Goal: Task Accomplishment & Management: Use online tool/utility

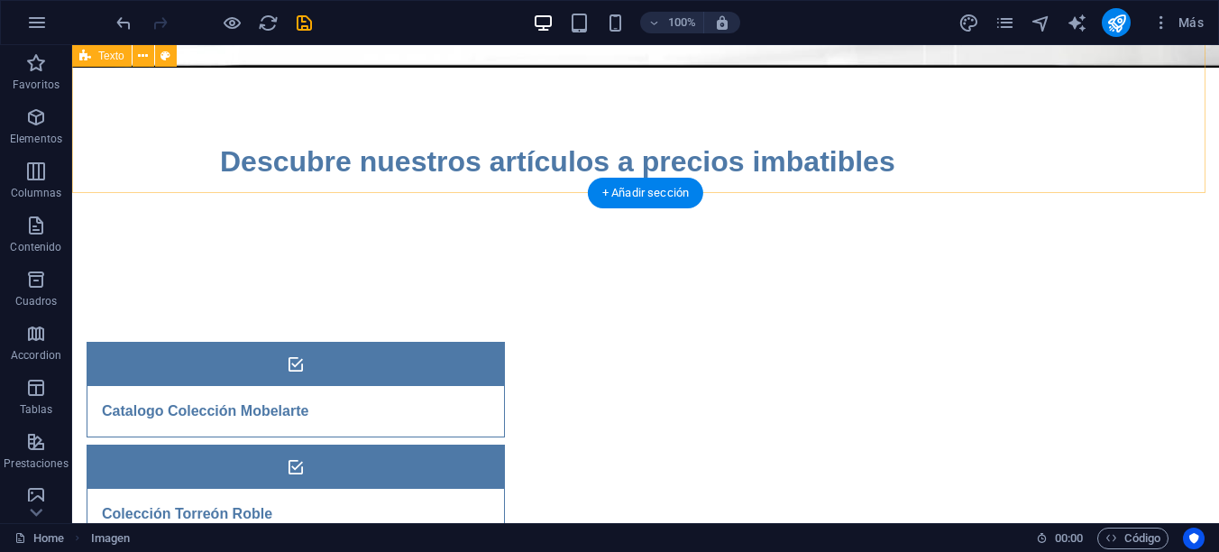
scroll to position [411, 0]
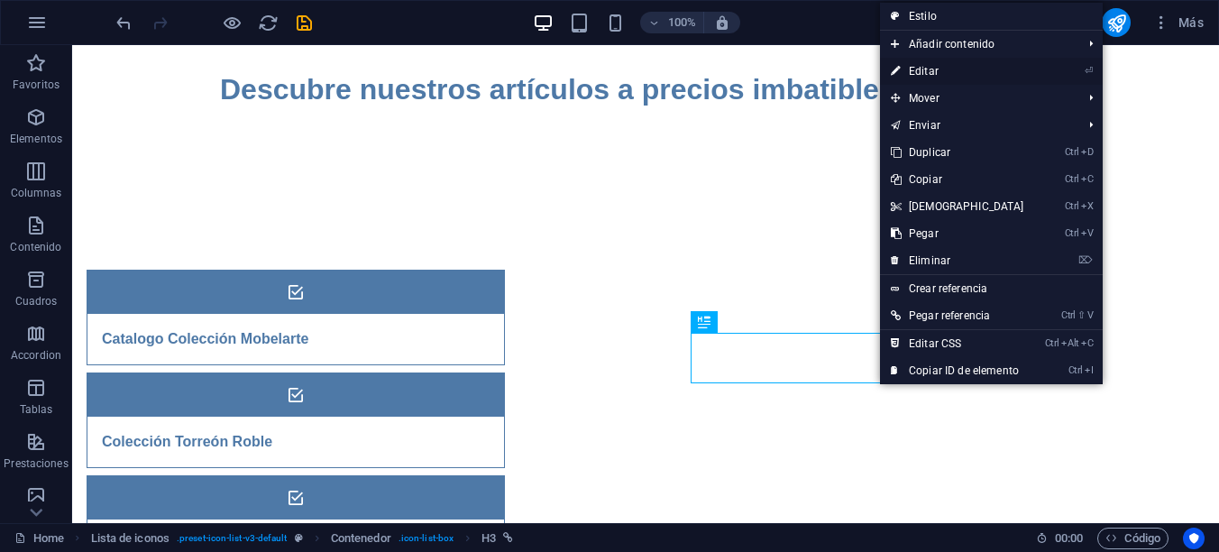
click at [938, 70] on link "⏎ Editar" at bounding box center [957, 71] width 155 height 27
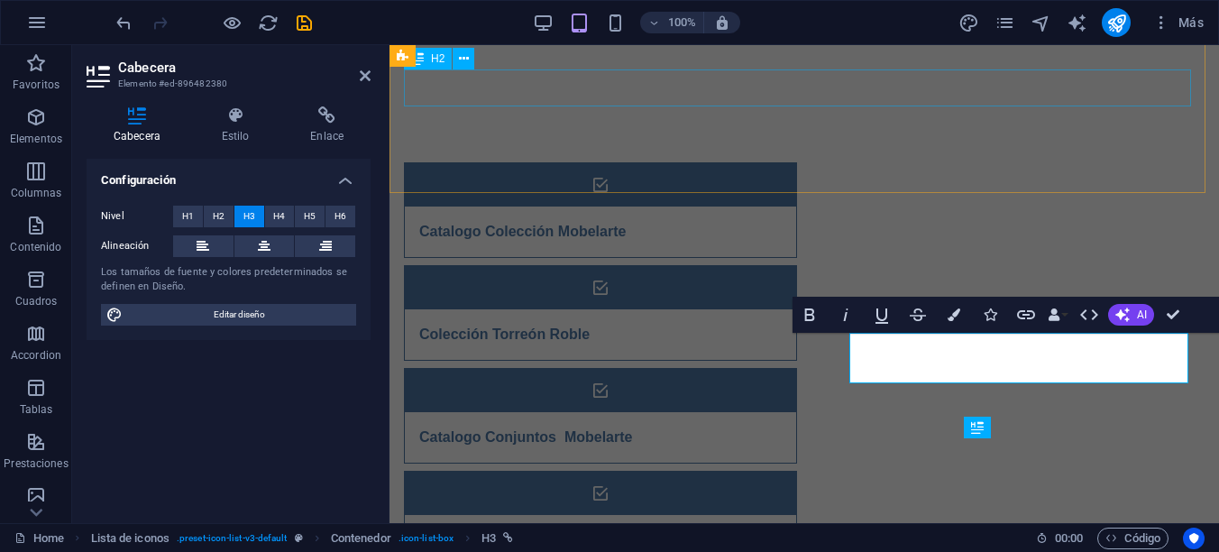
scroll to position [305, 0]
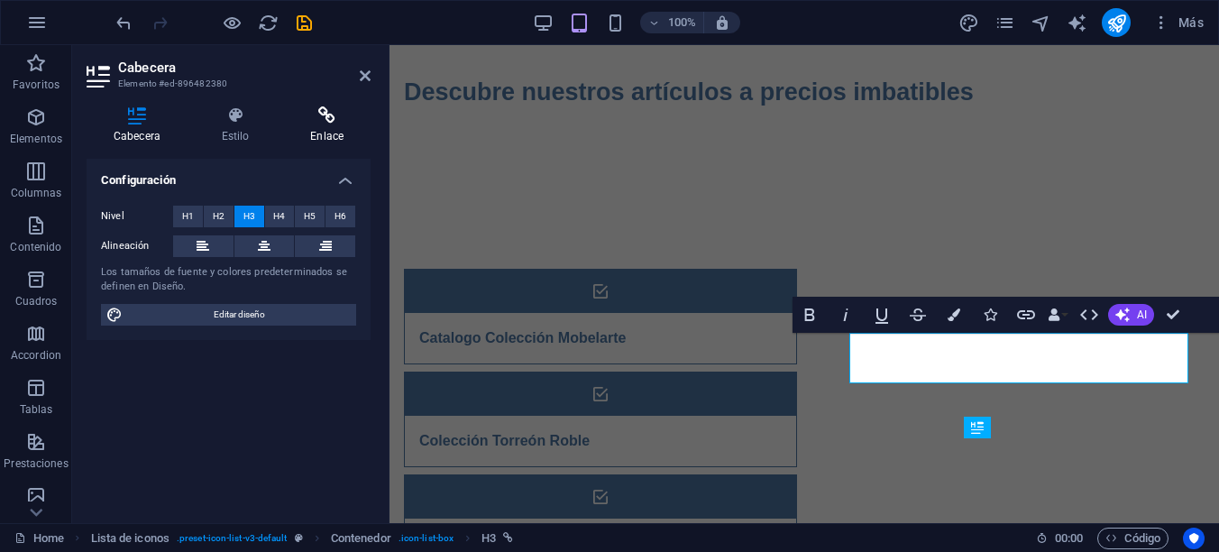
click at [326, 123] on icon at bounding box center [326, 115] width 87 height 18
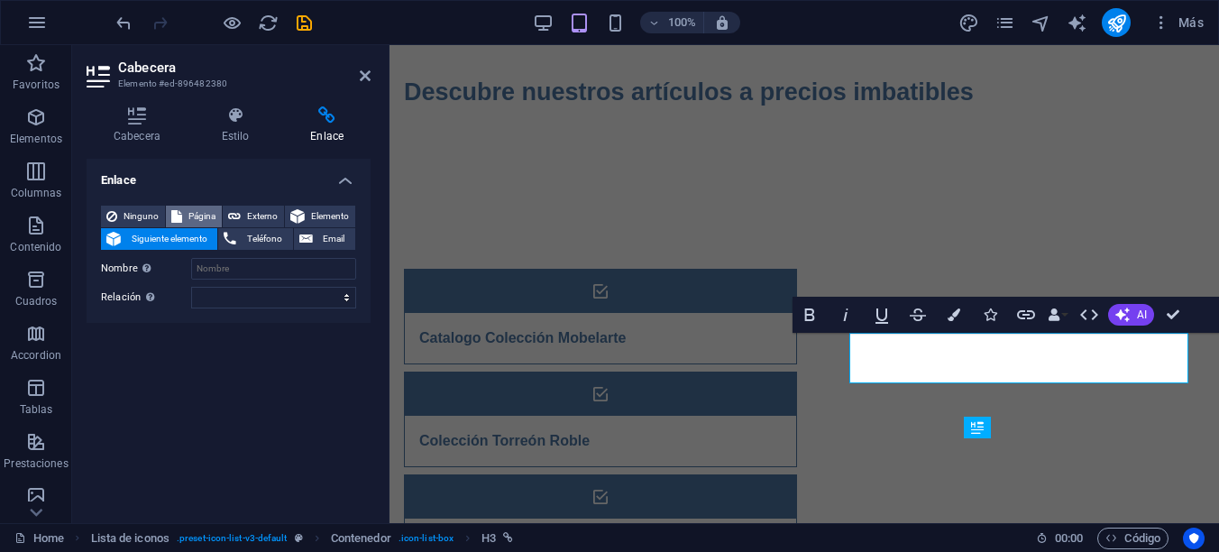
click at [206, 217] on span "Página" at bounding box center [202, 217] width 29 height 22
select select
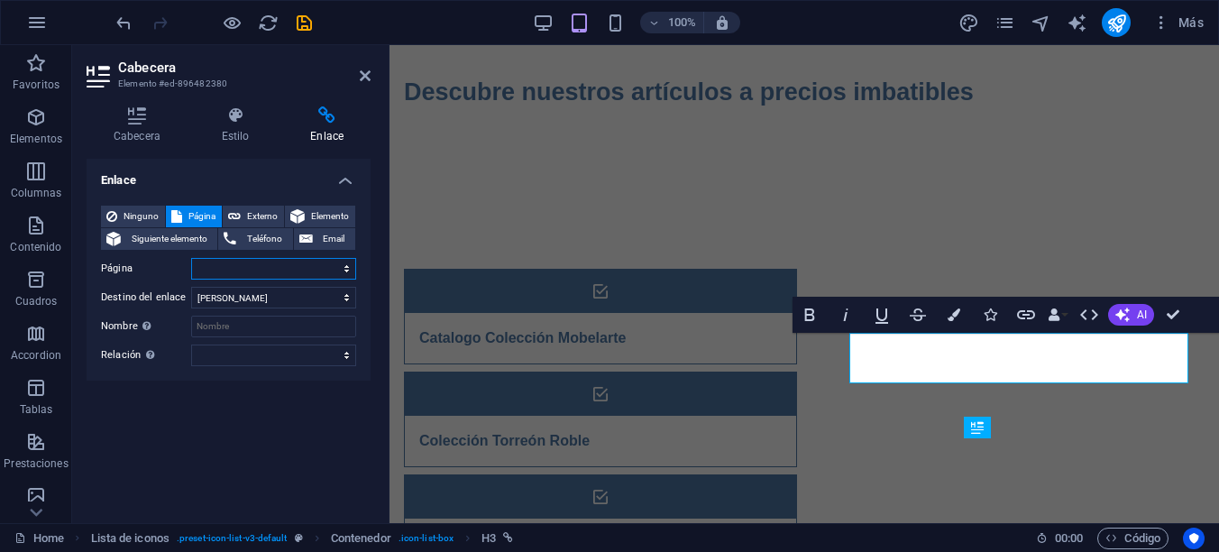
click at [233, 266] on select "Home Legal Notice Privacy" at bounding box center [273, 269] width 165 height 22
click at [291, 298] on select "Nueva pestaña Misma pestaña Superposición" at bounding box center [273, 298] width 165 height 22
select select "blank"
click at [191, 287] on select "Nueva pestaña Misma pestaña Superposición" at bounding box center [273, 298] width 165 height 22
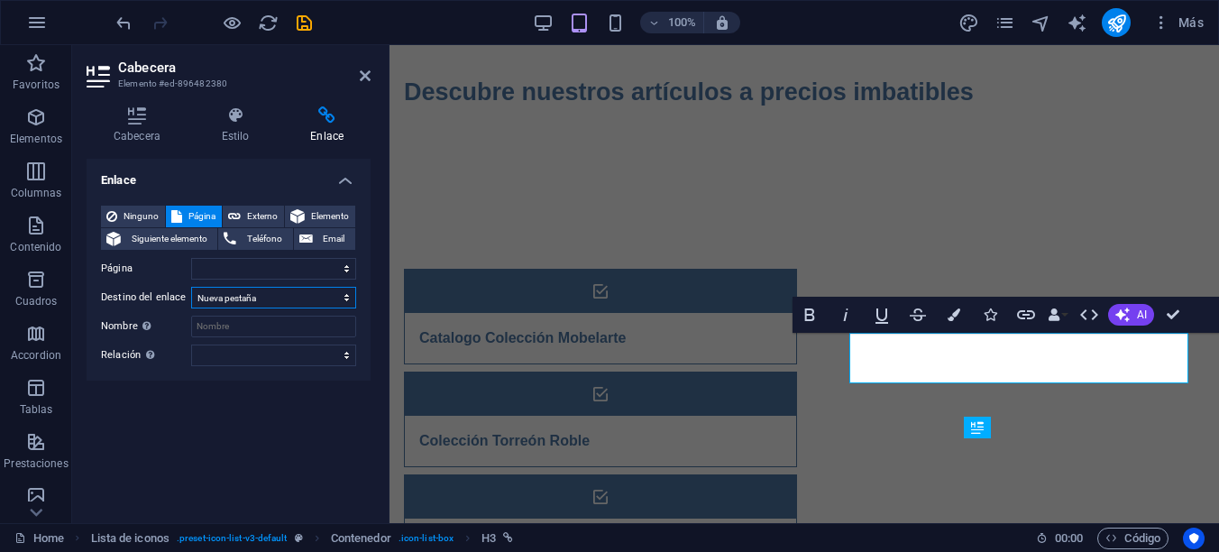
select select
click at [249, 328] on input "Nombre Una descripción adicional del enlace no debería ser igual al texto del e…" at bounding box center [273, 327] width 165 height 22
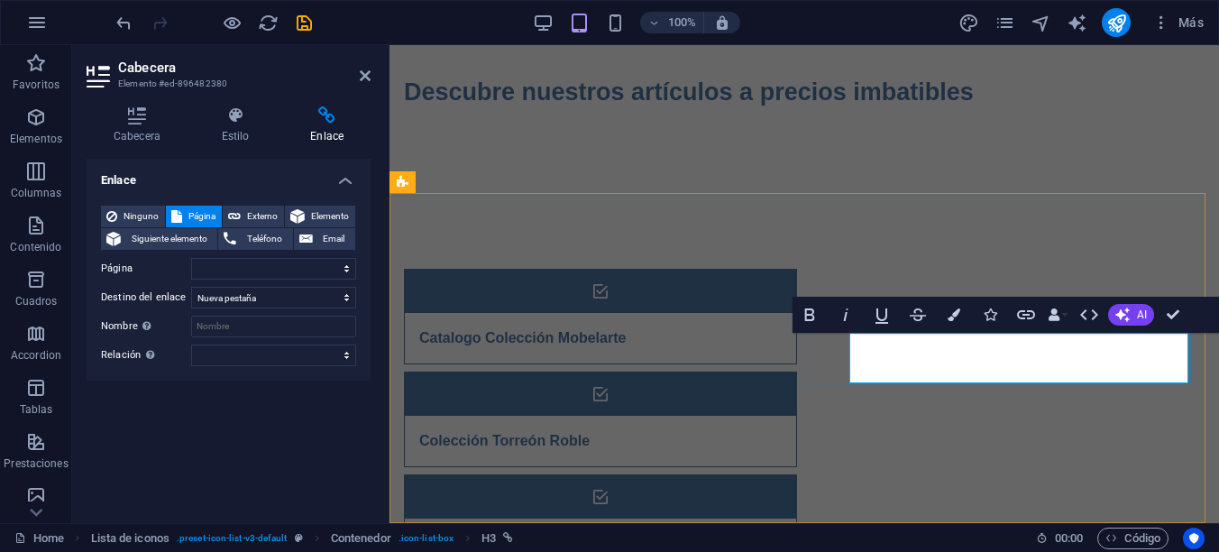
copy h3 "Colección [PERSON_NAME]"
click at [225, 320] on input "Nombre Una descripción adicional del enlace no debería ser igual al texto del e…" at bounding box center [273, 327] width 165 height 22
type input "Coco"
select select
type input "Coco Isabelino"
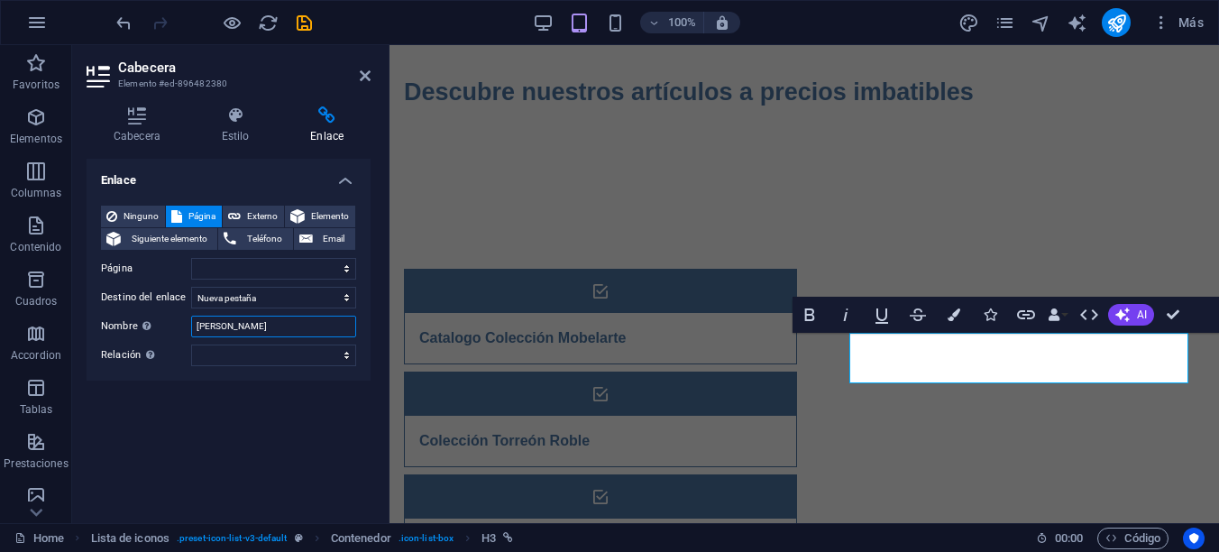
select select
type input "Coco Isabelino"
click at [349, 354] on select "alternativo autor marcador externo ayuda licencia siguiente nofollow noreferrer…" at bounding box center [273, 355] width 165 height 22
click at [132, 418] on div "Enlace Ninguno Página Externo Elemento Siguiente elemento Teléfono Email Página…" at bounding box center [229, 334] width 284 height 350
click at [308, 270] on select "Home Legal Notice Privacy" at bounding box center [273, 269] width 165 height 22
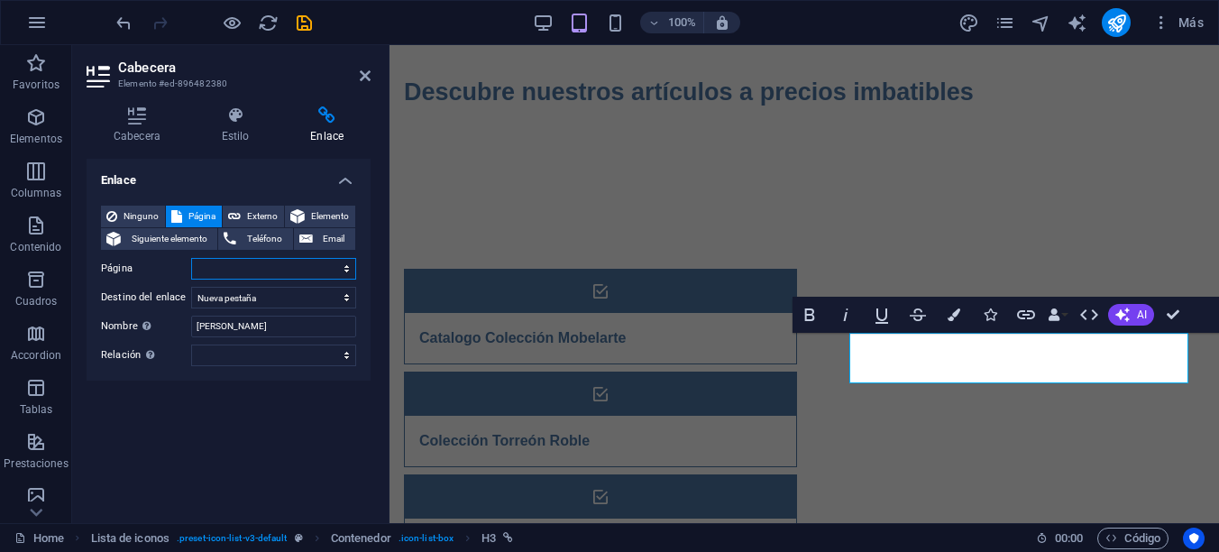
click at [304, 268] on select "Home Legal Notice Privacy" at bounding box center [273, 269] width 165 height 22
click at [224, 268] on select "Home Legal Notice Privacy" at bounding box center [273, 269] width 165 height 22
drag, startPoint x: 224, startPoint y: 268, endPoint x: 280, endPoint y: 426, distance: 168.5
click at [281, 426] on div "Enlace Ninguno Página Externo Elemento Siguiente elemento Teléfono Email Página…" at bounding box center [229, 334] width 284 height 350
click at [254, 210] on span "Externo" at bounding box center [262, 217] width 32 height 22
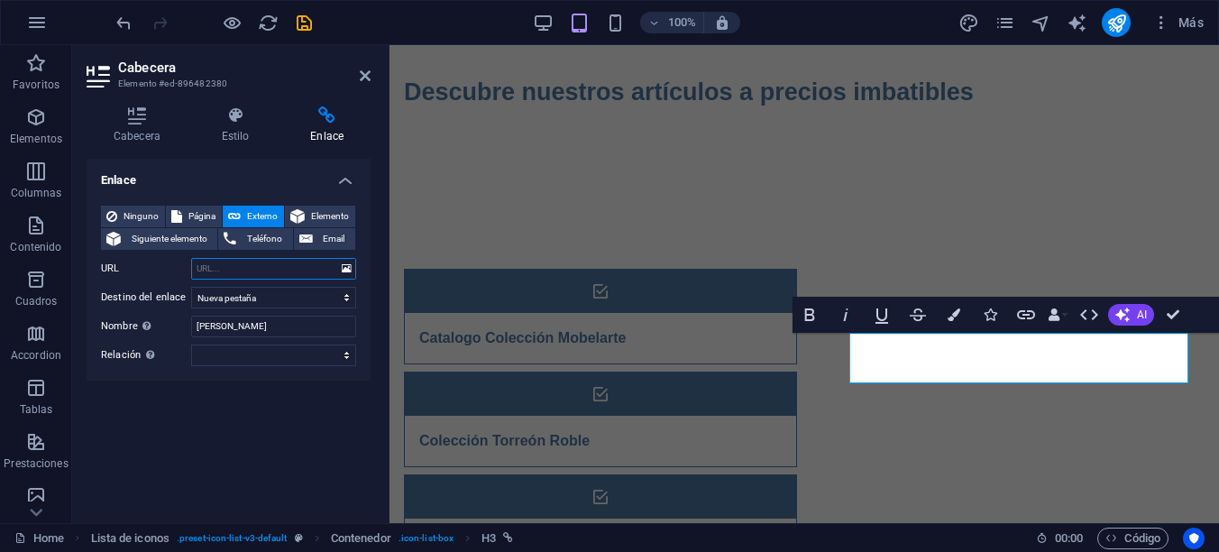
paste input "https://mobelarte.com/httpdocs/documentos/COCO_Isabelino.pdf"
type input "https://mobelarte.com/httpdocs/documentos/COCO_Isabelino.pdf"
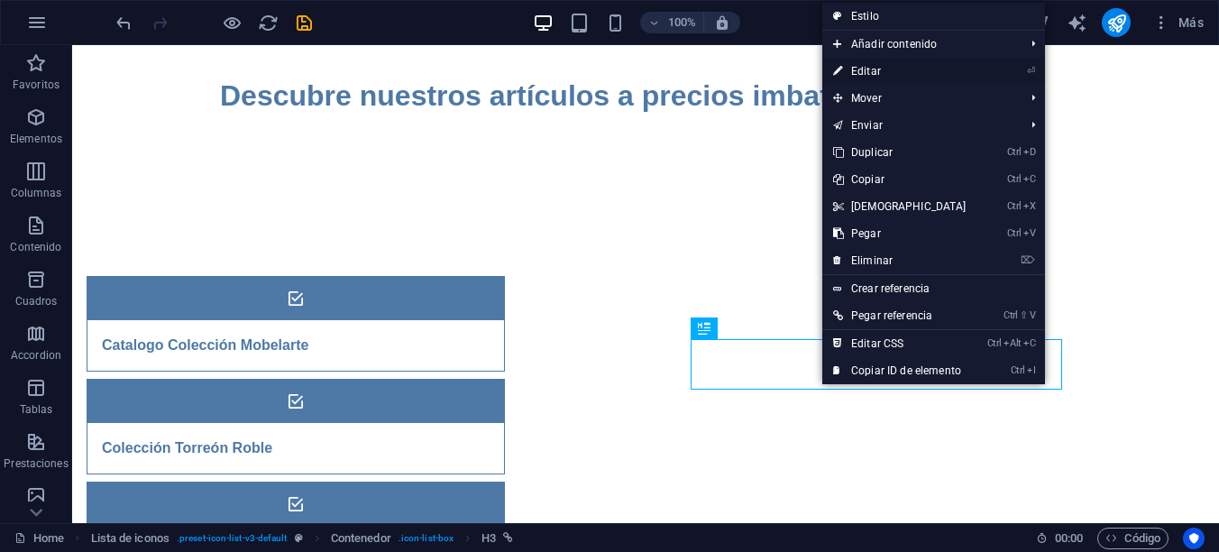
click at [888, 69] on link "⏎ Editar" at bounding box center [899, 71] width 155 height 27
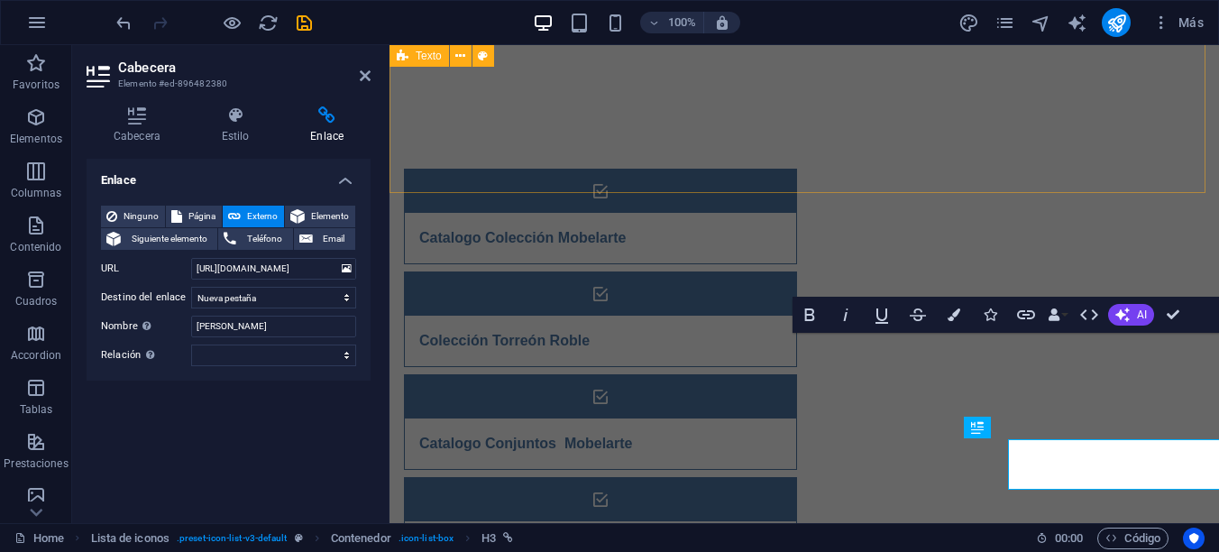
scroll to position [305, 0]
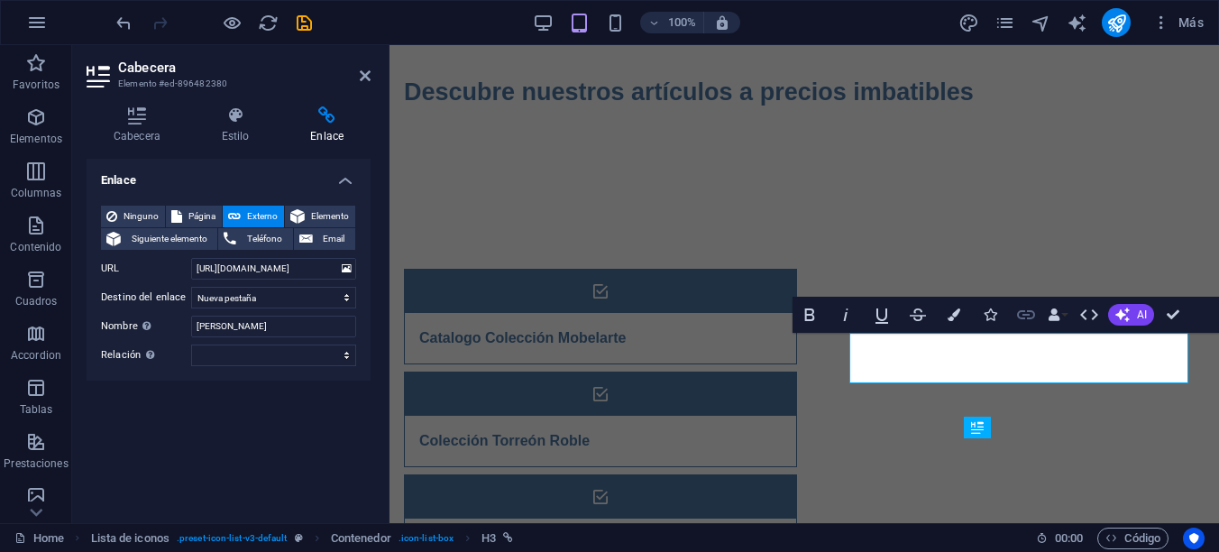
click at [1029, 311] on icon "button" at bounding box center [1026, 314] width 18 height 9
click at [344, 269] on icon at bounding box center [347, 269] width 10 height 20
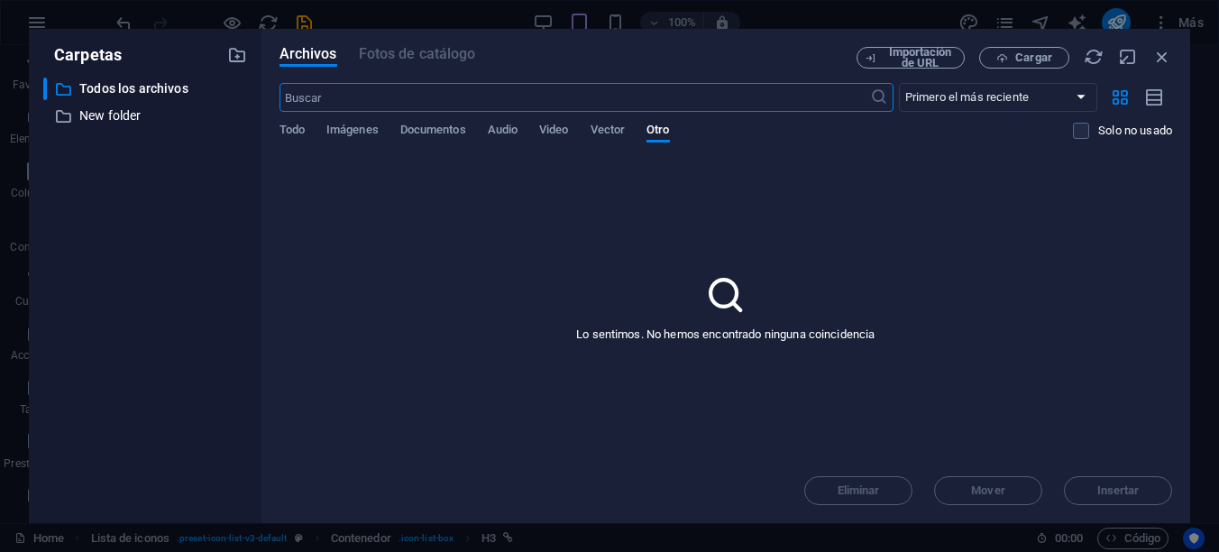
scroll to position [235, 0]
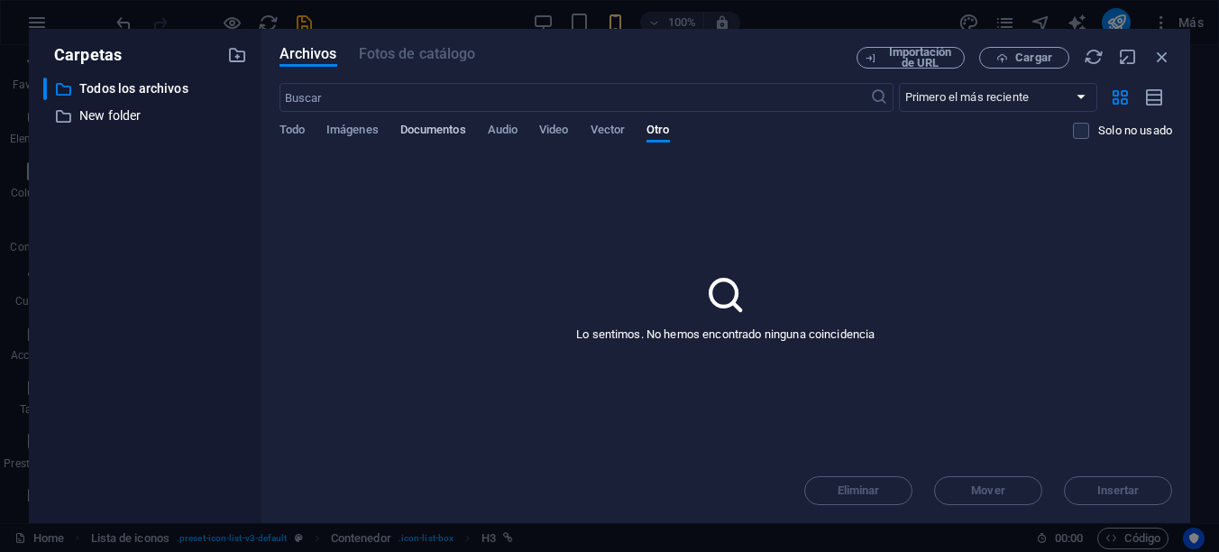
click at [401, 128] on div "Todo Imágenes Documentos Audio Video Vector Otro" at bounding box center [676, 140] width 794 height 34
click at [417, 130] on span "Documentos" at bounding box center [433, 131] width 66 height 25
click at [102, 114] on p "New folder" at bounding box center [146, 115] width 134 height 21
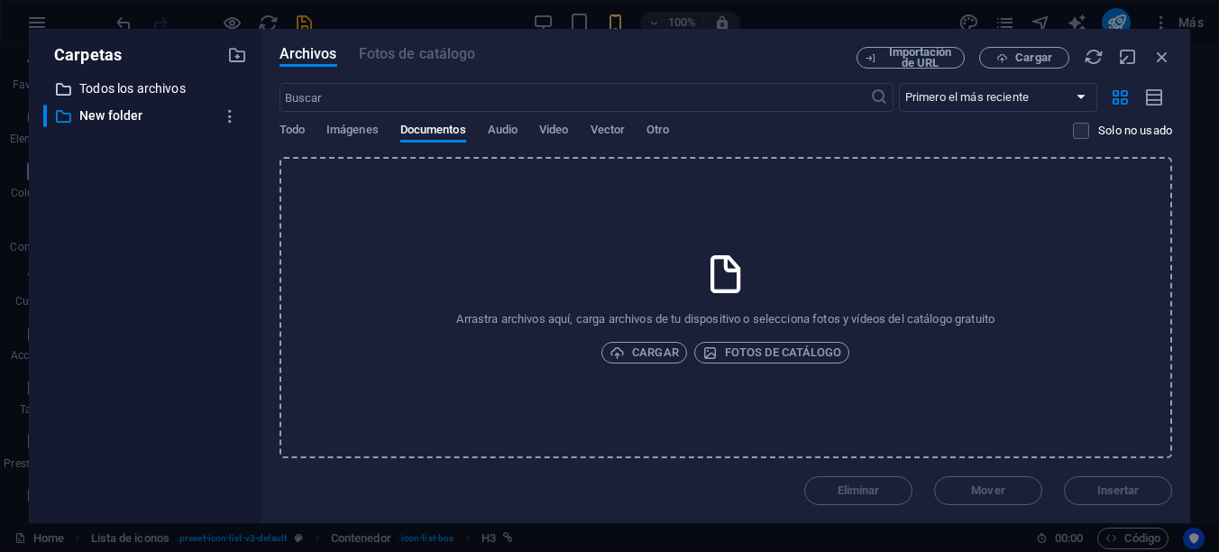
click at [104, 92] on p "Todos los archivos" at bounding box center [146, 88] width 134 height 21
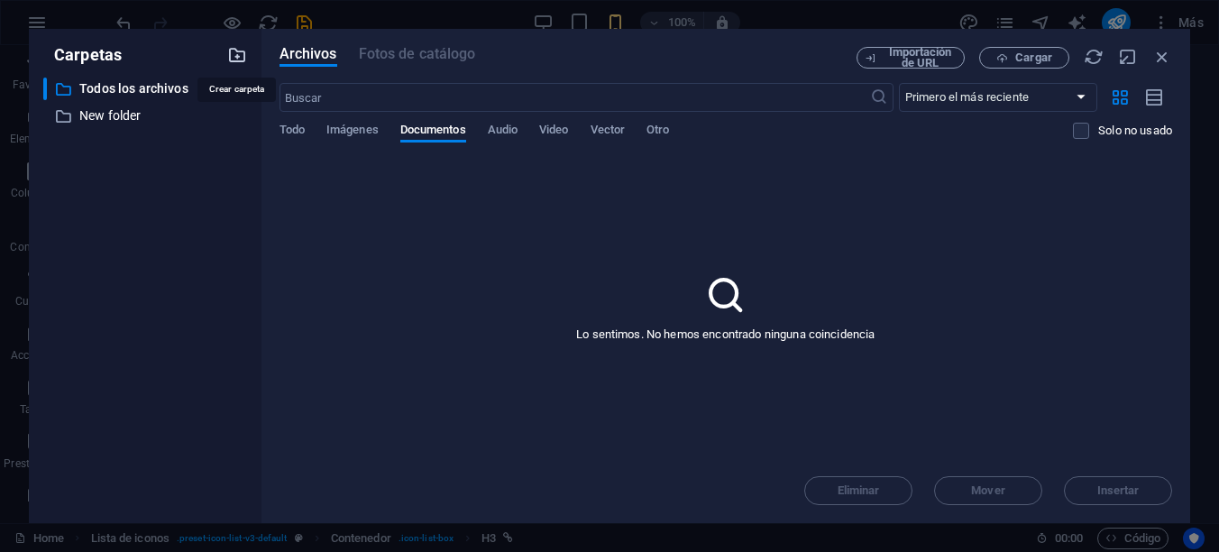
click at [236, 59] on icon "button" at bounding box center [237, 55] width 20 height 20
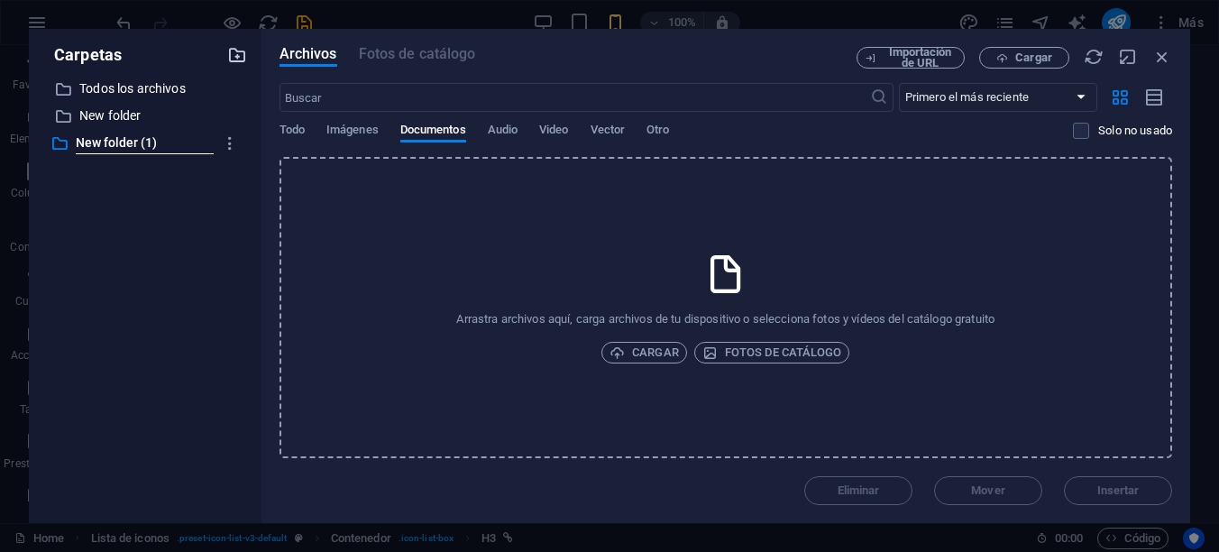
click at [236, 59] on div at bounding box center [237, 55] width 20 height 20
click at [233, 144] on icon "button" at bounding box center [230, 143] width 19 height 18
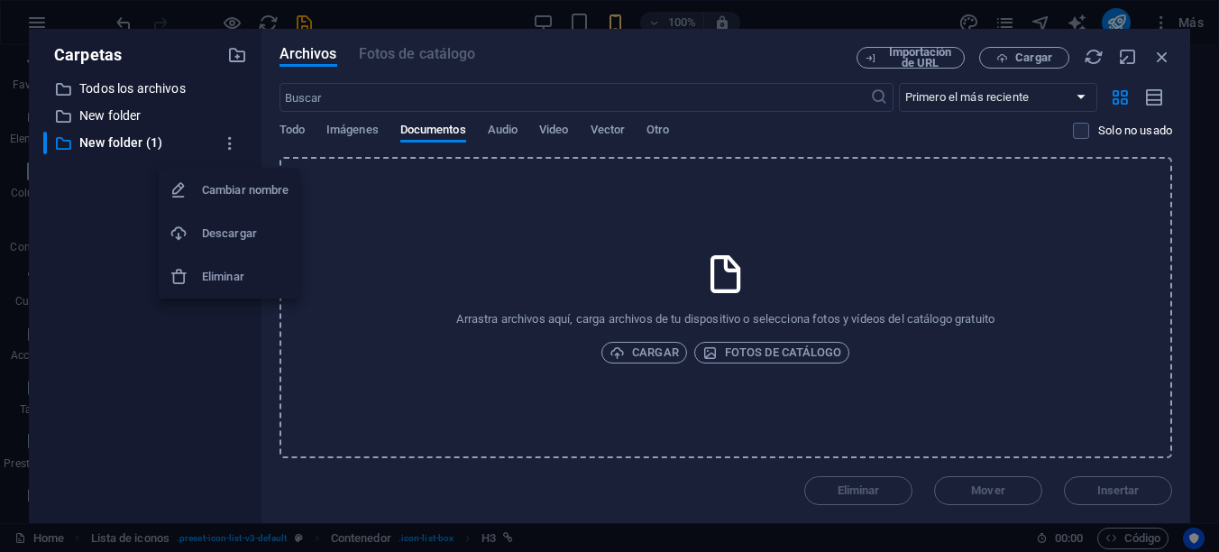
click at [215, 276] on h6 "Eliminar" at bounding box center [245, 277] width 87 height 22
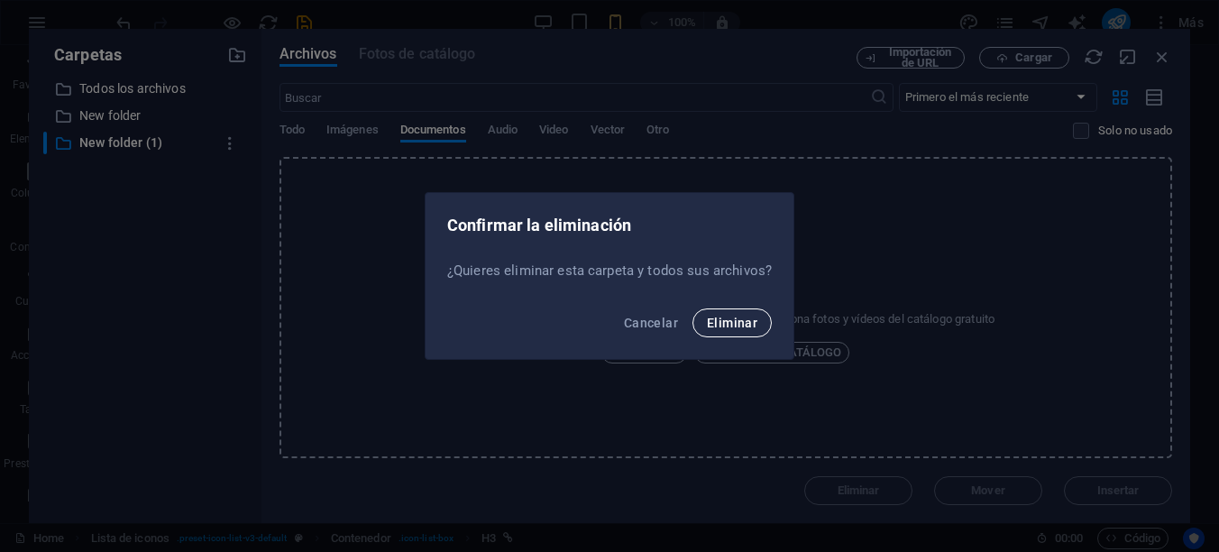
click at [725, 318] on span "Eliminar" at bounding box center [732, 323] width 50 height 14
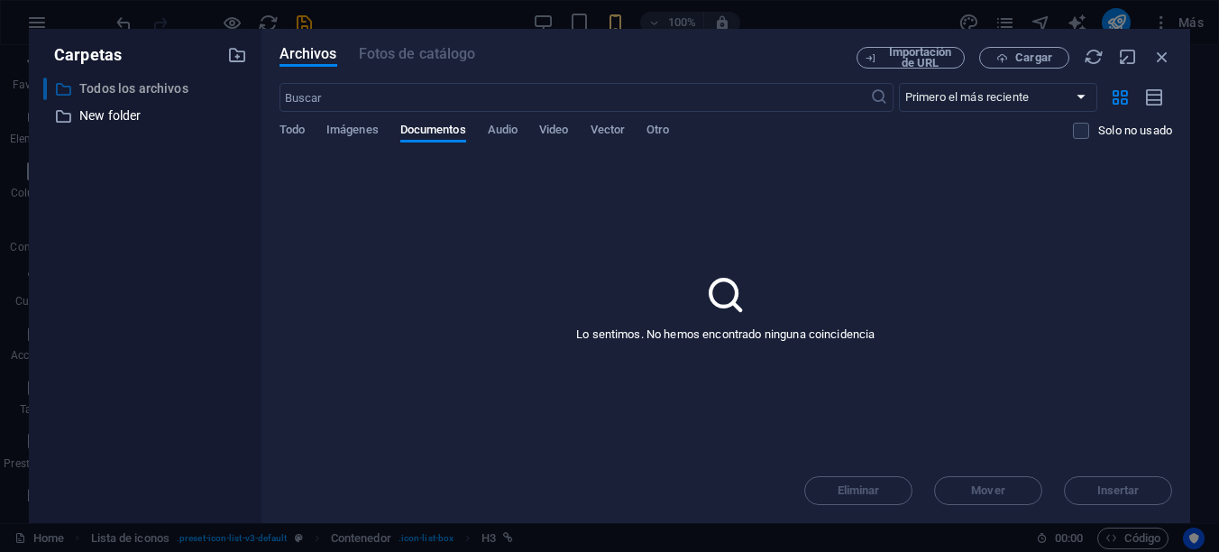
click at [166, 87] on p "Todos los archivos" at bounding box center [146, 88] width 134 height 21
click at [225, 114] on icon "button" at bounding box center [230, 116] width 19 height 18
click at [224, 160] on h6 "Cambiar nombre" at bounding box center [245, 163] width 87 height 22
type input "Documentos"
click at [252, 201] on div "Carpetas ​ Todos los archivos Todos los archivos ​ Documentos New folder" at bounding box center [145, 276] width 233 height 494
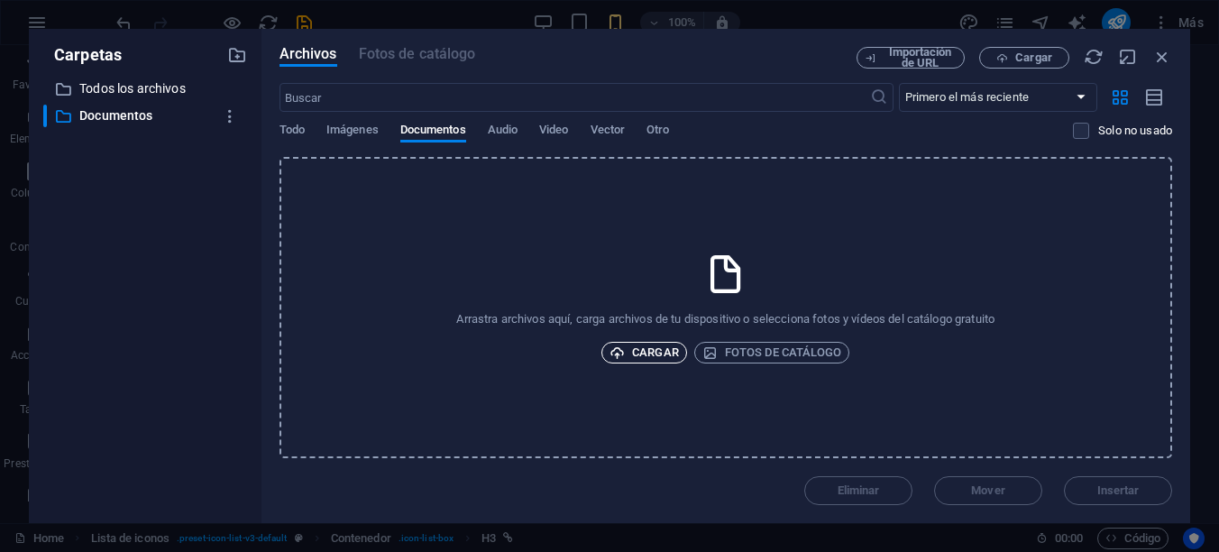
click at [655, 350] on span "Cargar" at bounding box center [643, 353] width 69 height 22
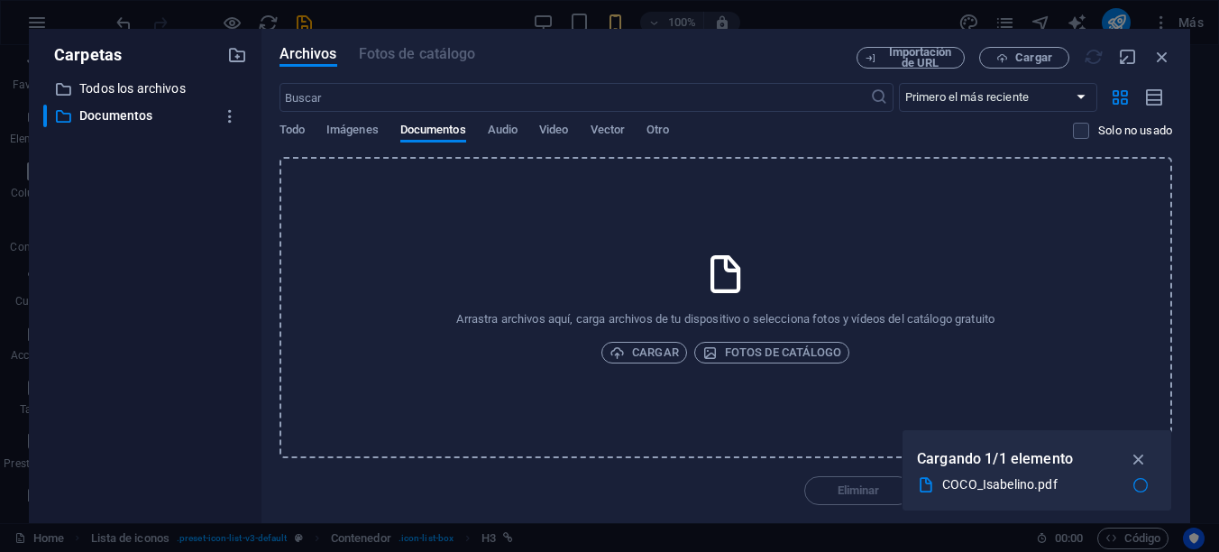
type input "https://cdn1.site-media.eu/images/document/18896071/COCO_Isabelino-GNw36HOPmh6a…"
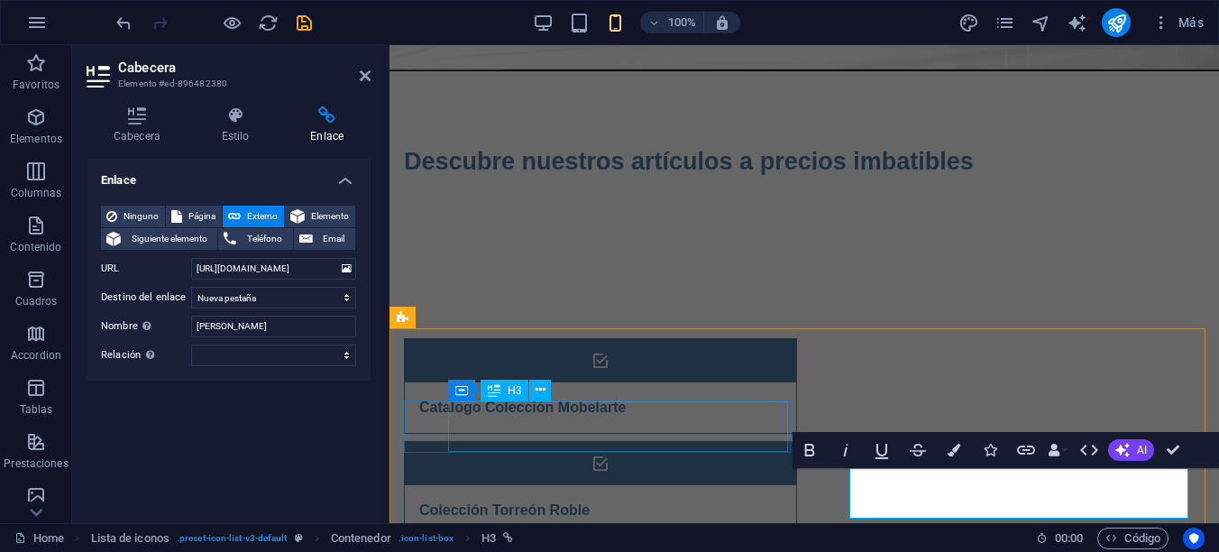
scroll to position [304, 0]
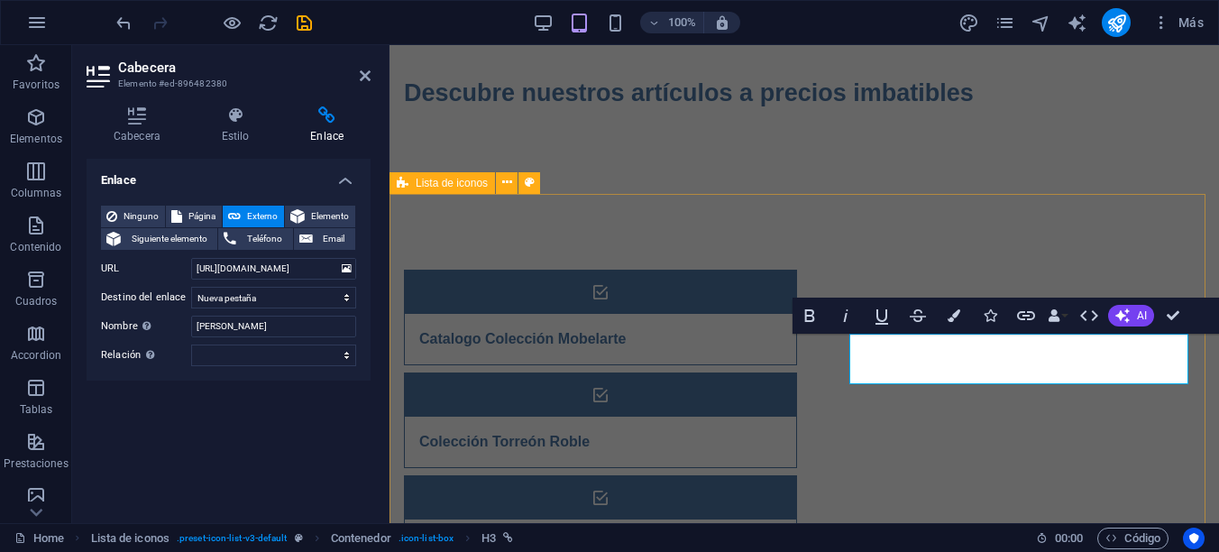
click at [842, 458] on div "Catalogo Colección Mobelarte Colección Torreón Roble Catalogo Conjuntos Mobelar…" at bounding box center [803, 522] width 829 height 651
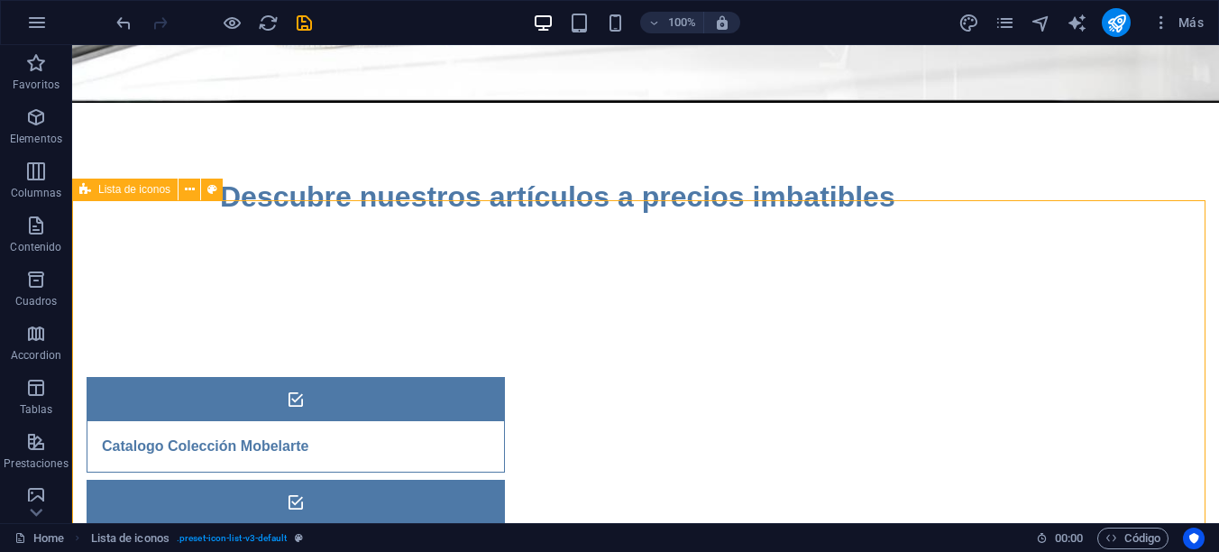
scroll to position [404, 0]
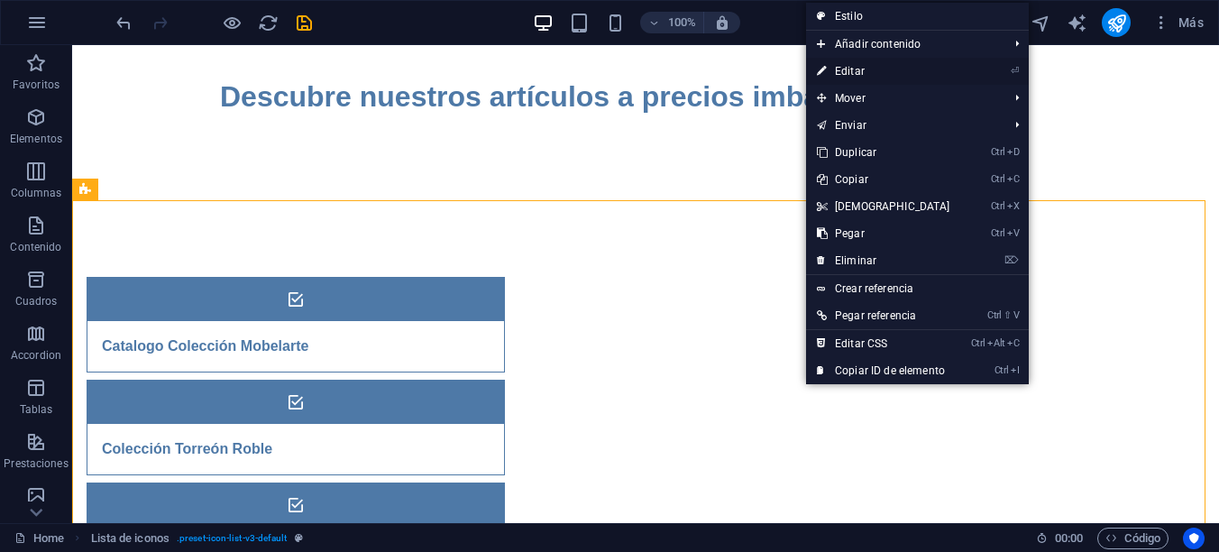
drag, startPoint x: 545, startPoint y: 312, endPoint x: 858, endPoint y: 72, distance: 394.2
click at [858, 72] on link "⏎ Editar" at bounding box center [883, 71] width 155 height 27
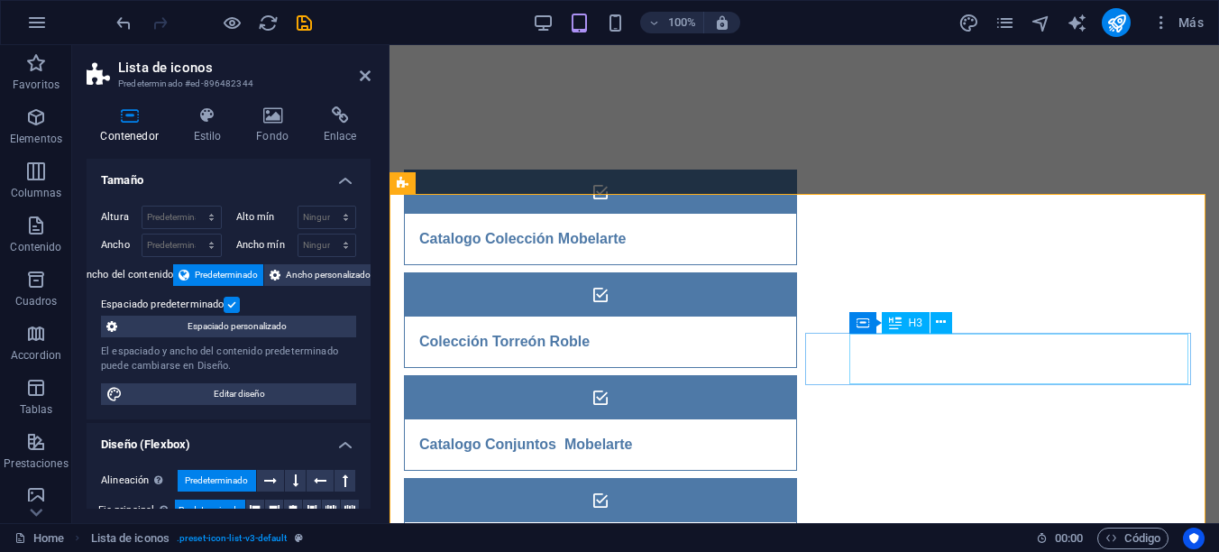
scroll to position [304, 0]
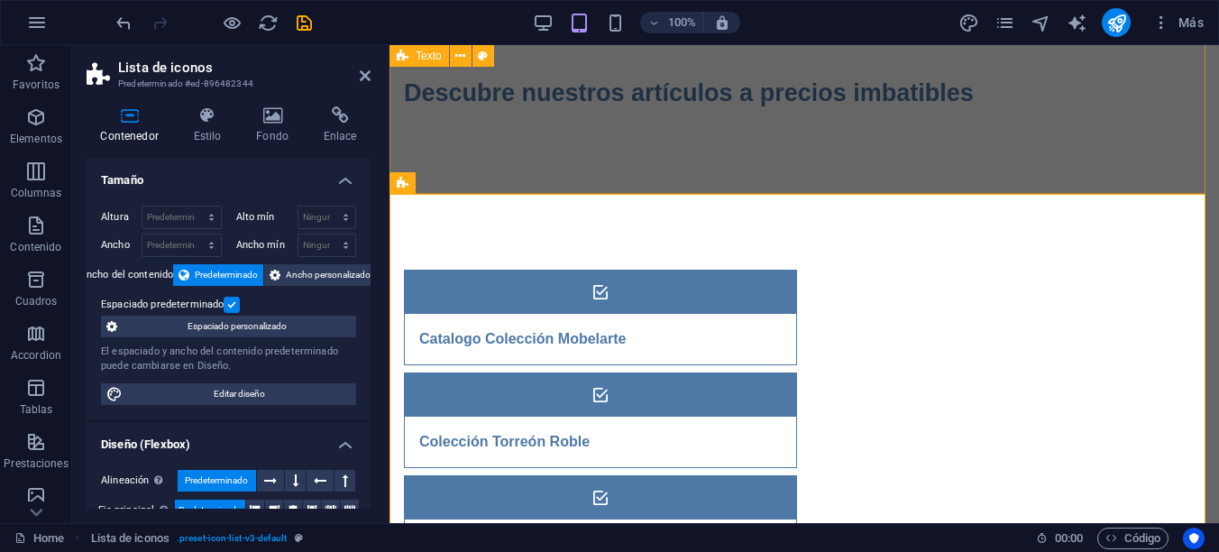
click at [812, 152] on div "Descubre nuestros artículos a precios imbatibles" at bounding box center [803, 101] width 829 height 196
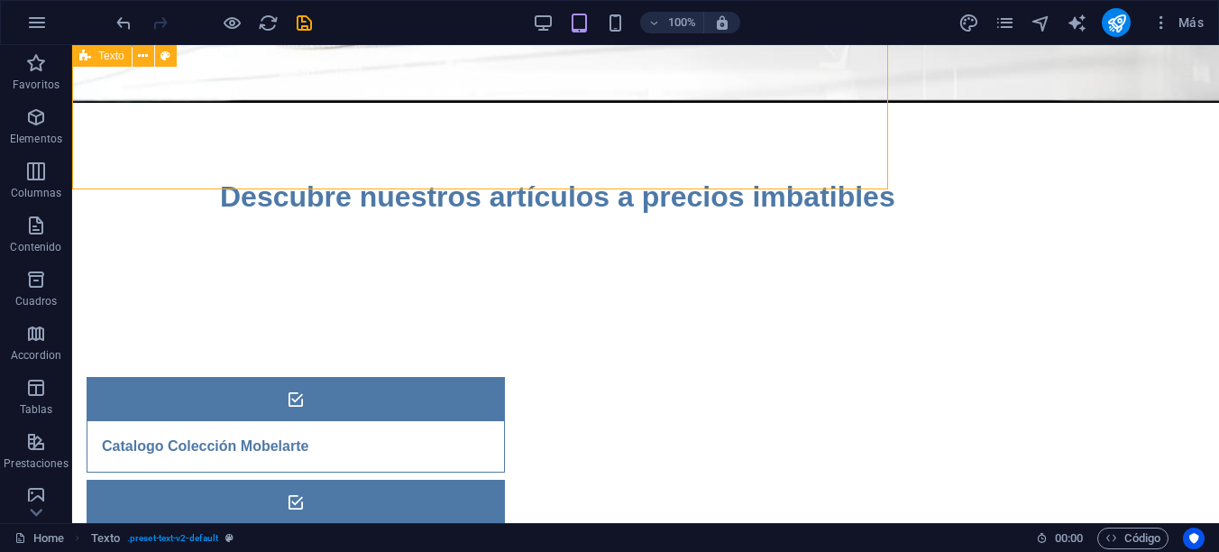
scroll to position [404, 0]
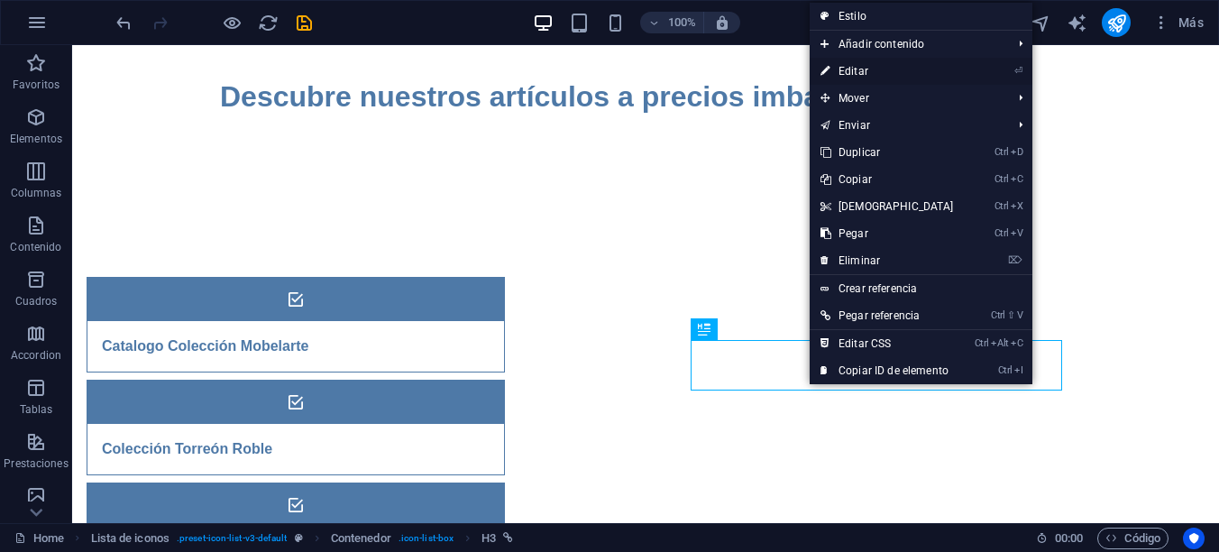
click at [867, 71] on link "⏎ Editar" at bounding box center [887, 71] width 155 height 27
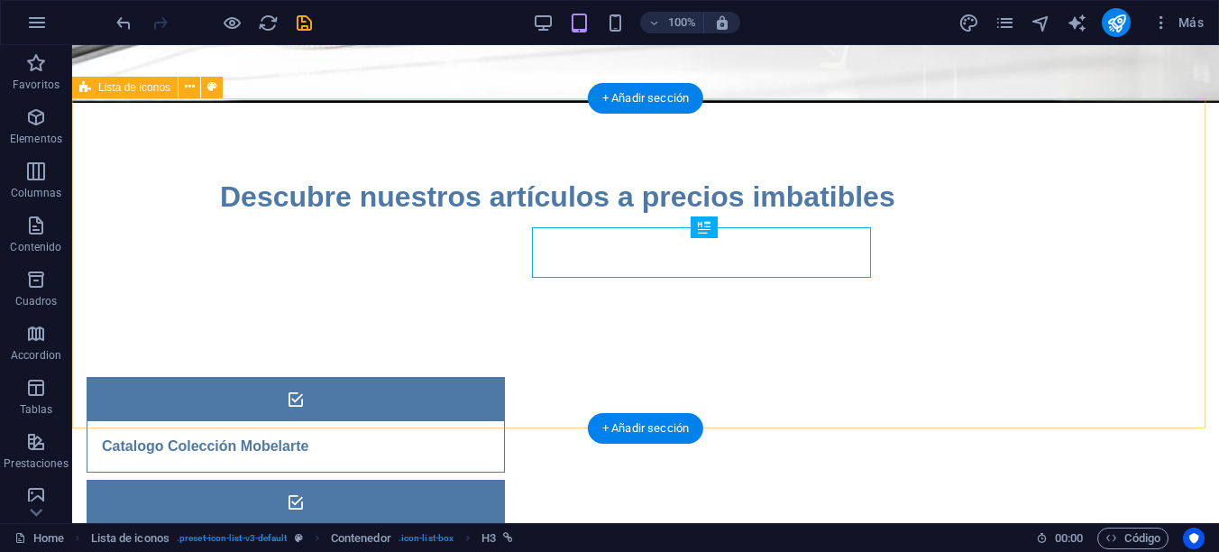
scroll to position [410, 0]
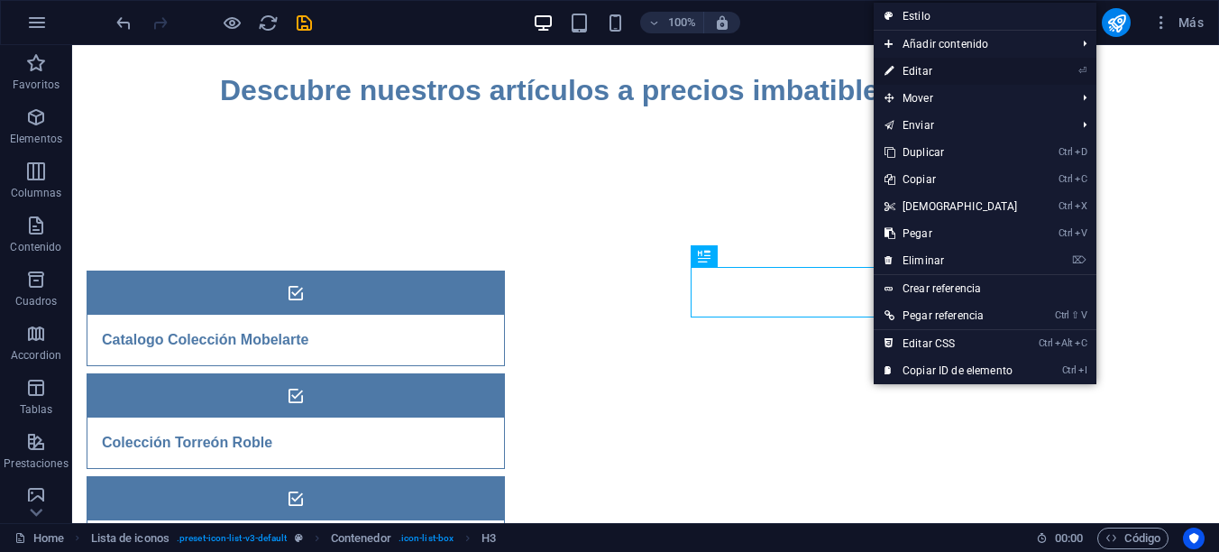
click at [913, 70] on link "⏎ Editar" at bounding box center [951, 71] width 155 height 27
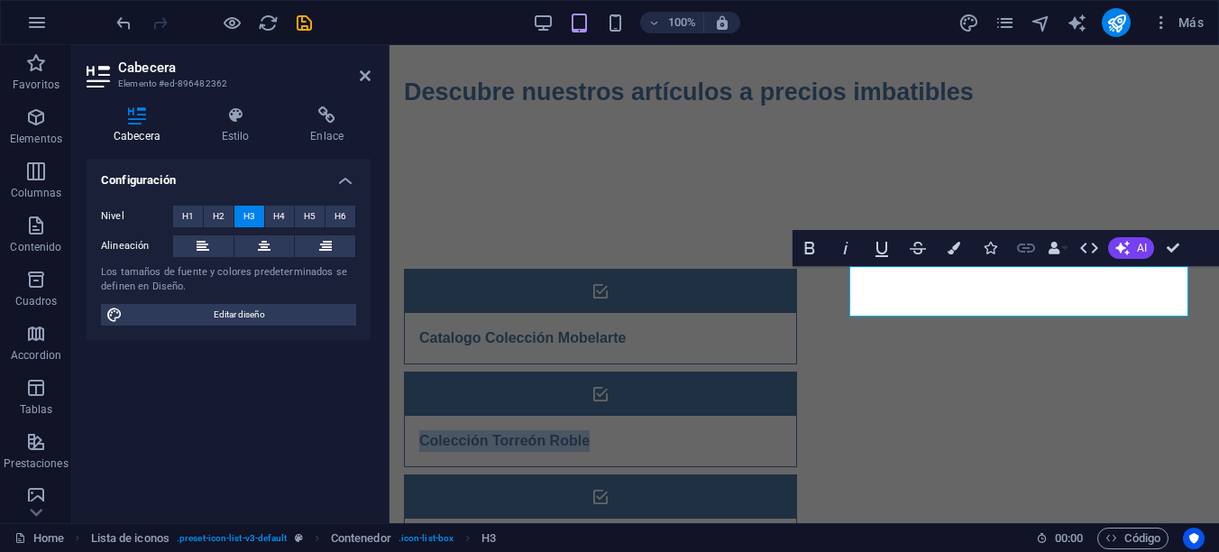
click at [1023, 249] on icon "button" at bounding box center [1026, 248] width 22 height 22
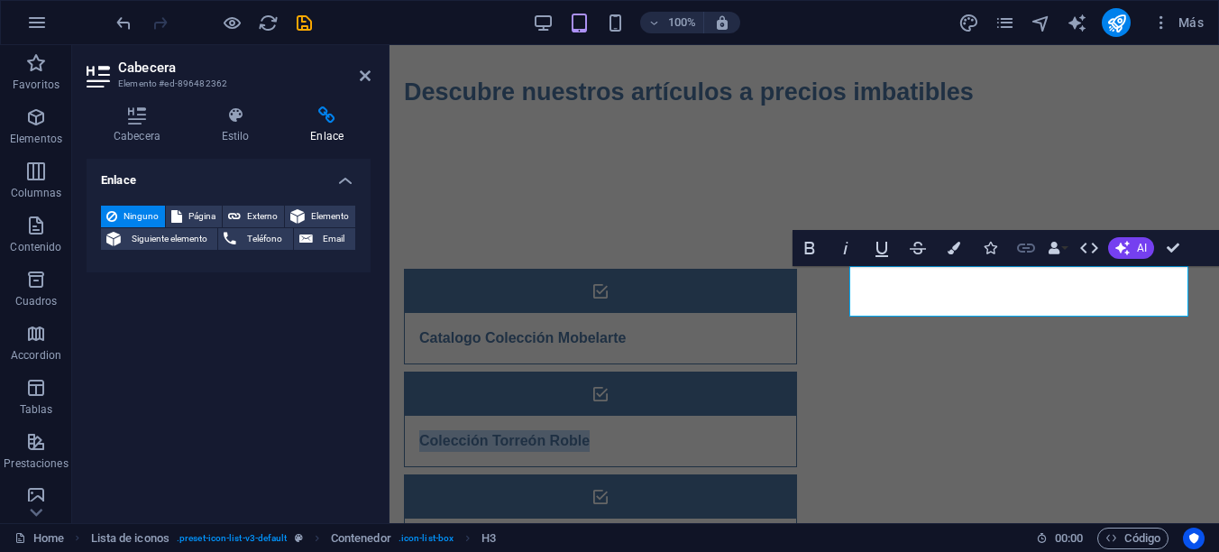
click at [1030, 247] on icon "button" at bounding box center [1026, 248] width 22 height 22
click at [329, 127] on h4 "Enlace" at bounding box center [326, 125] width 87 height 38
click at [259, 216] on span "Externo" at bounding box center [262, 217] width 32 height 22
select select "blank"
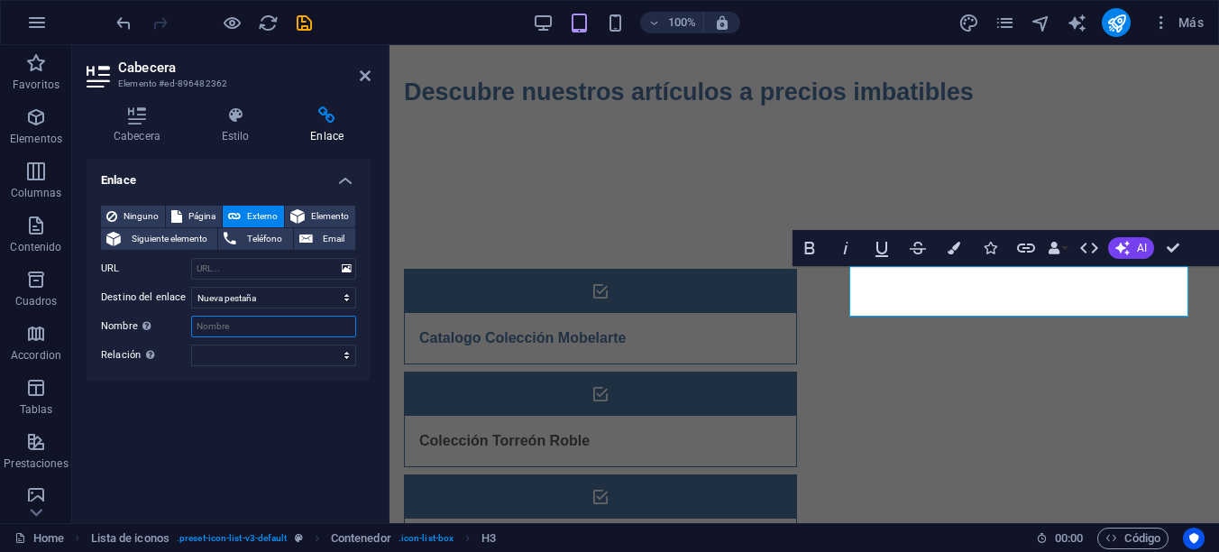
click at [225, 329] on input "Nombre Una descripción adicional del enlace no debería ser igual al texto del e…" at bounding box center [273, 327] width 165 height 22
type input "Torreón Roble"
click at [220, 270] on input "URL" at bounding box center [273, 269] width 165 height 22
paste input "https://mobelarte.com/httpdocs/documentos/COLECCIÓN_TORREÓN.pdf"
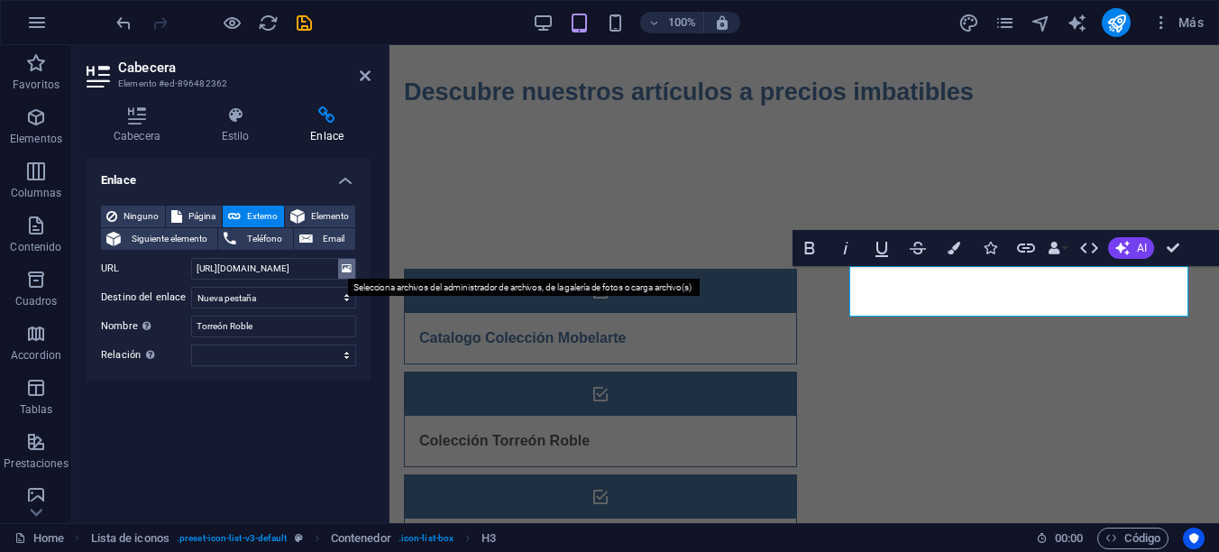
scroll to position [0, 0]
click at [347, 270] on icon at bounding box center [347, 269] width 10 height 20
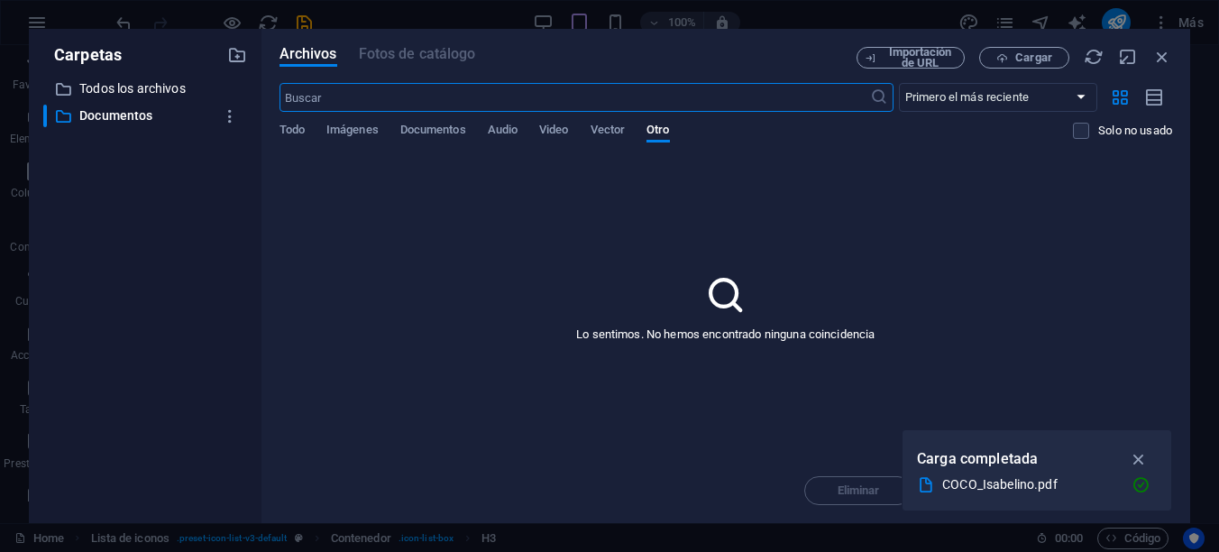
scroll to position [235, 0]
click at [138, 122] on p "Documentos" at bounding box center [146, 115] width 134 height 21
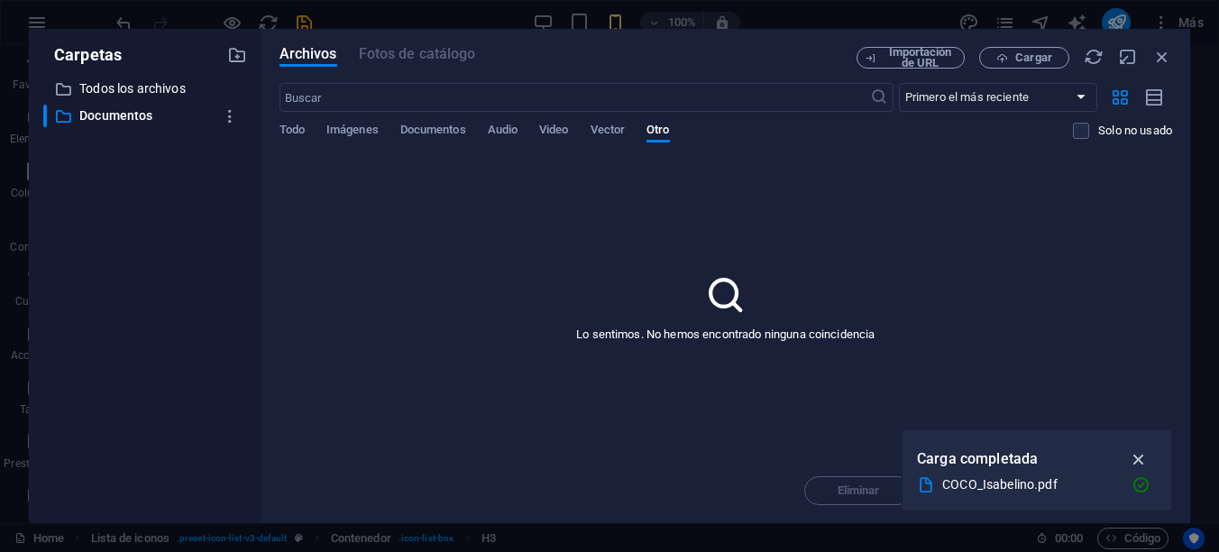
click at [1140, 453] on icon "button" at bounding box center [1139, 459] width 21 height 20
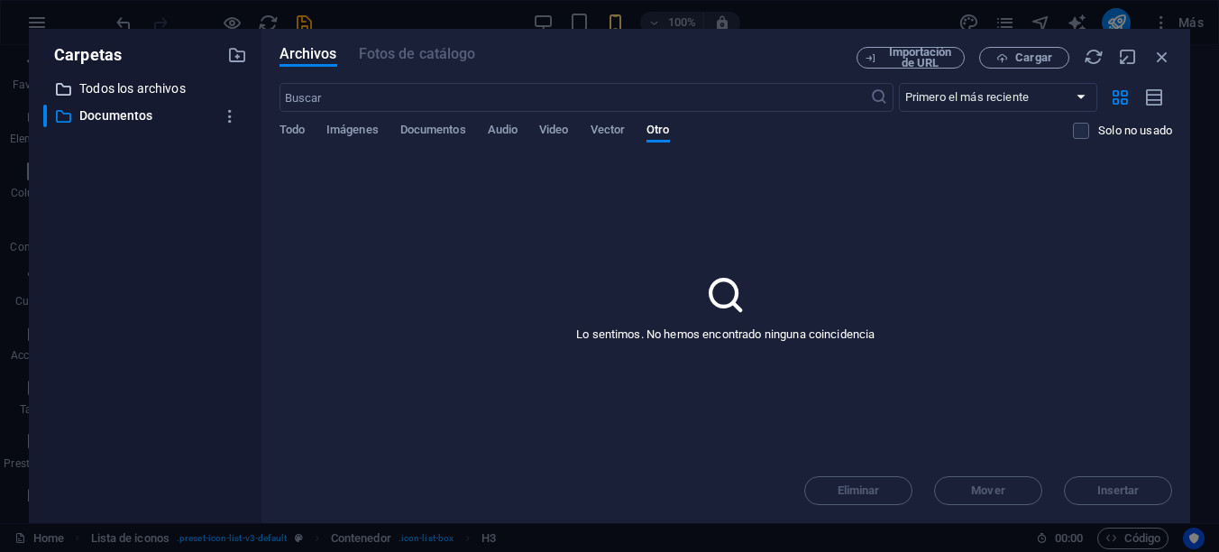
click at [142, 87] on p "Todos los archivos" at bounding box center [146, 88] width 134 height 21
click at [124, 113] on p "Documentos" at bounding box center [146, 115] width 134 height 21
click at [419, 131] on span "Documentos" at bounding box center [433, 131] width 66 height 25
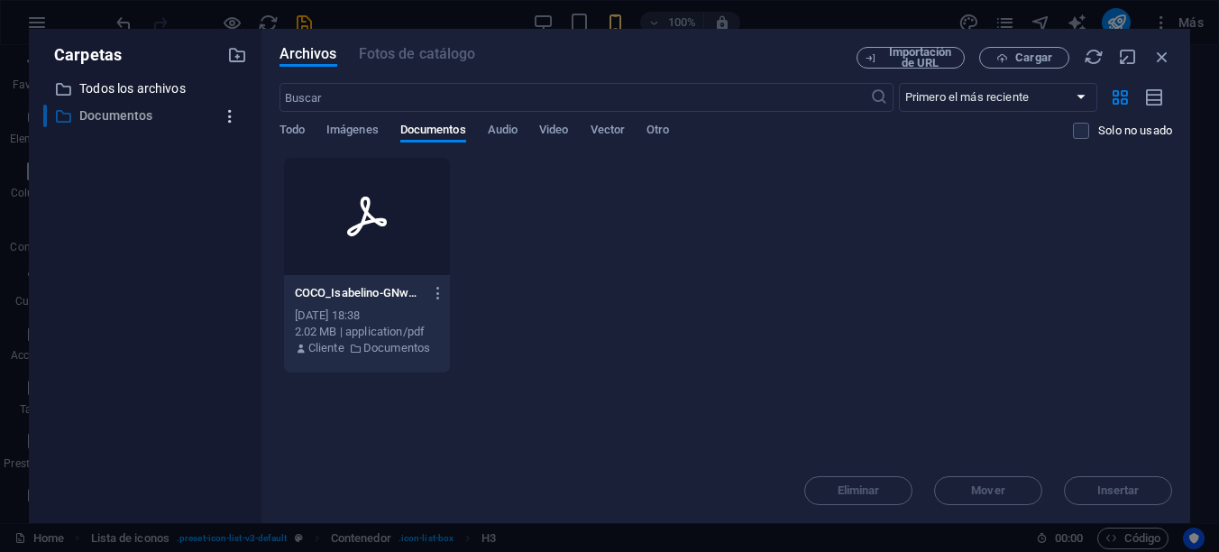
click at [228, 111] on icon "button" at bounding box center [230, 116] width 19 height 18
click at [636, 273] on div at bounding box center [609, 276] width 1219 height 552
drag, startPoint x: 613, startPoint y: 271, endPoint x: 539, endPoint y: 261, distance: 74.7
click at [539, 261] on div "COCO_Isabelino-GNw36HOPmh6afIs-WDdbuw.pdf COCO_Isabelino-GNw36HOPmh6afIs-WDdbuw…" at bounding box center [725, 265] width 893 height 216
click at [1038, 56] on span "Cargar" at bounding box center [1033, 57] width 37 height 11
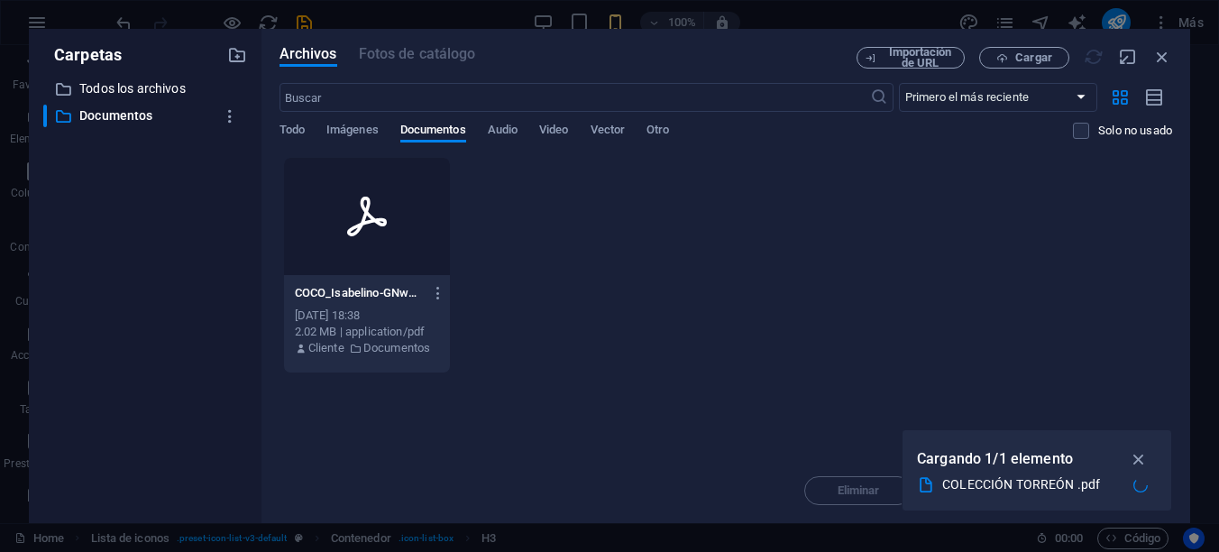
type input "https://cdn1.site-media.eu/images/document/18896091/COLECCINTORREN-JRJY9jXABasl…"
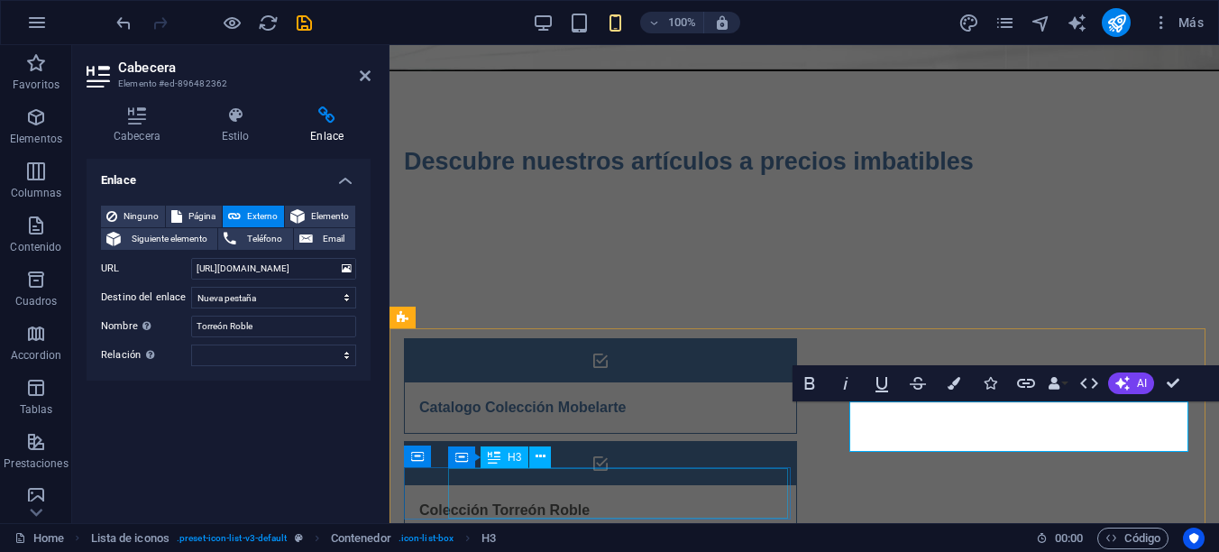
scroll to position [304, 0]
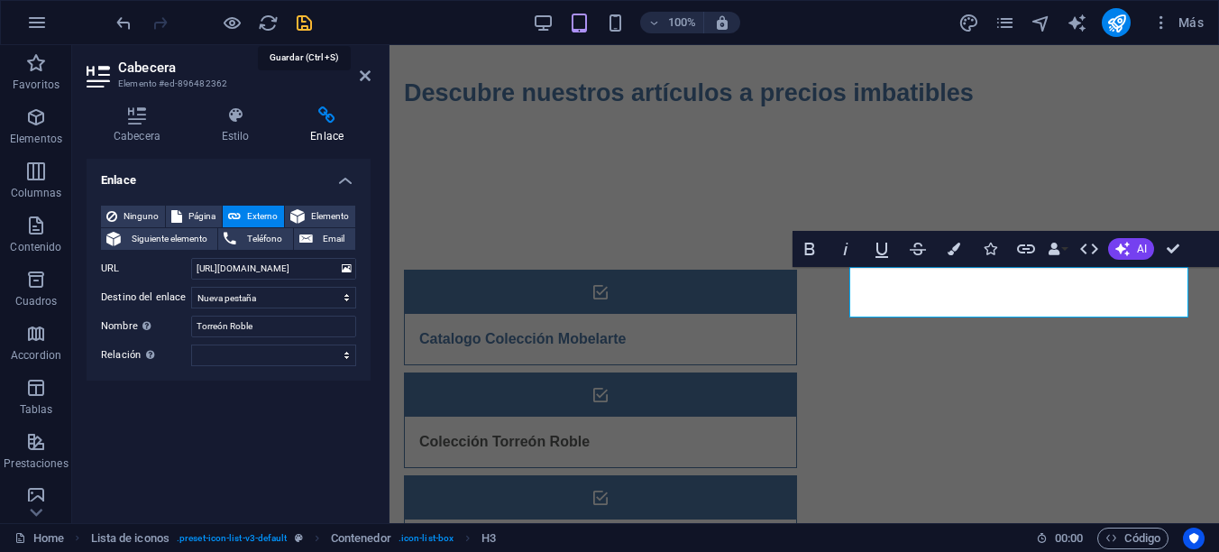
click at [307, 23] on icon "save" at bounding box center [304, 23] width 21 height 21
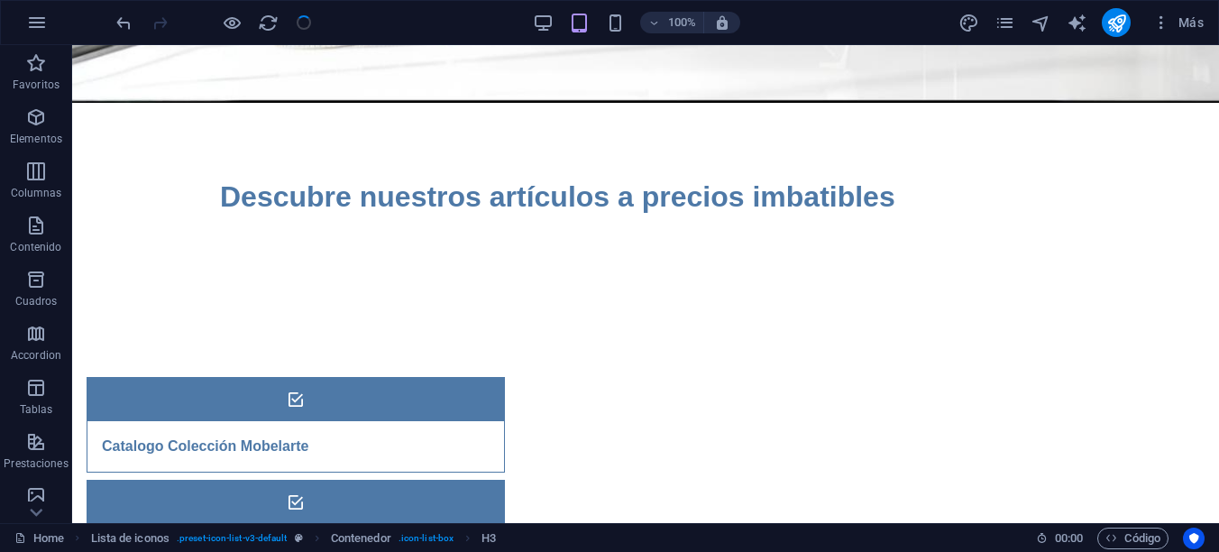
scroll to position [404, 0]
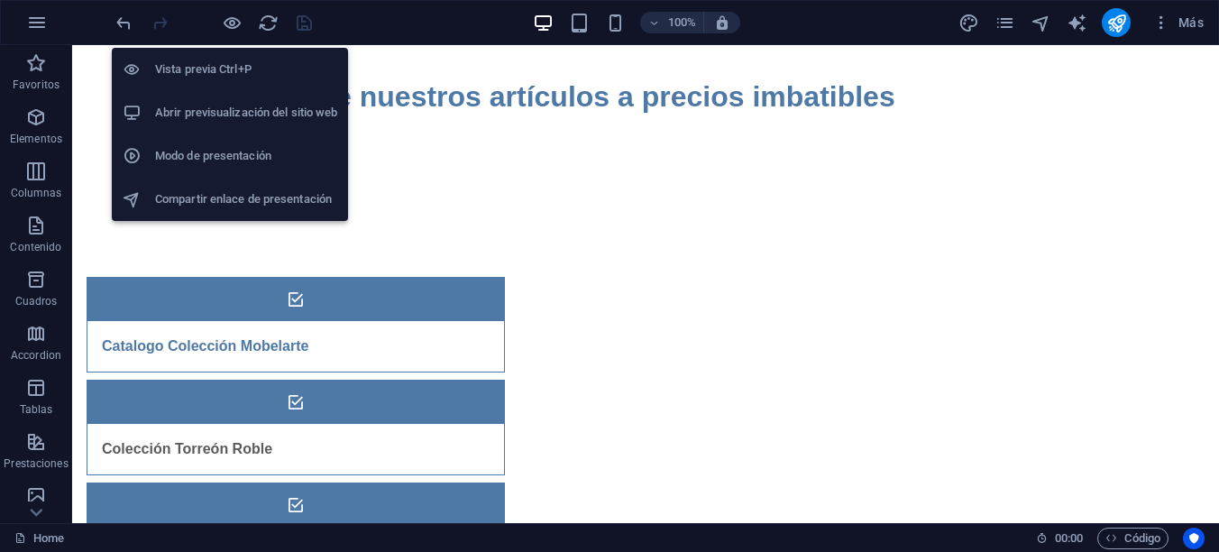
click at [212, 114] on h6 "Abrir previsualización del sitio web" at bounding box center [246, 113] width 182 height 22
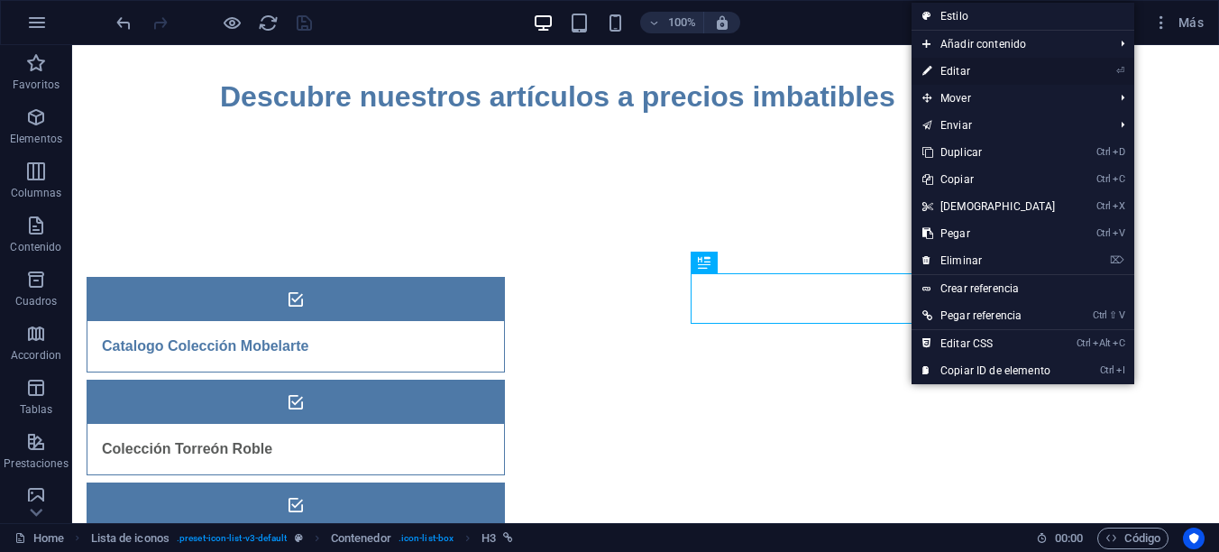
click at [962, 70] on link "⏎ Editar" at bounding box center [988, 71] width 155 height 27
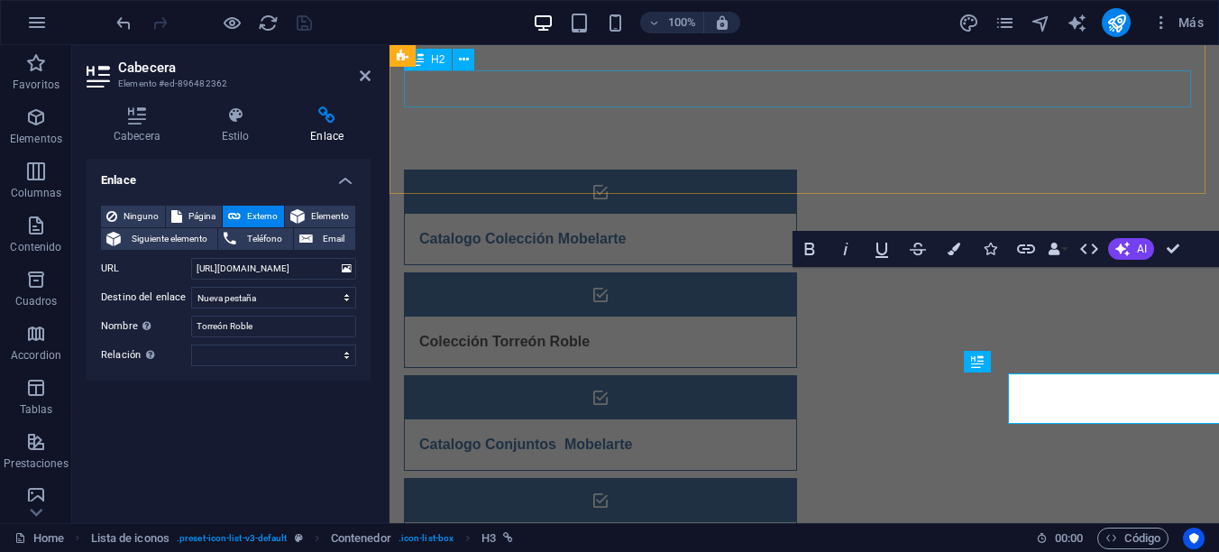
scroll to position [304, 0]
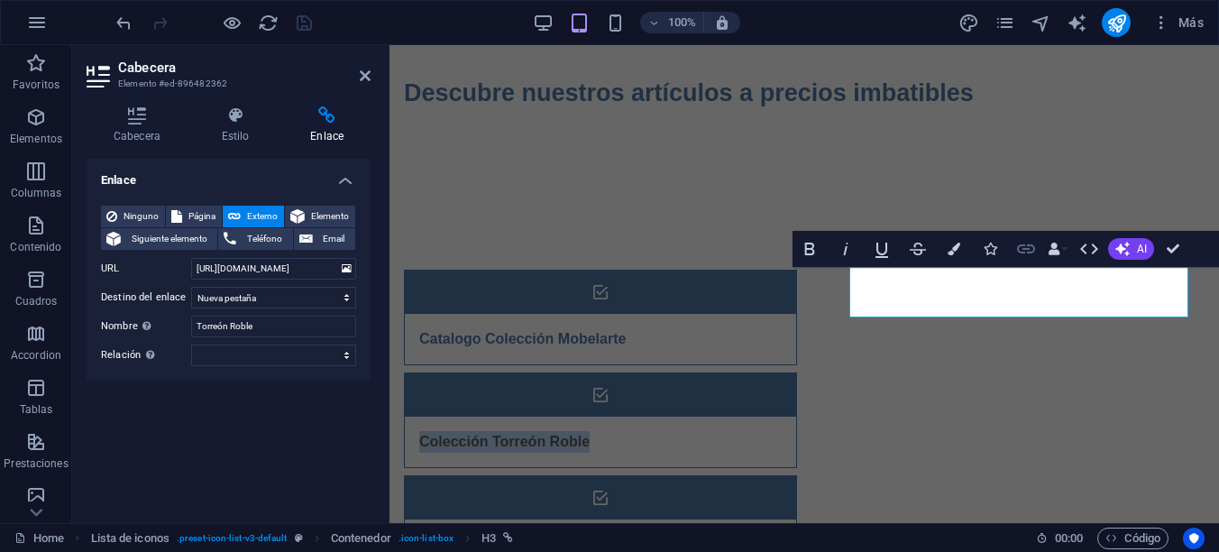
click at [1030, 247] on icon "button" at bounding box center [1026, 249] width 22 height 22
click at [249, 270] on input "https://cdn1.site-media.eu/images/document/18896091/COLECCINTORREN-JRJY9jXABasl…" at bounding box center [273, 269] width 165 height 22
type input "https://mobelarte.com/httpdocs/documentos/COLECCIÓN_TORREÓN.pdf"
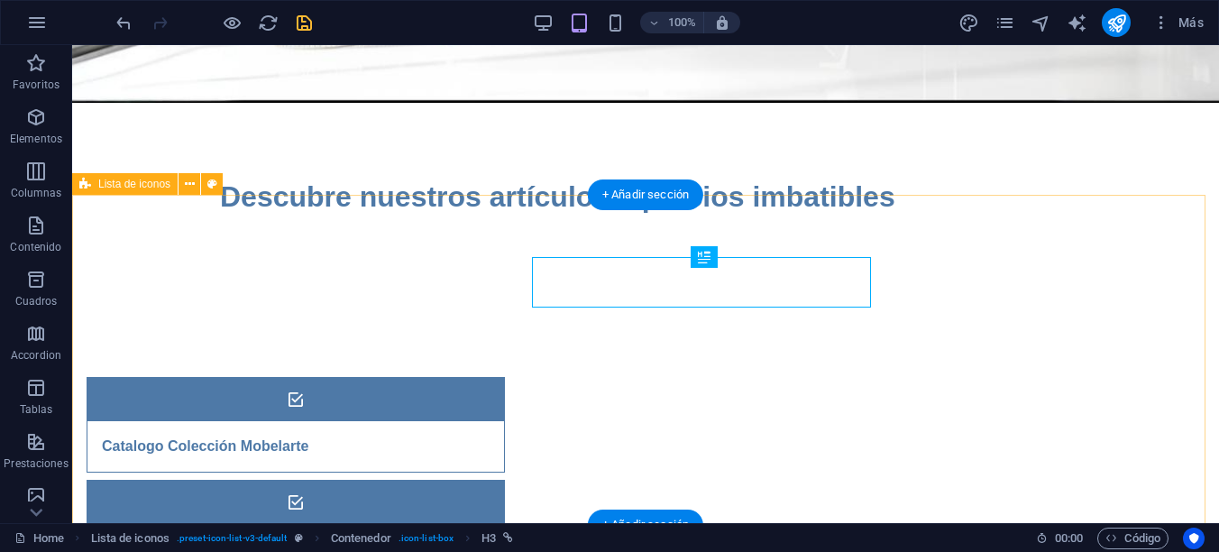
scroll to position [403, 0]
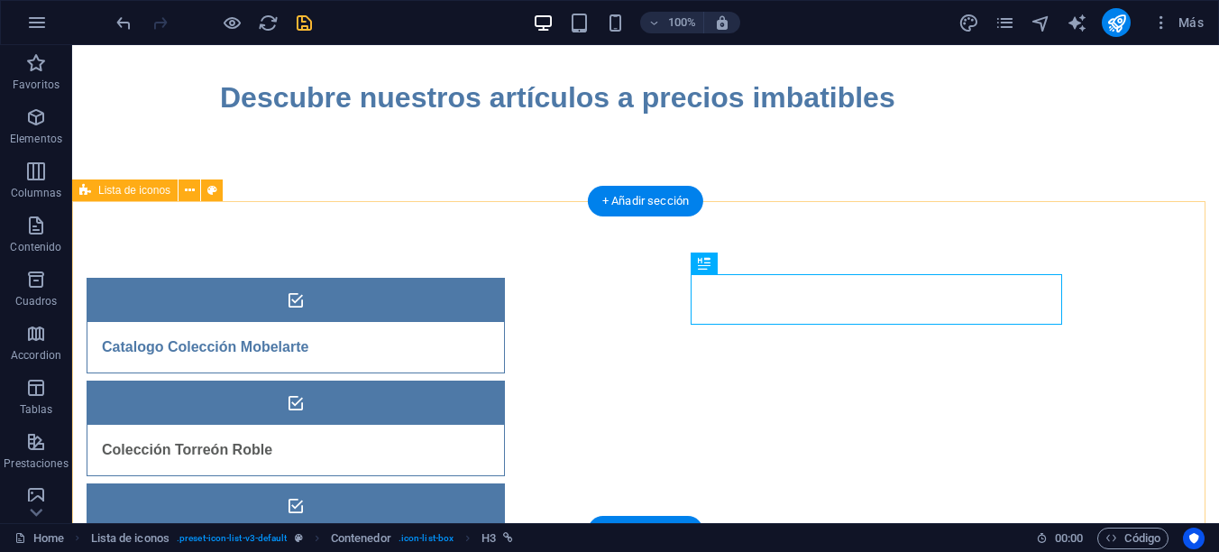
click at [1169, 243] on div "Catalogo Colección Mobelarte Colección Torreón Roble Catalogo Conjuntos Mobelar…" at bounding box center [645, 531] width 1147 height 651
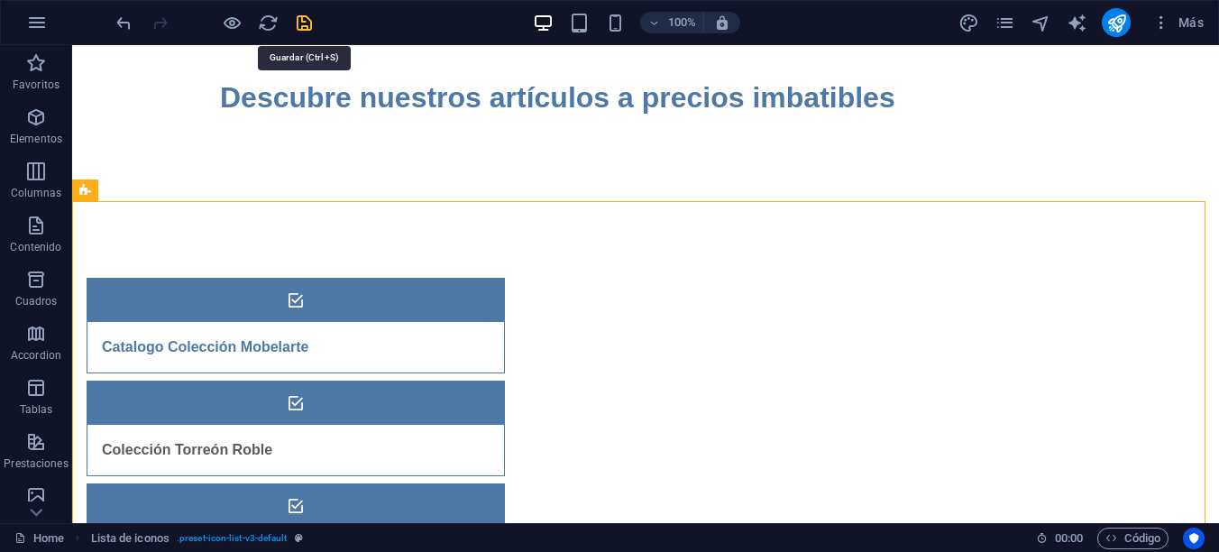
click at [304, 23] on icon "save" at bounding box center [304, 23] width 21 height 21
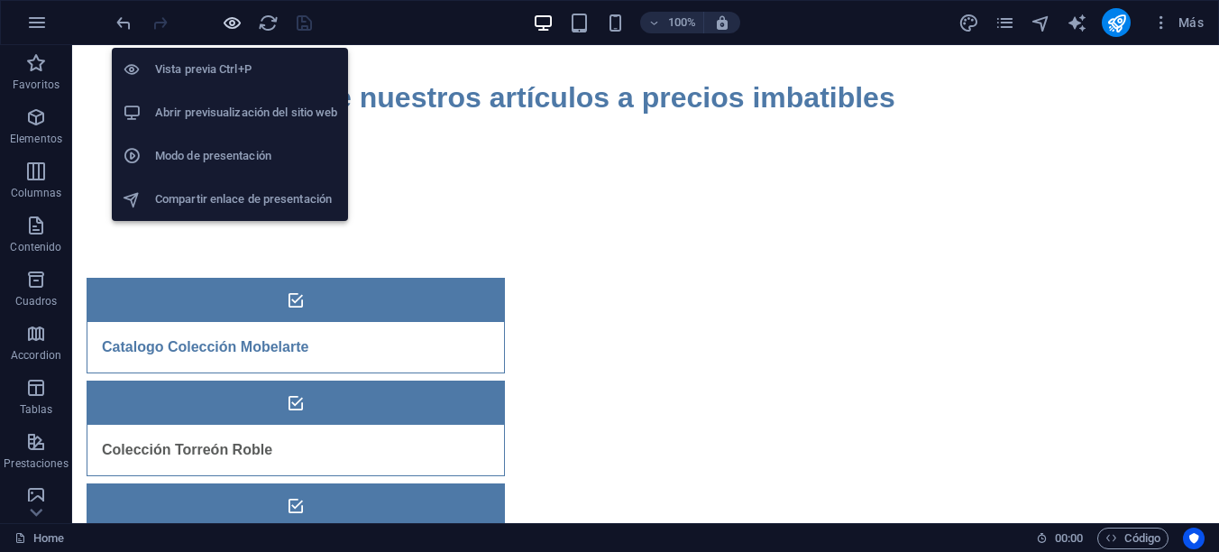
click at [233, 22] on icon "button" at bounding box center [232, 23] width 21 height 21
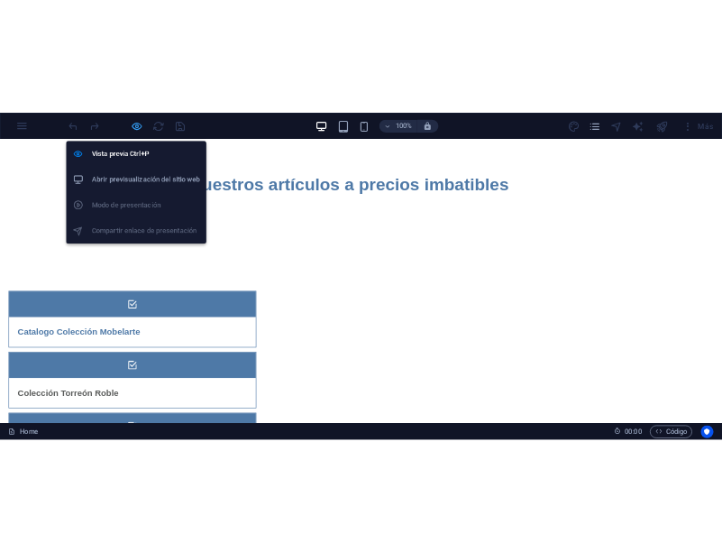
scroll to position [426, 0]
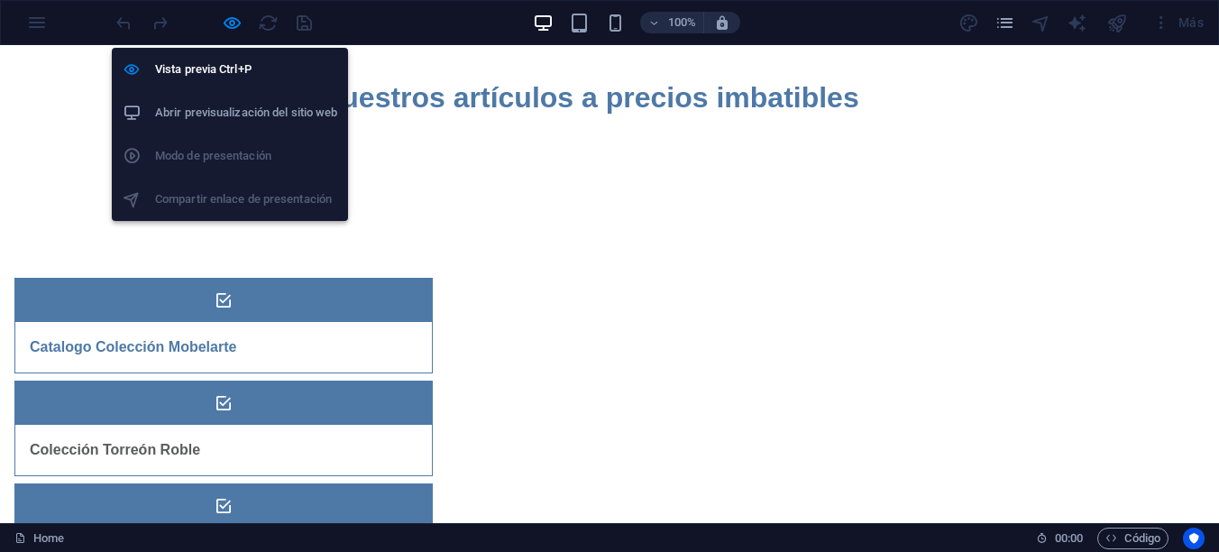
click at [223, 114] on h6 "Abrir previsualización del sitio web" at bounding box center [246, 113] width 182 height 22
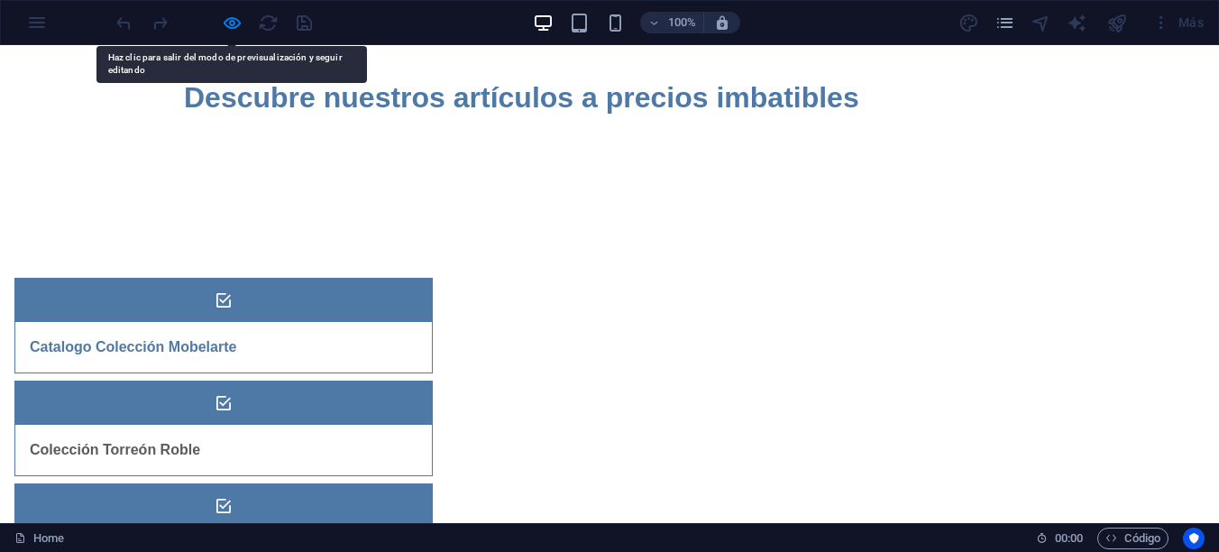
drag, startPoint x: 870, startPoint y: 364, endPoint x: 877, endPoint y: 380, distance: 16.9
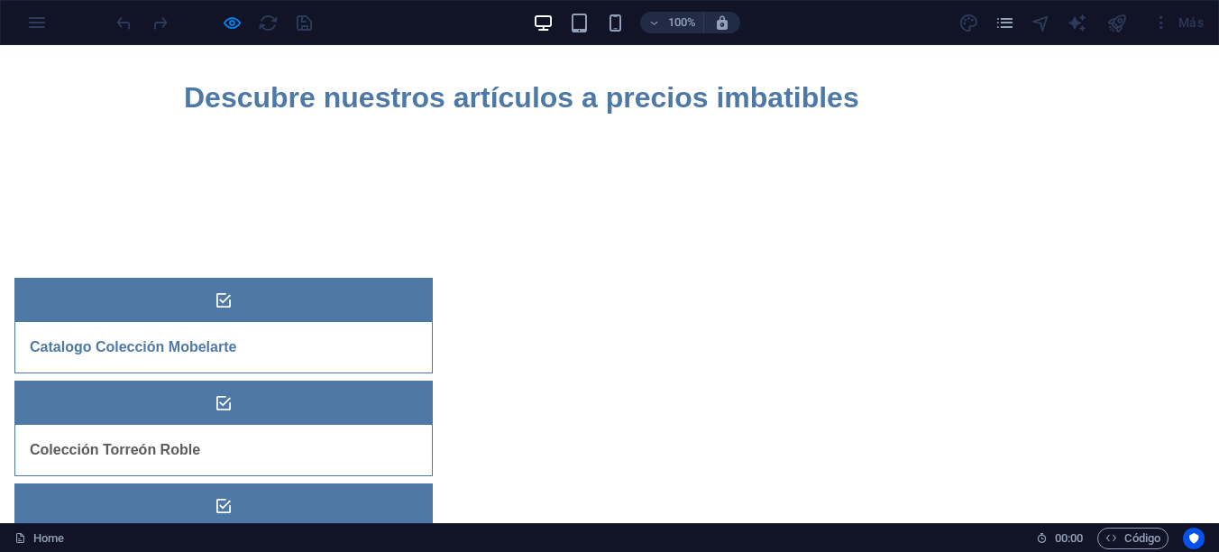
drag, startPoint x: 840, startPoint y: 351, endPoint x: 806, endPoint y: 368, distance: 38.3
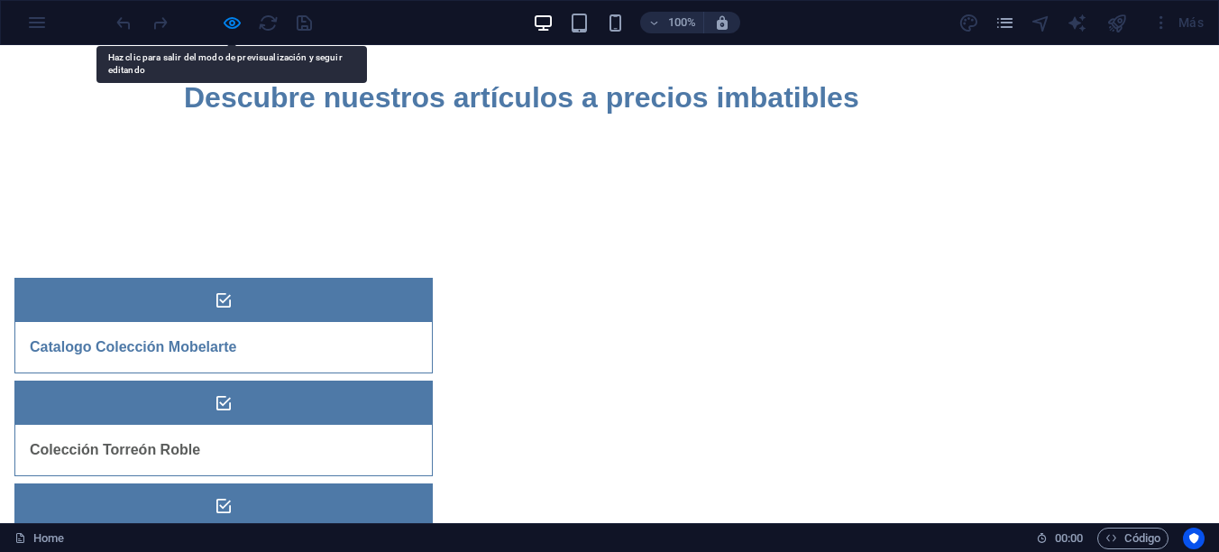
drag, startPoint x: 806, startPoint y: 368, endPoint x: 636, endPoint y: 374, distance: 170.5
drag, startPoint x: 636, startPoint y: 374, endPoint x: 678, endPoint y: 396, distance: 47.6
click at [678, 396] on div "Catalogo Colección Mobelarte Colección Torreón Roble Catalogo Conjuntos Mobelar…" at bounding box center [609, 531] width 1219 height 651
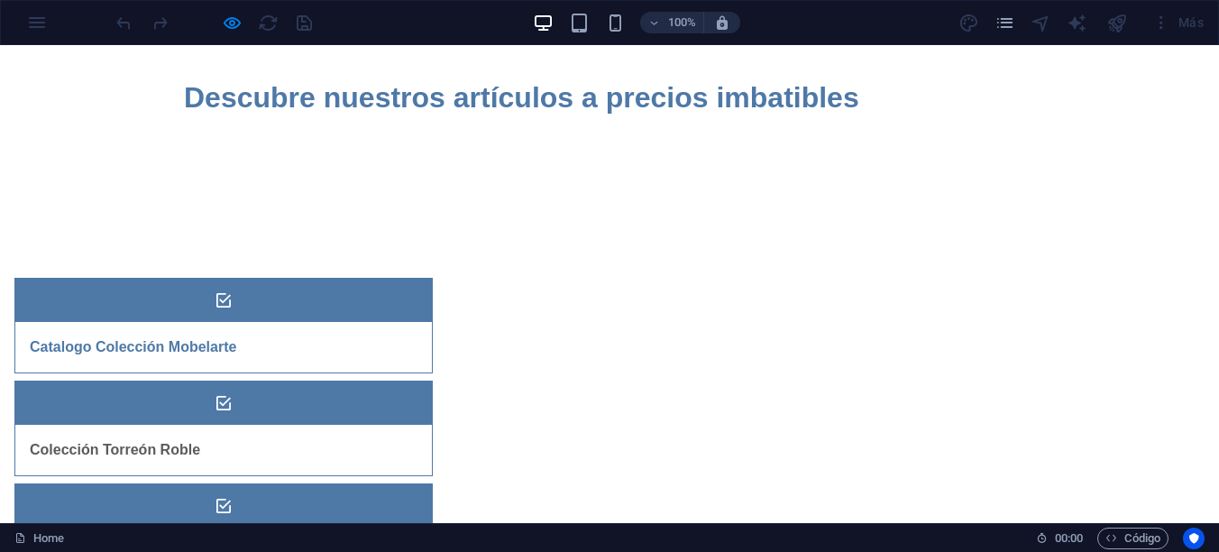
drag, startPoint x: 884, startPoint y: 372, endPoint x: 741, endPoint y: 220, distance: 209.2
click at [741, 220] on div "Catalogo Colección Mobelarte Colección Torreón Roble Catalogo Conjuntos Mobelar…" at bounding box center [609, 531] width 1219 height 651
click at [442, 214] on div "Catalogo Colección Mobelarte Colección Torreón Roble Catalogo Conjuntos Mobelar…" at bounding box center [609, 531] width 1219 height 651
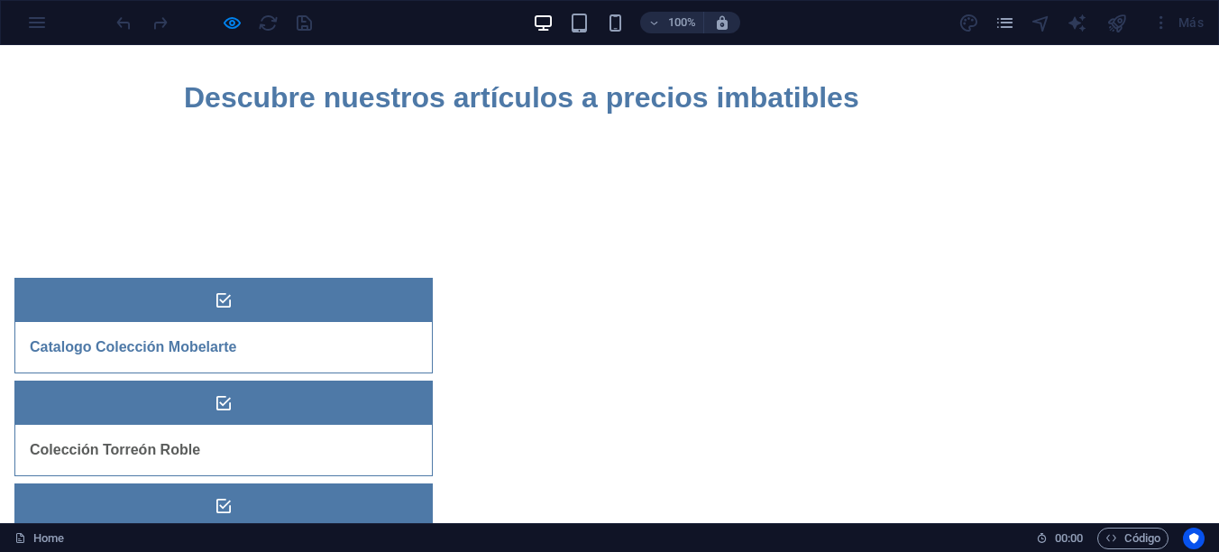
click at [387, 322] on div "Catalogo Colección Mobelarte" at bounding box center [200, 347] width 371 height 50
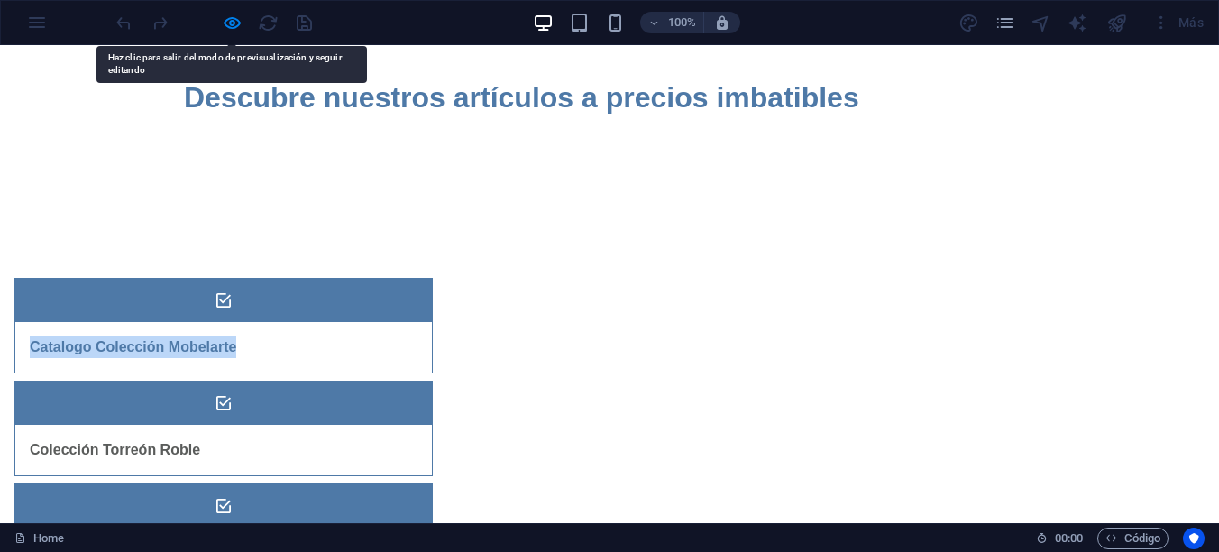
click at [387, 322] on div "Catalogo Colección Mobelarte" at bounding box center [200, 347] width 371 height 50
drag, startPoint x: 456, startPoint y: 305, endPoint x: 883, endPoint y: 368, distance: 431.1
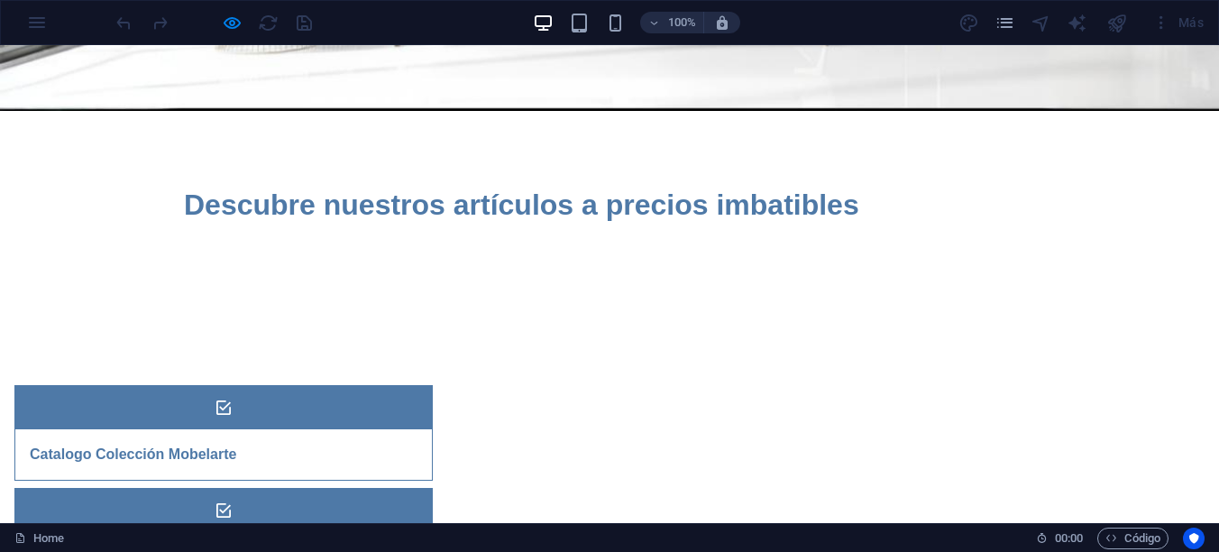
scroll to position [361, 0]
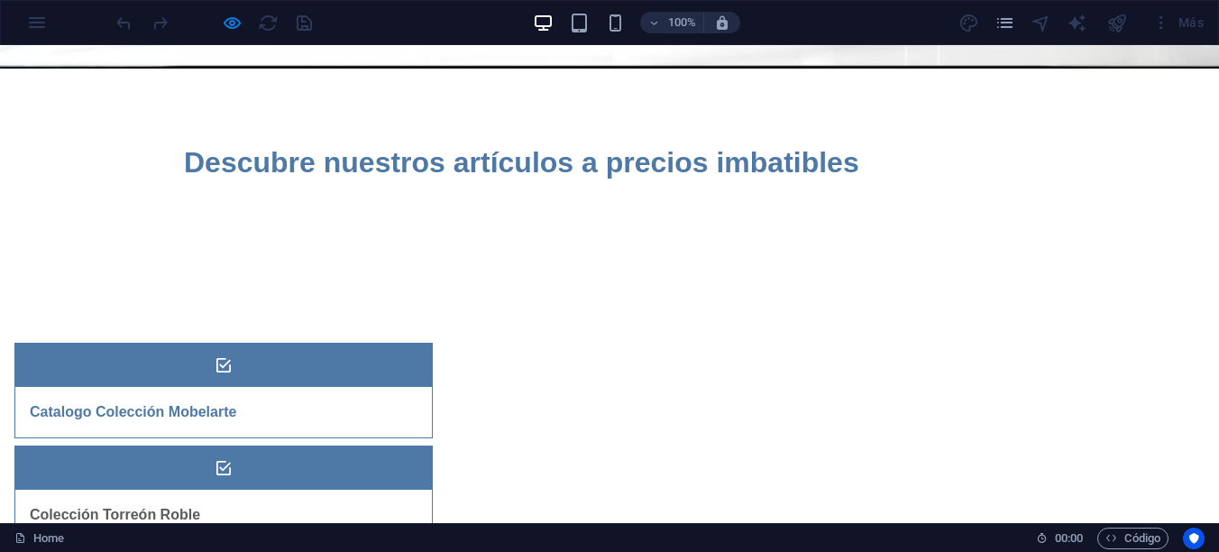
click at [387, 490] on div "Colección Torreón Roble" at bounding box center [200, 515] width 371 height 50
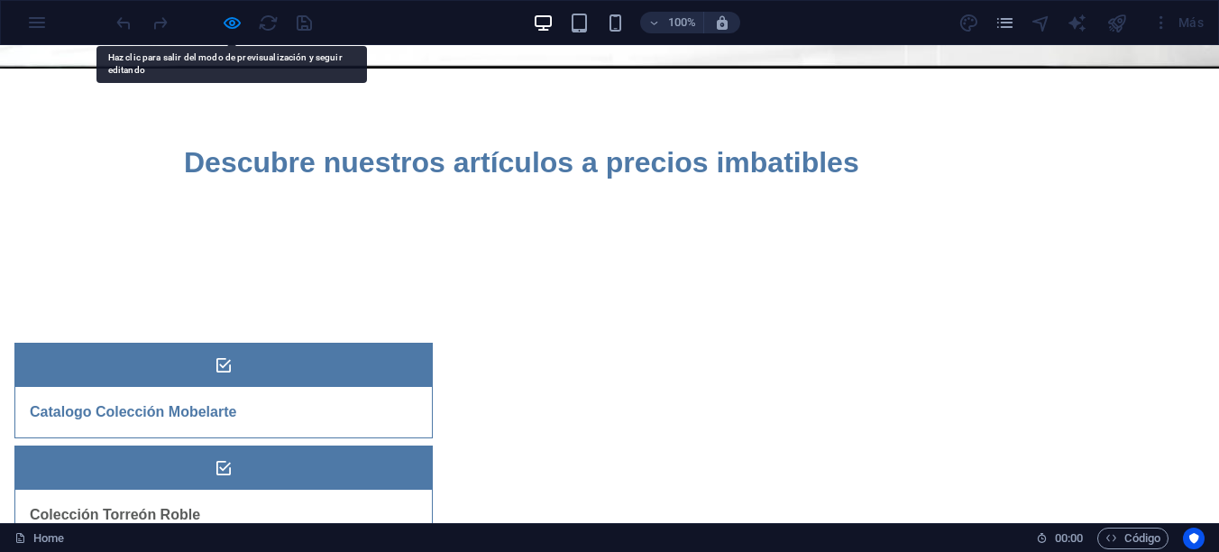
drag, startPoint x: 861, startPoint y: 364, endPoint x: 846, endPoint y: 366, distance: 15.4
click at [387, 490] on div "Colección Torreón Roble" at bounding box center [200, 515] width 371 height 50
drag, startPoint x: 627, startPoint y: 360, endPoint x: 1127, endPoint y: 309, distance: 502.9
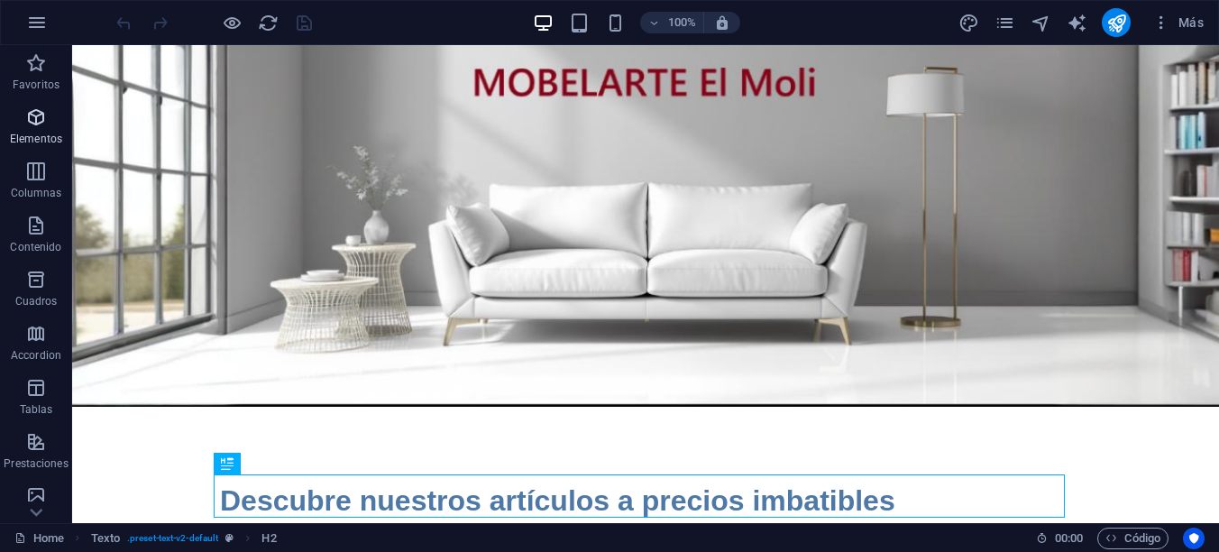
click at [30, 118] on icon "button" at bounding box center [36, 117] width 22 height 22
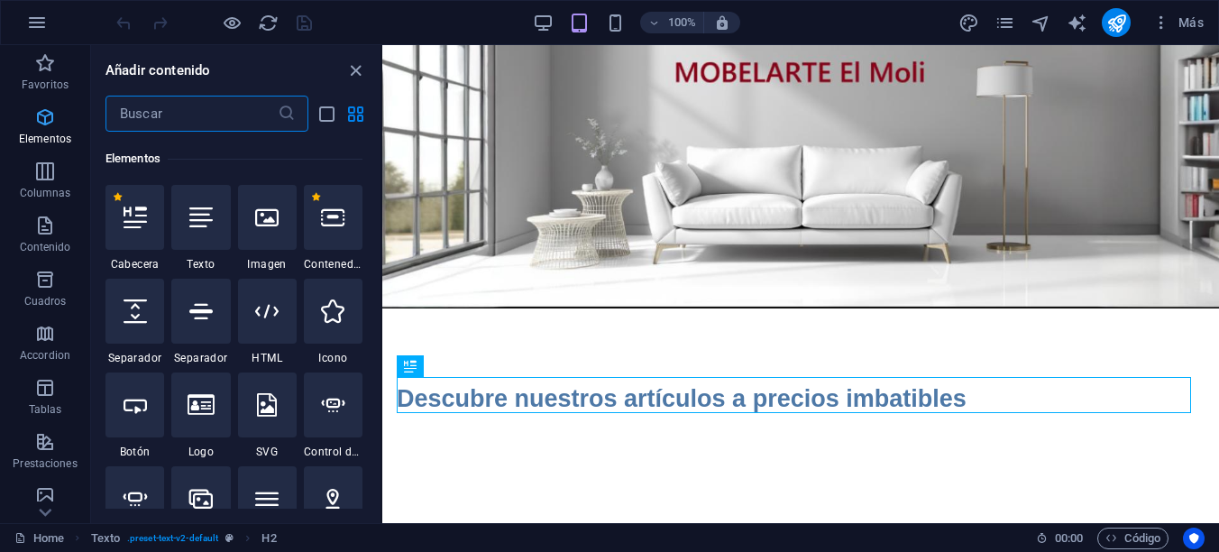
scroll to position [340, 0]
click at [39, 176] on icon "button" at bounding box center [45, 171] width 22 height 22
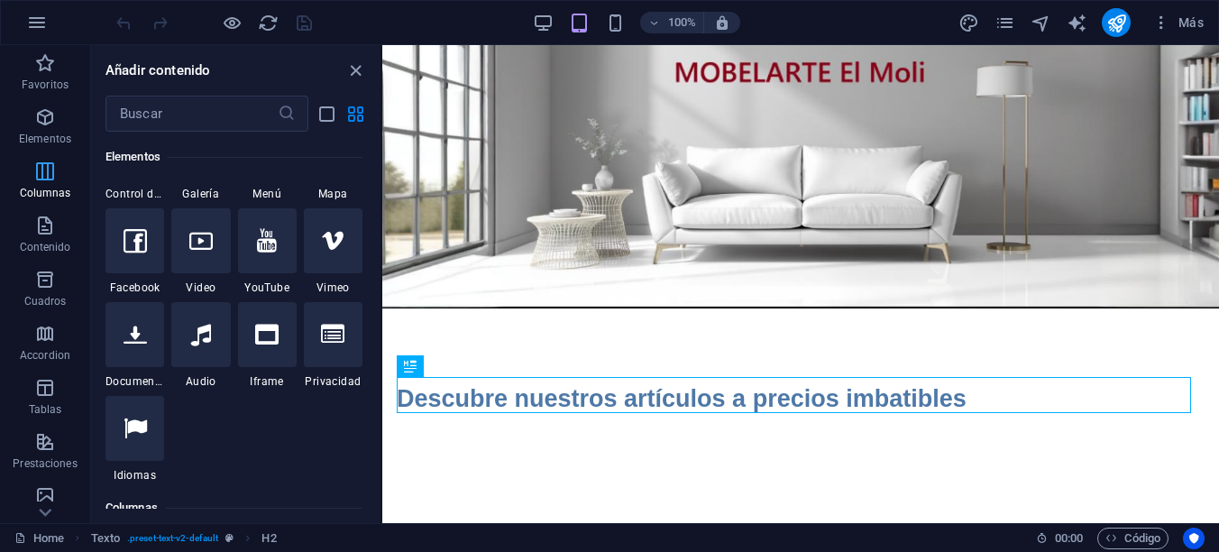
scroll to position [1040, 0]
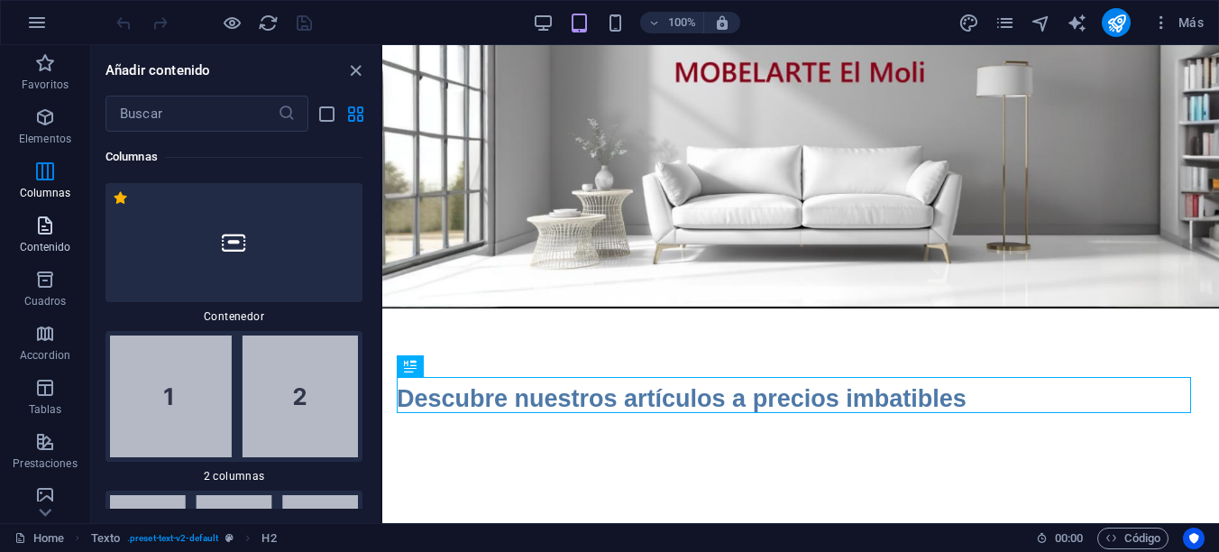
click at [37, 232] on icon "button" at bounding box center [45, 226] width 22 height 22
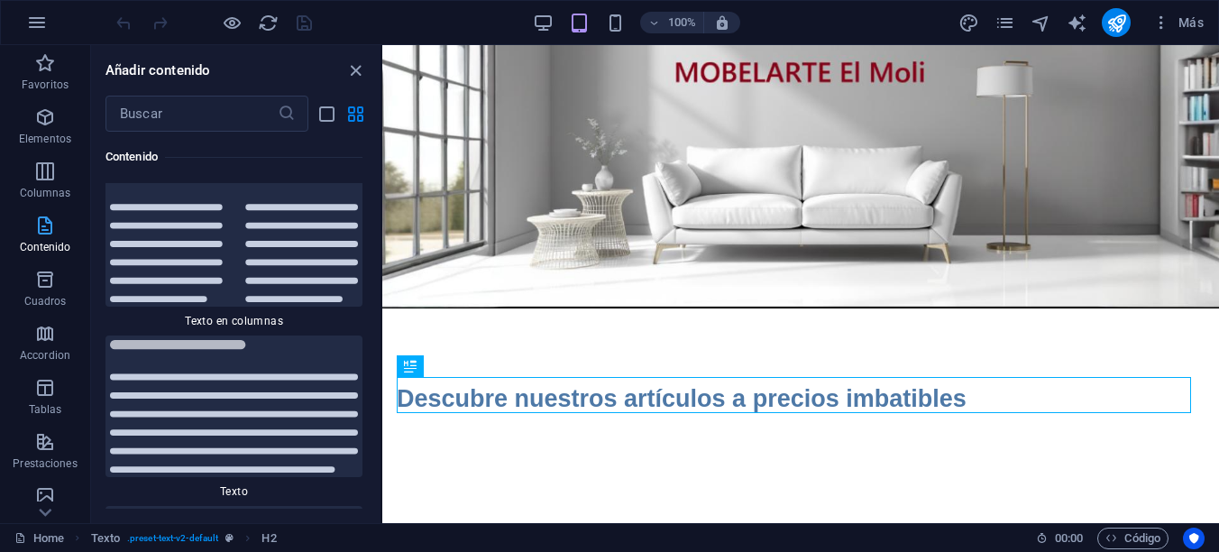
scroll to position [6138, 0]
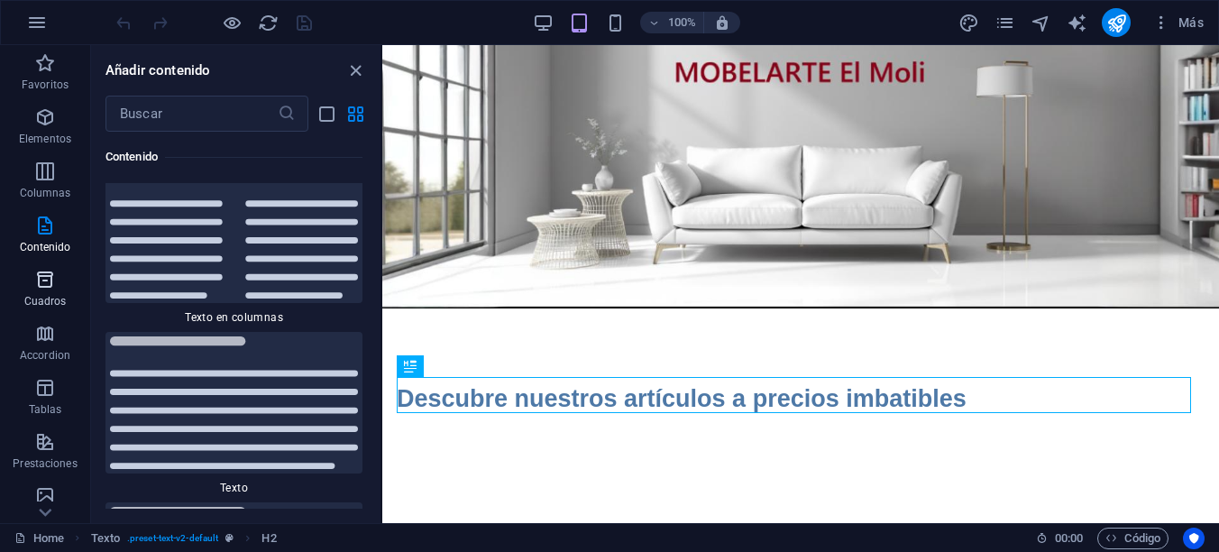
click at [45, 287] on icon "button" at bounding box center [45, 280] width 22 height 22
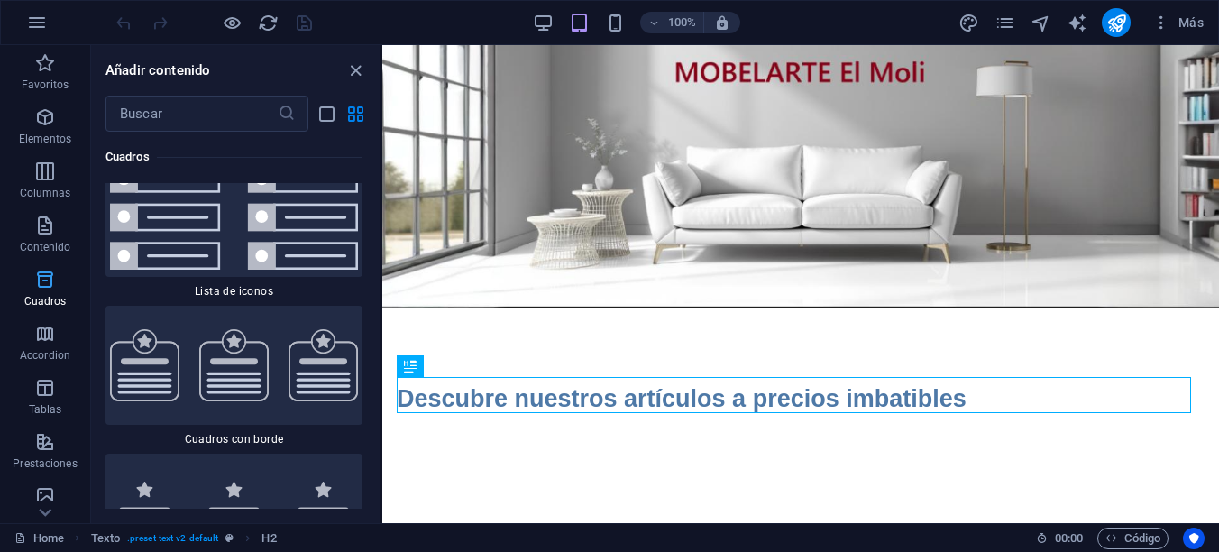
scroll to position [9782, 0]
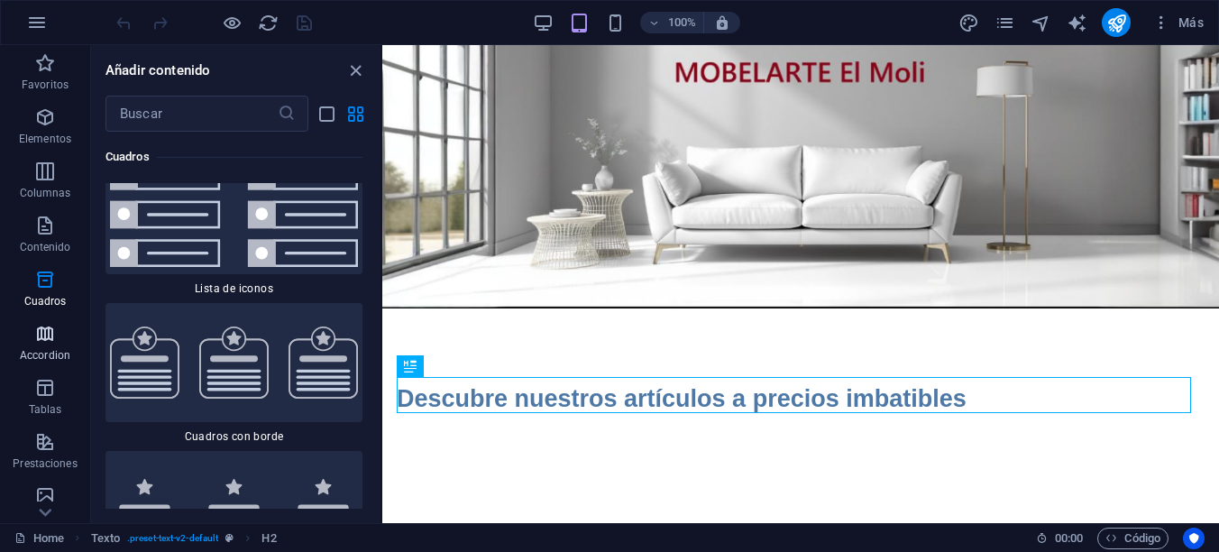
click at [46, 336] on icon "button" at bounding box center [45, 334] width 22 height 22
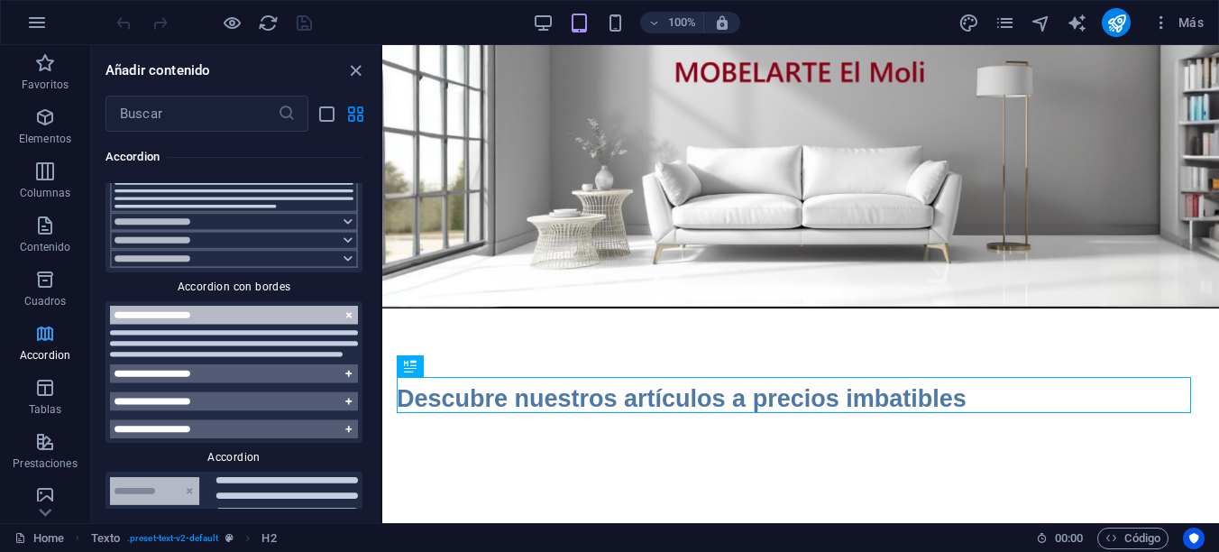
scroll to position [11237, 0]
click at [41, 398] on span "Tablas" at bounding box center [45, 398] width 90 height 43
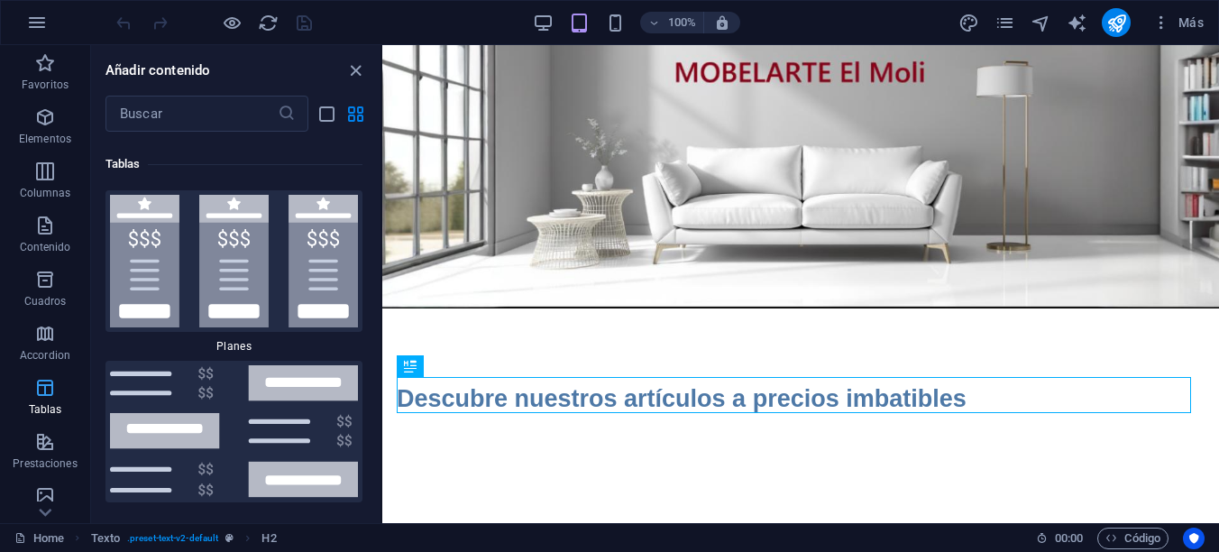
scroll to position [12239, 0]
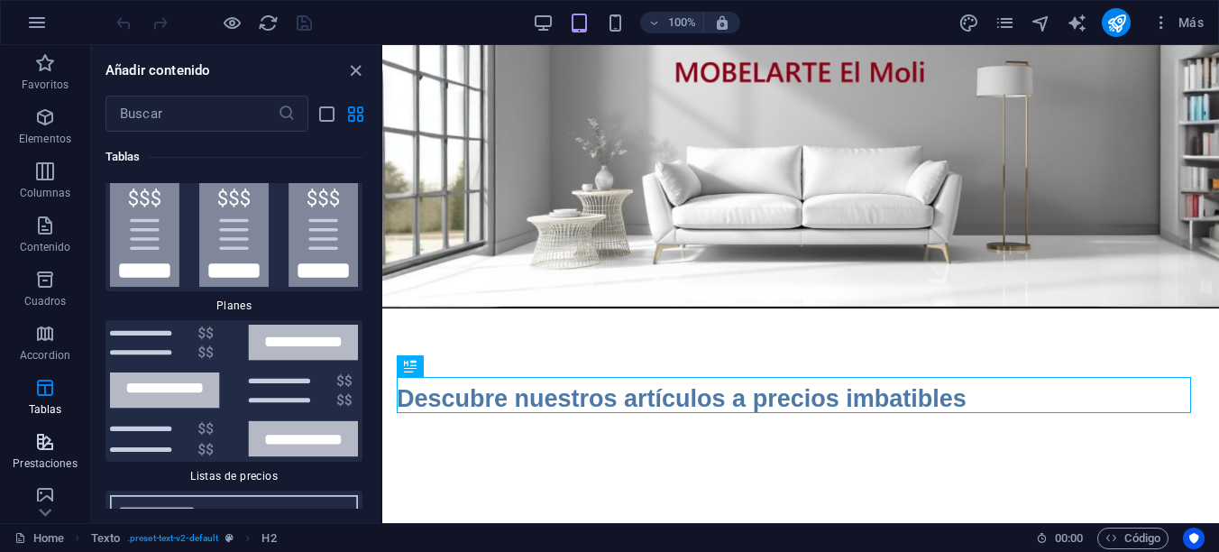
click at [41, 443] on icon "button" at bounding box center [45, 442] width 22 height 22
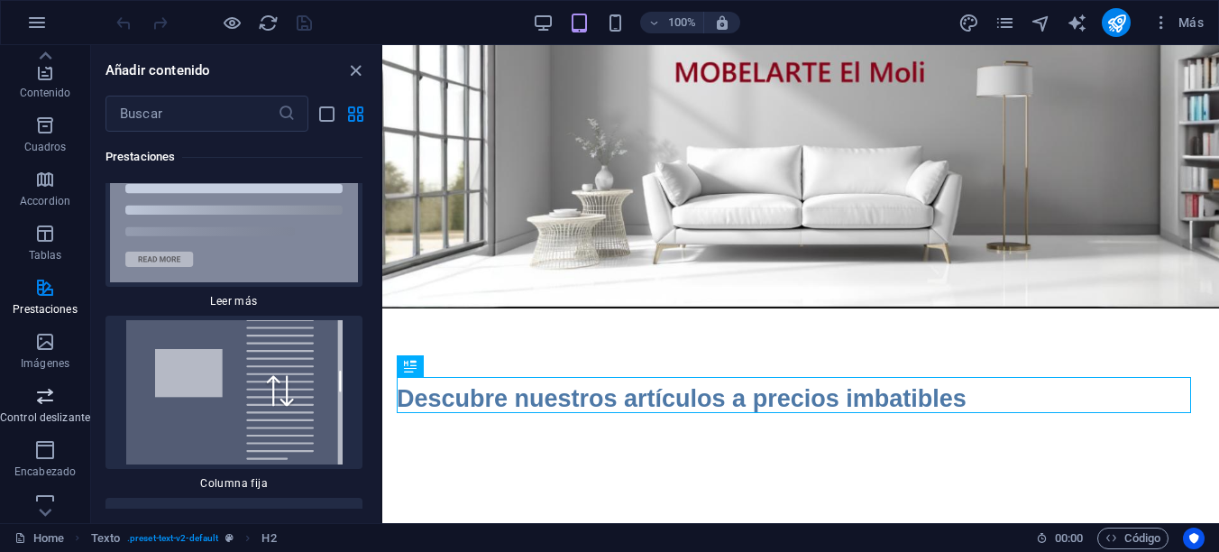
scroll to position [180, 0]
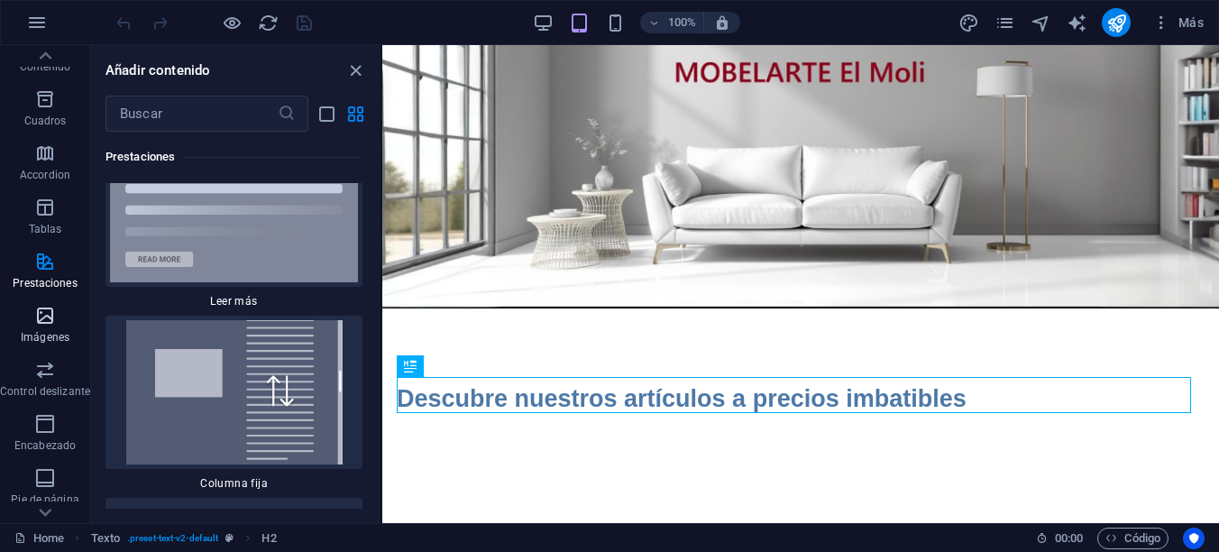
click at [26, 311] on span "Imágenes" at bounding box center [45, 326] width 90 height 43
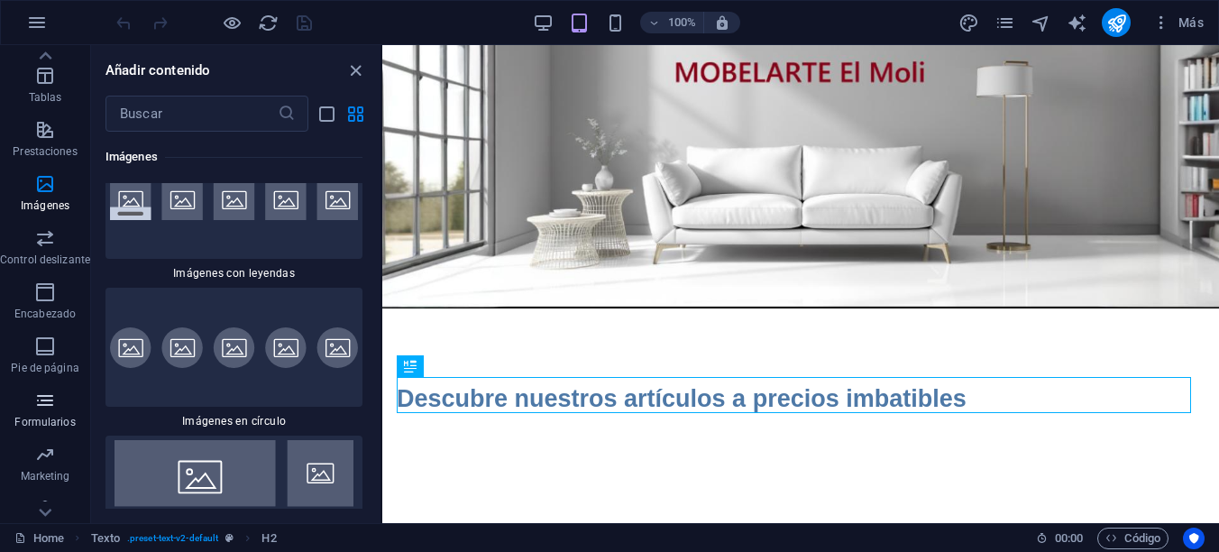
scroll to position [334, 0]
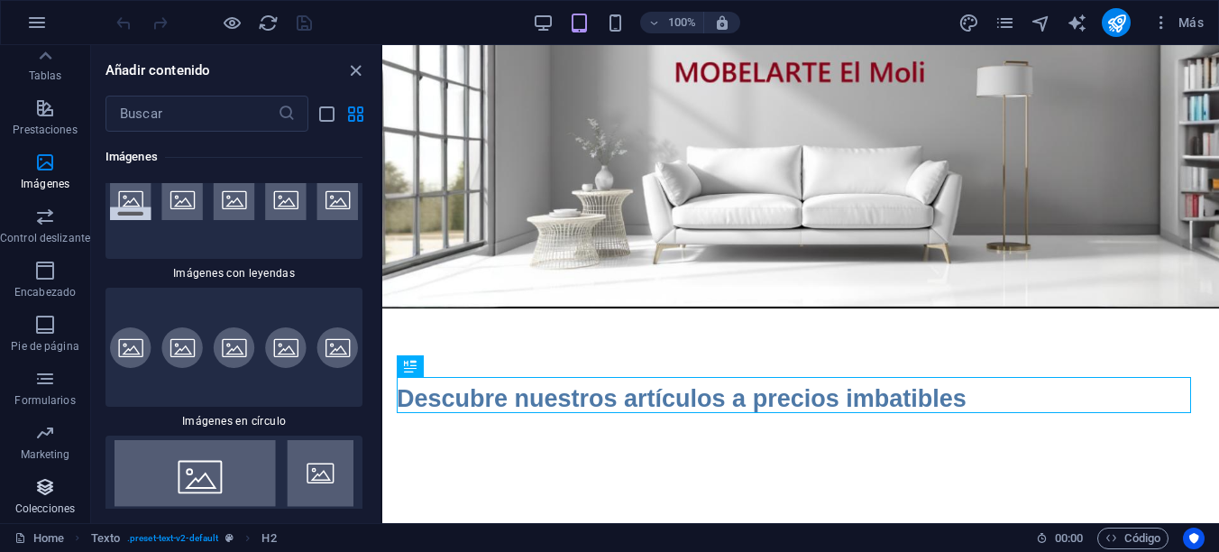
click at [47, 500] on span "Colecciones" at bounding box center [45, 497] width 90 height 43
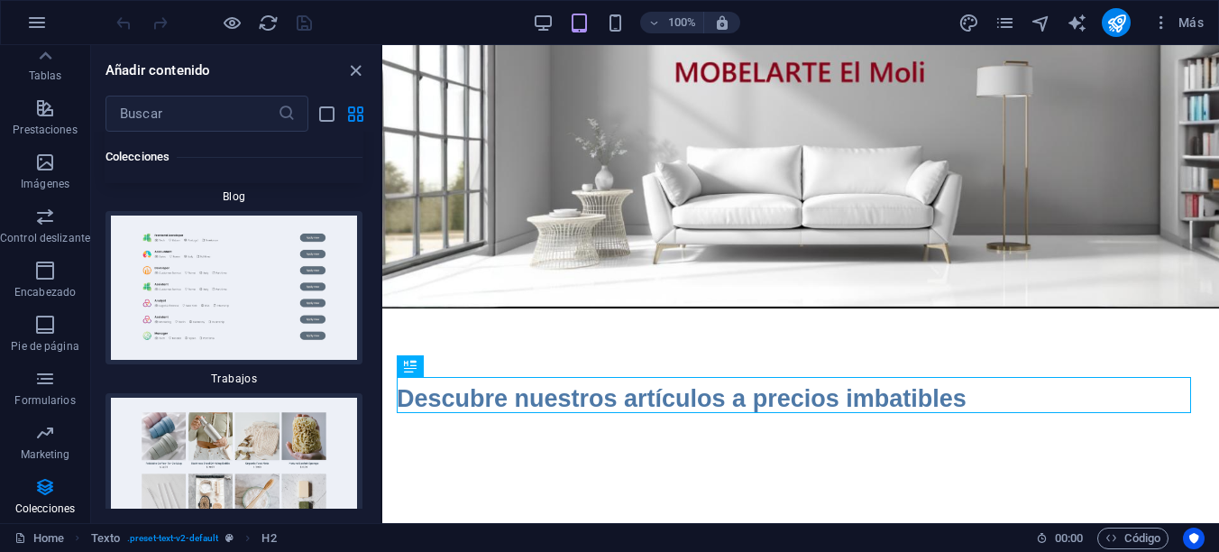
scroll to position [33690, 0]
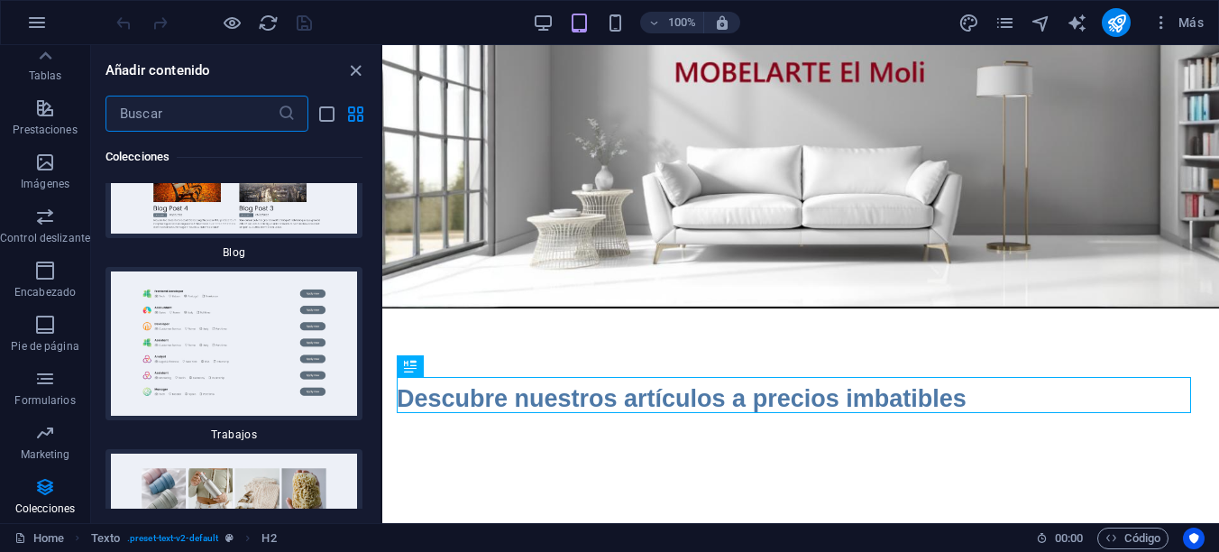
click at [212, 108] on input "text" at bounding box center [191, 114] width 172 height 36
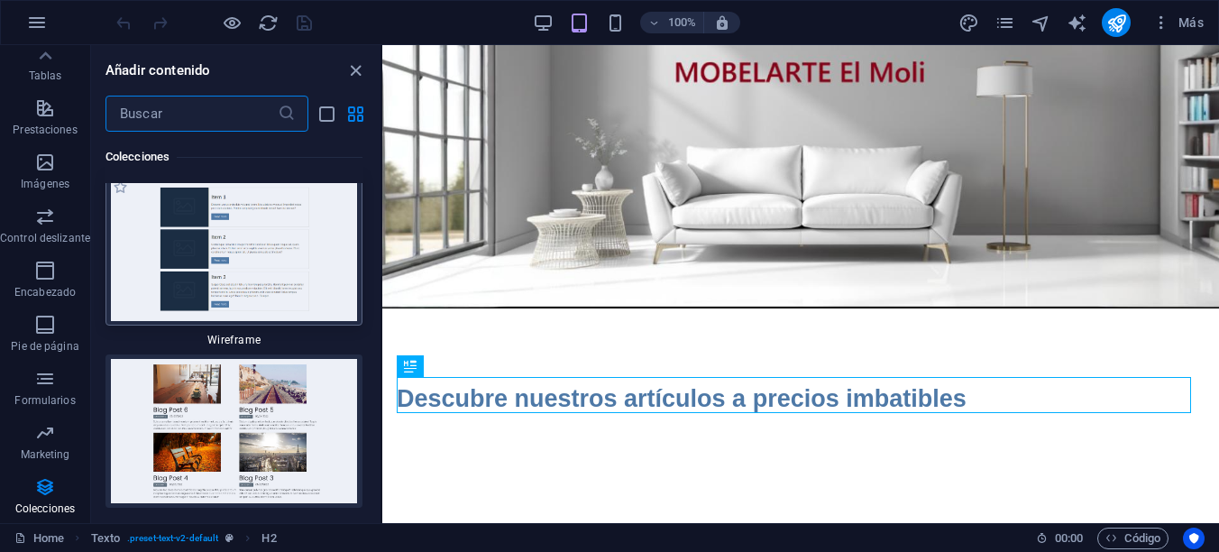
scroll to position [33420, 0]
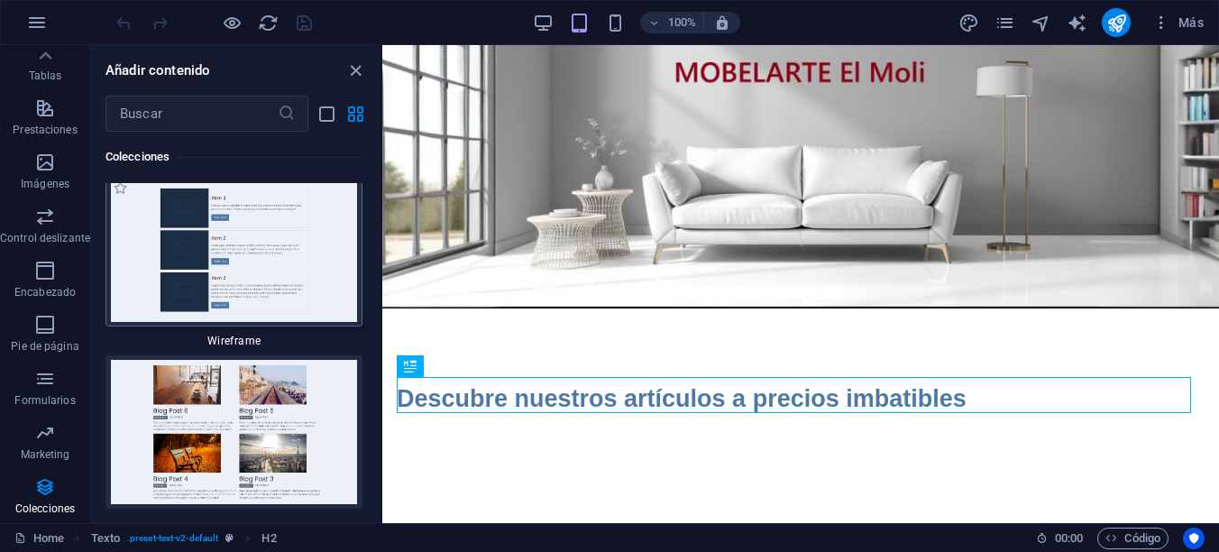
click at [207, 289] on img at bounding box center [234, 250] width 248 height 144
click at [207, 288] on img at bounding box center [234, 250] width 248 height 144
click at [223, 159] on h6 "Plantillas de colección" at bounding box center [224, 148] width 131 height 22
click at [325, 111] on icon "list-view" at bounding box center [326, 114] width 21 height 21
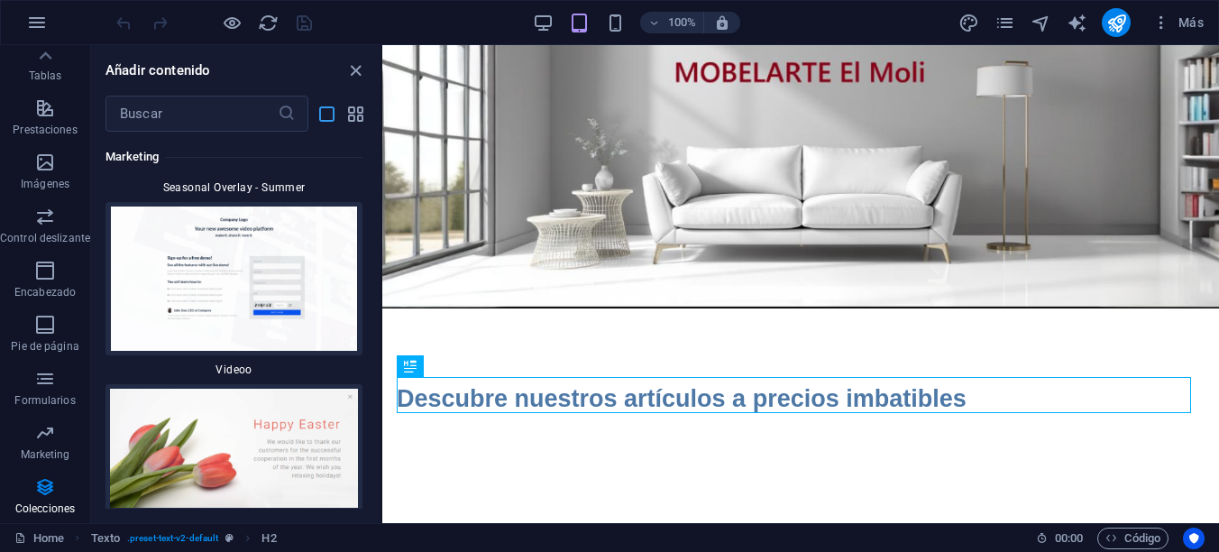
scroll to position [36460, 0]
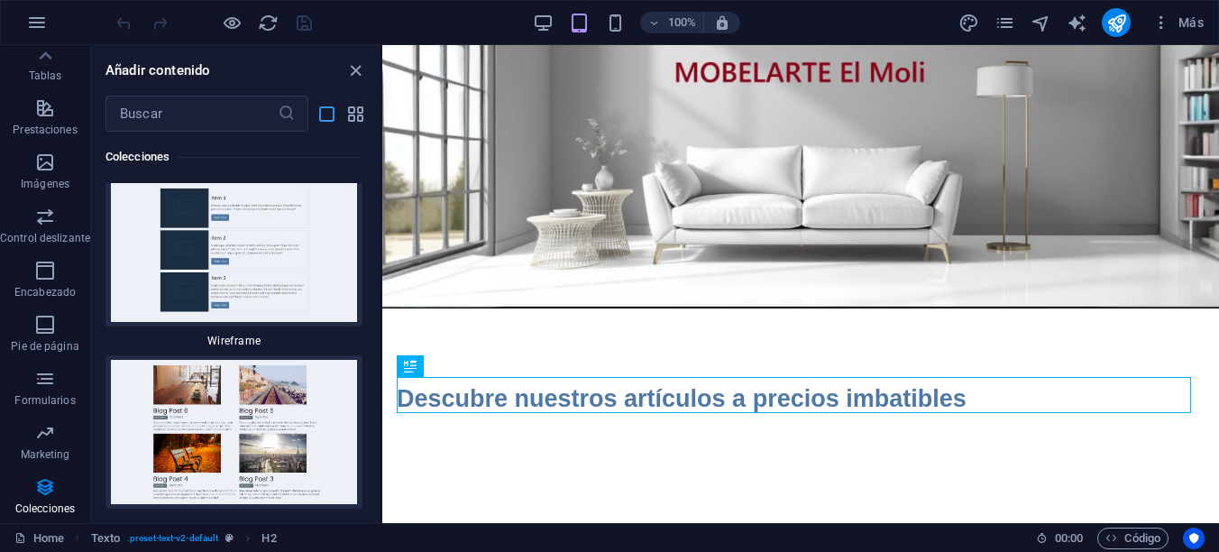
click at [325, 114] on icon "list-view" at bounding box center [326, 114] width 21 height 21
click at [352, 114] on icon "grid-view" at bounding box center [355, 114] width 21 height 21
click at [328, 114] on icon "list-view" at bounding box center [326, 114] width 21 height 21
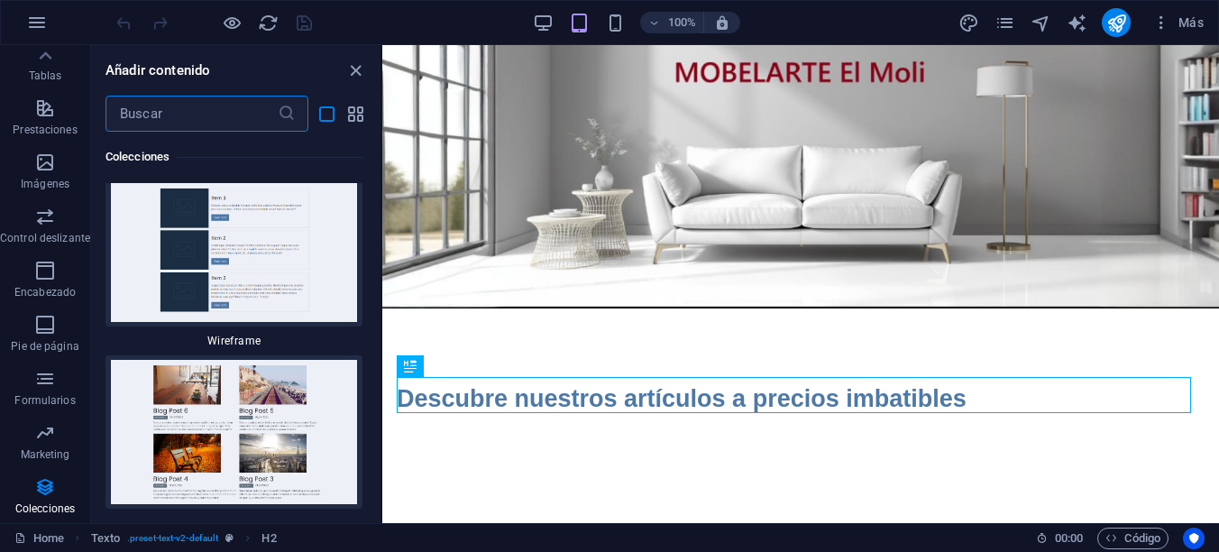
click at [212, 111] on input "text" at bounding box center [191, 114] width 172 height 36
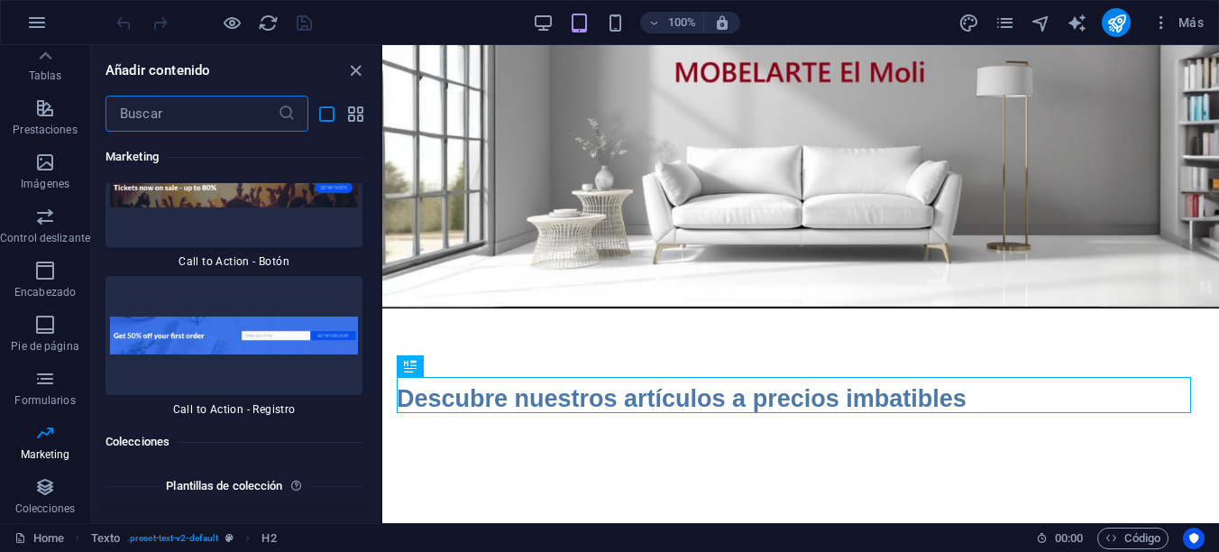
scroll to position [36099, 0]
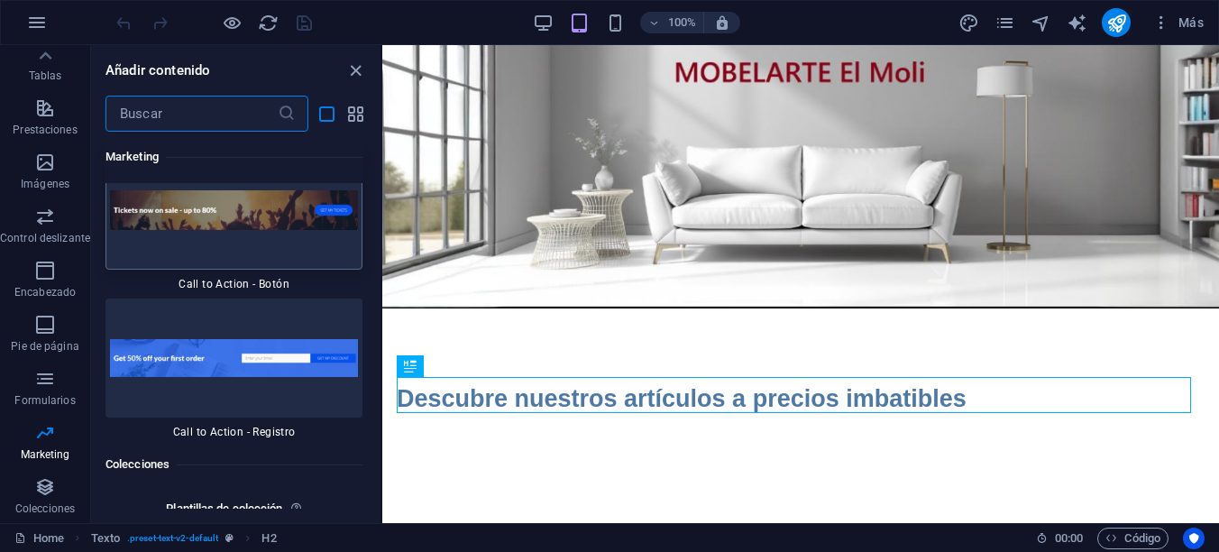
click at [220, 231] on img at bounding box center [234, 210] width 248 height 41
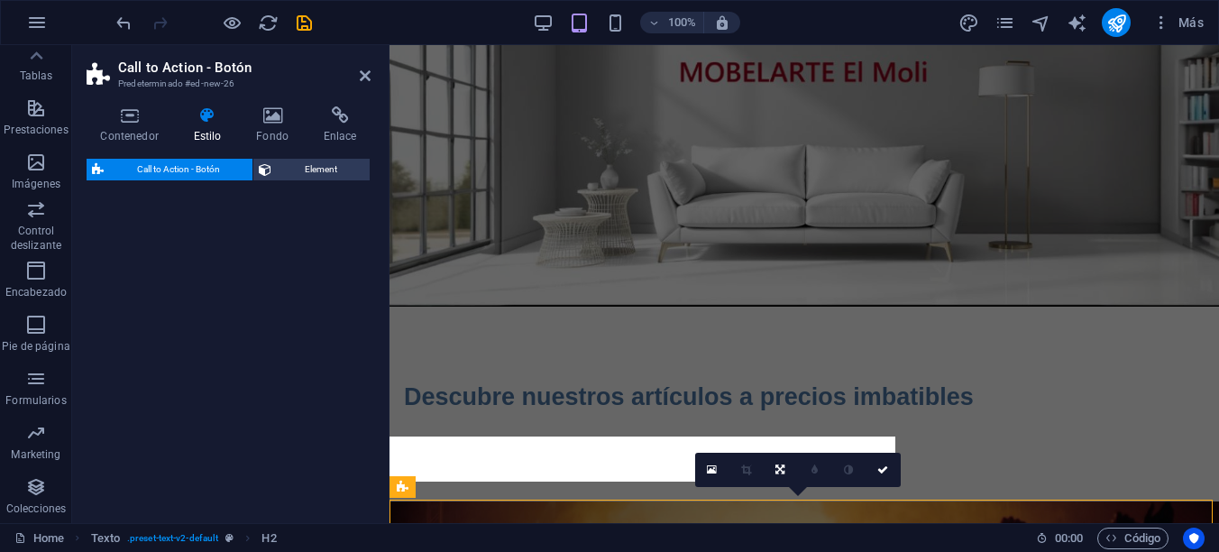
select select "rem"
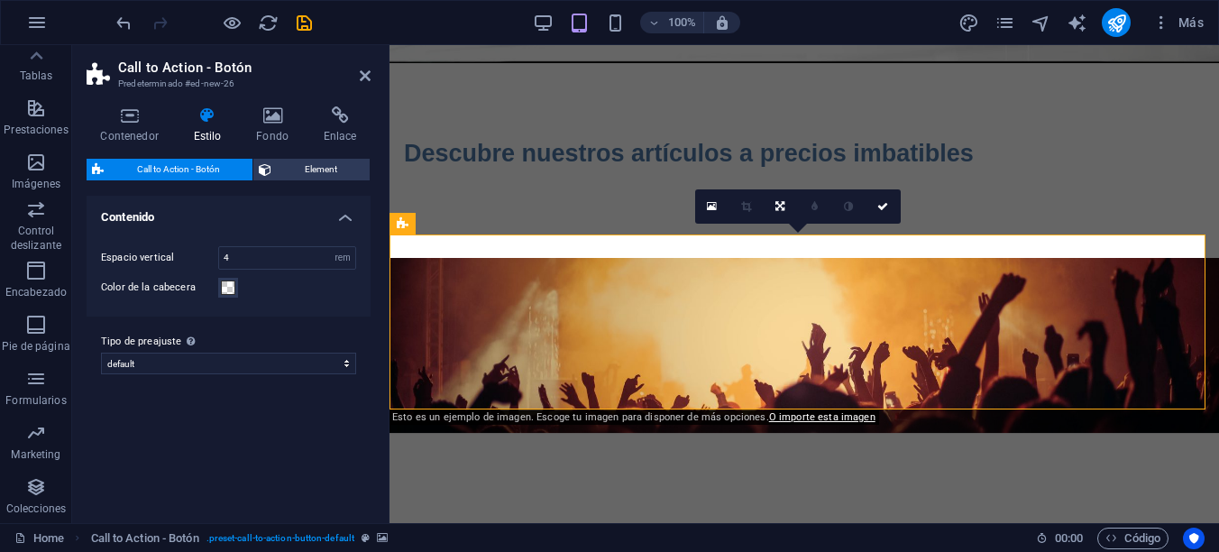
scroll to position [270, 0]
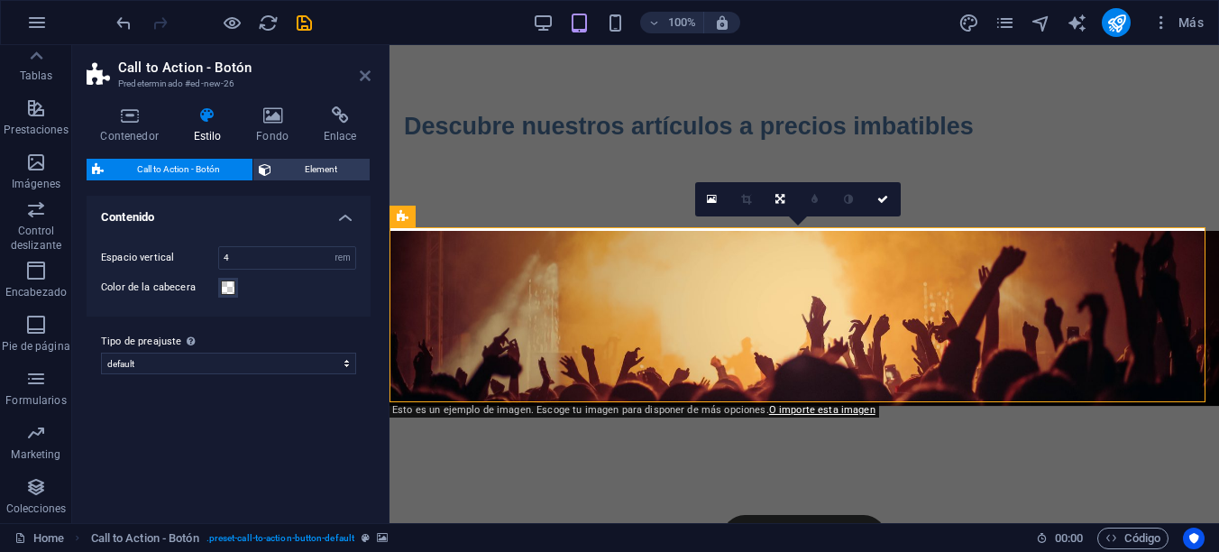
click at [365, 70] on icon at bounding box center [365, 76] width 11 height 14
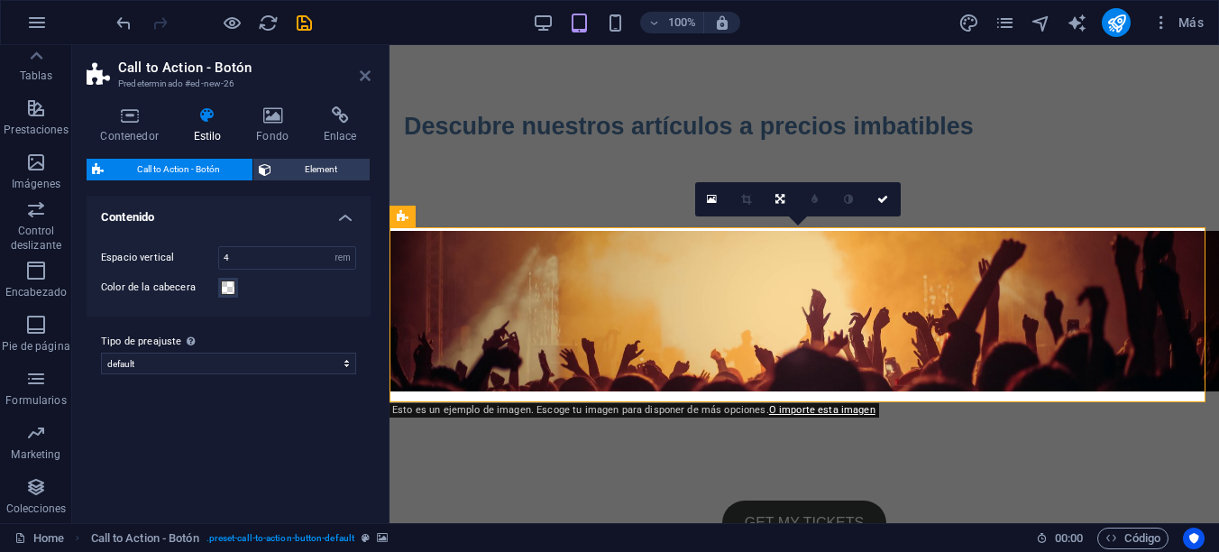
scroll to position [371, 0]
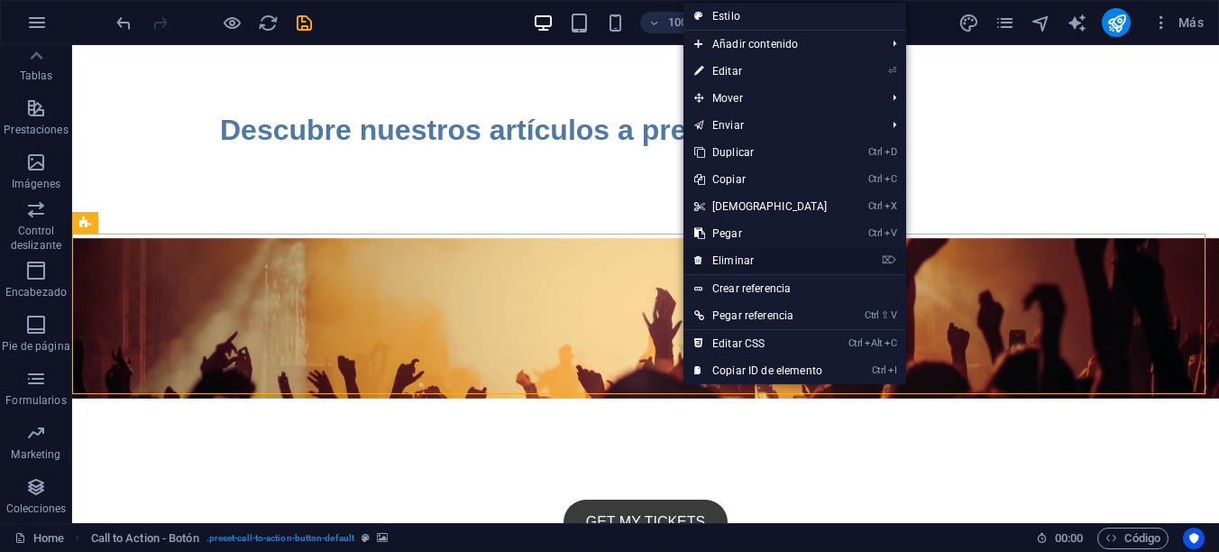
click at [739, 258] on link "⌦ Eliminar" at bounding box center [760, 260] width 155 height 27
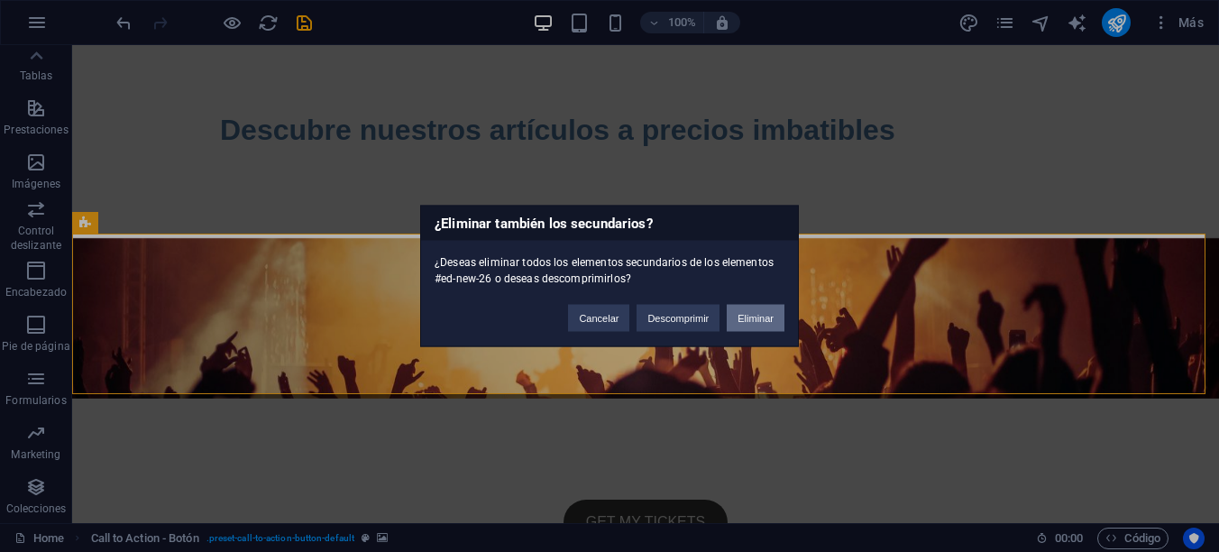
click at [750, 319] on button "Eliminar" at bounding box center [756, 318] width 58 height 27
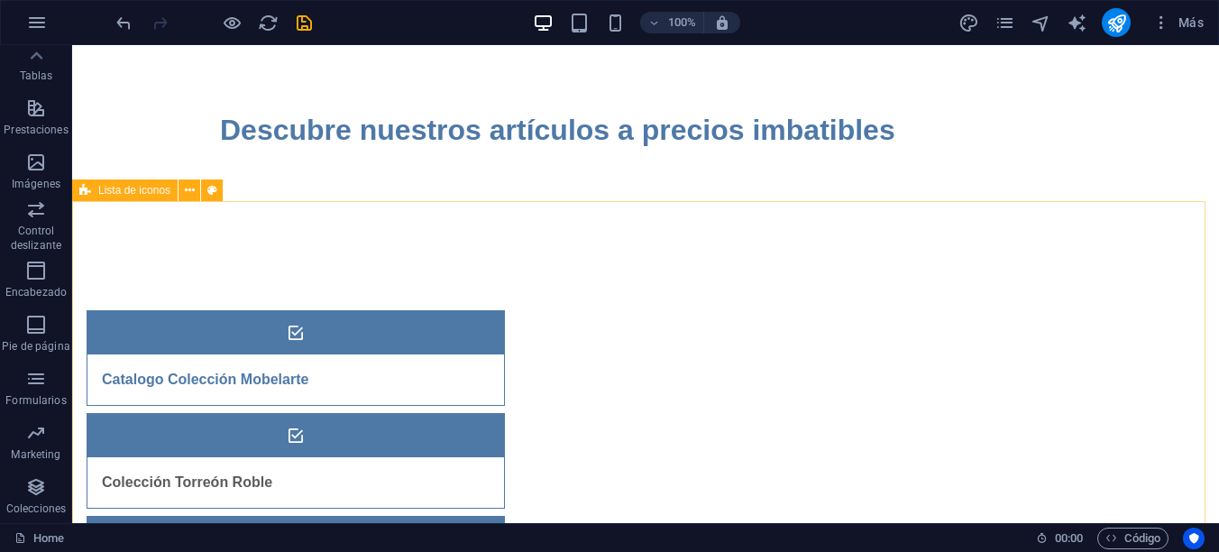
scroll to position [411, 0]
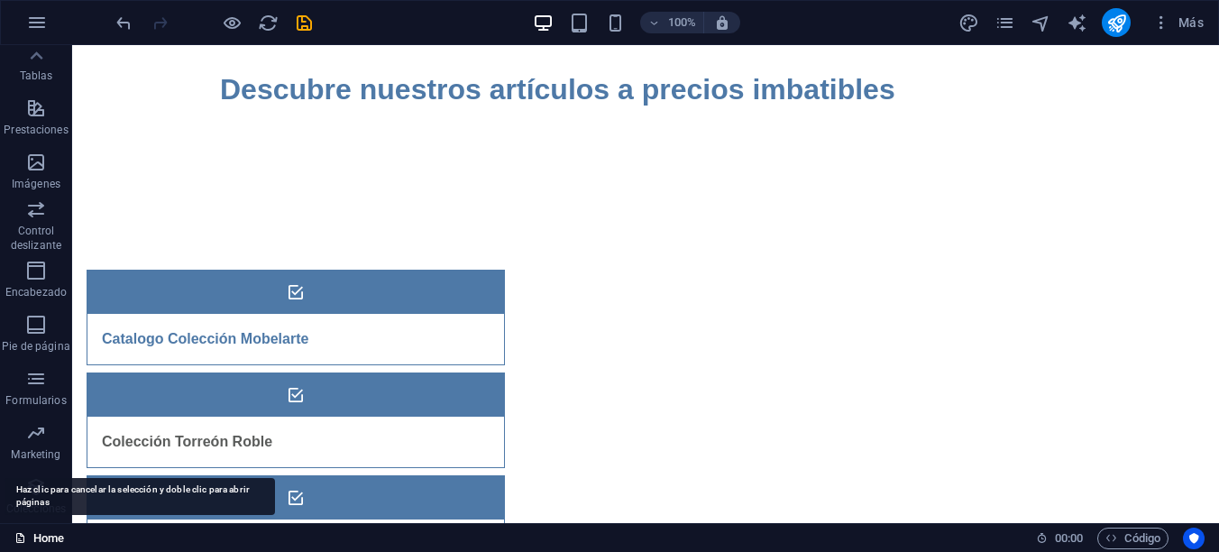
click at [50, 536] on link "Home" at bounding box center [39, 538] width 50 height 22
click at [40, 536] on link "Home" at bounding box center [39, 538] width 50 height 22
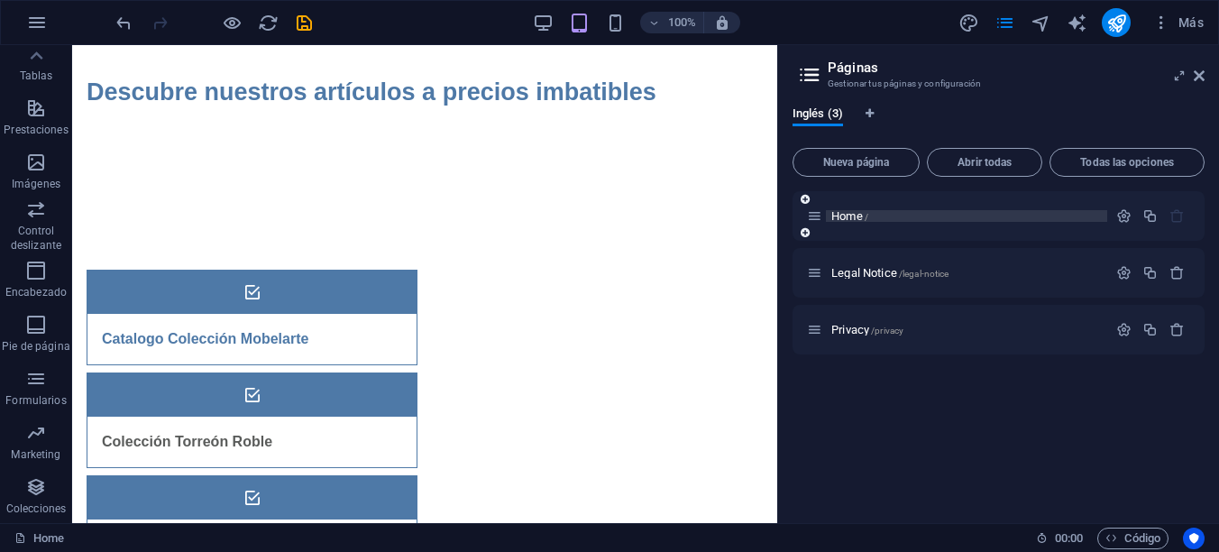
click at [867, 219] on span "/" at bounding box center [867, 217] width 4 height 10
click at [1085, 164] on span "Todas las opciones" at bounding box center [1126, 162] width 139 height 11
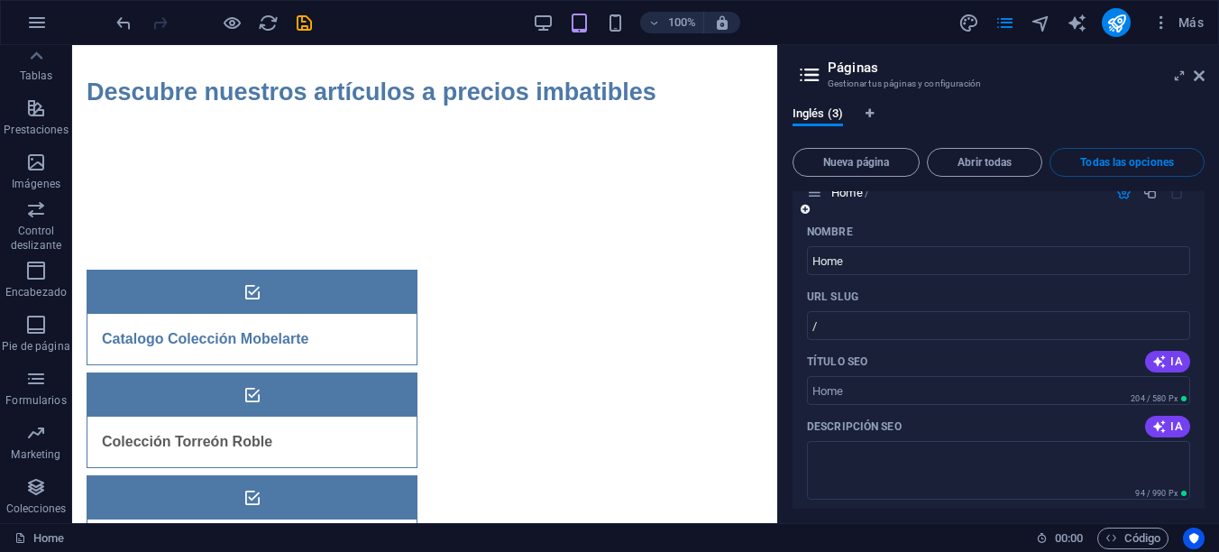
scroll to position [0, 0]
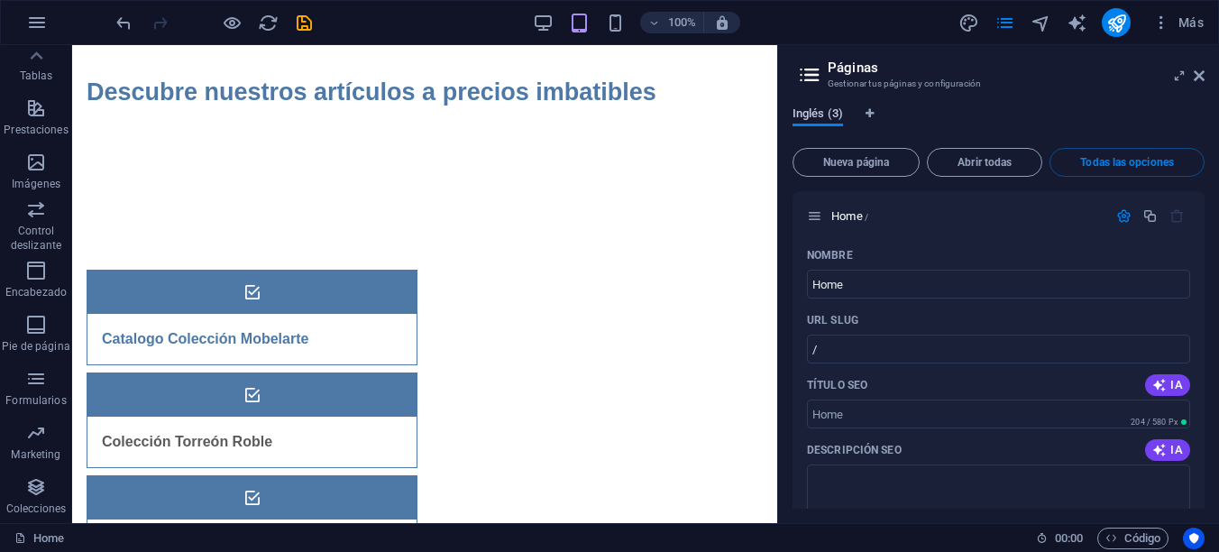
click at [814, 108] on span "Inglés (3)" at bounding box center [817, 115] width 50 height 25
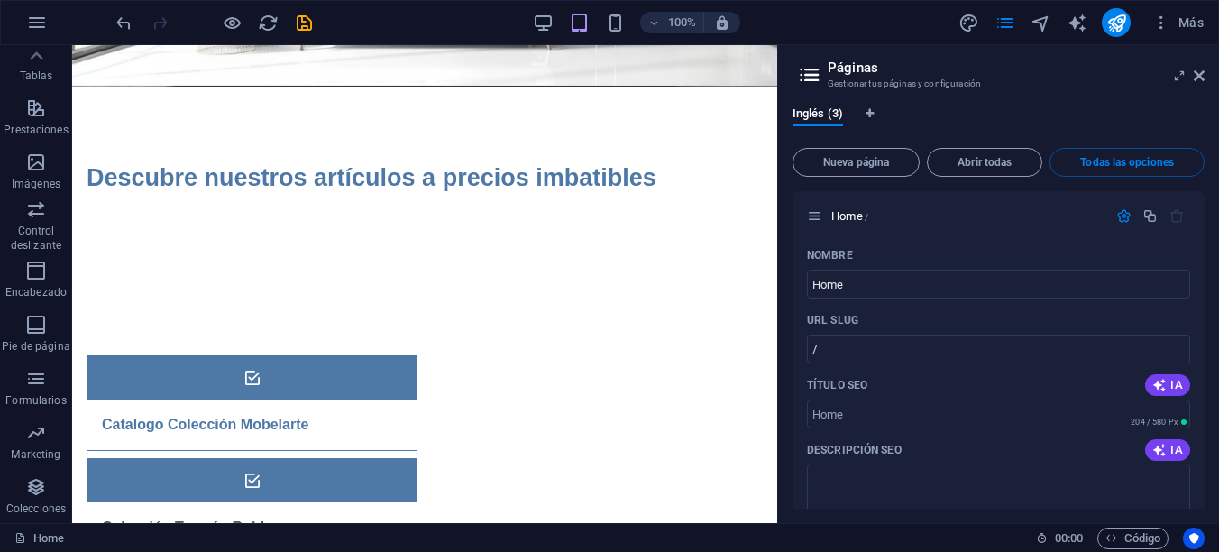
scroll to position [175, 0]
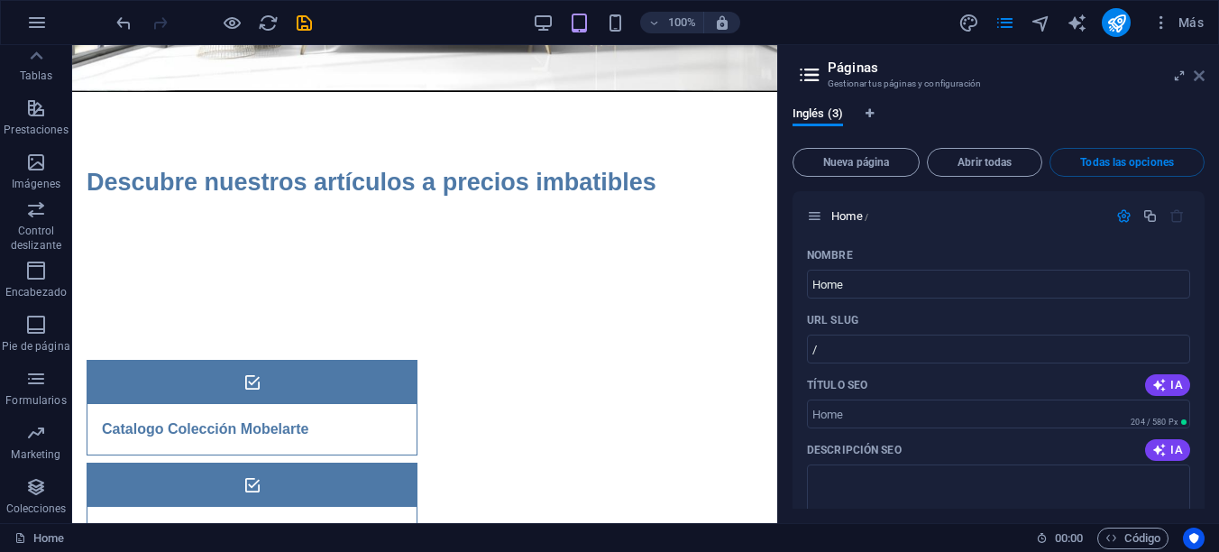
click at [1200, 73] on icon at bounding box center [1199, 76] width 11 height 14
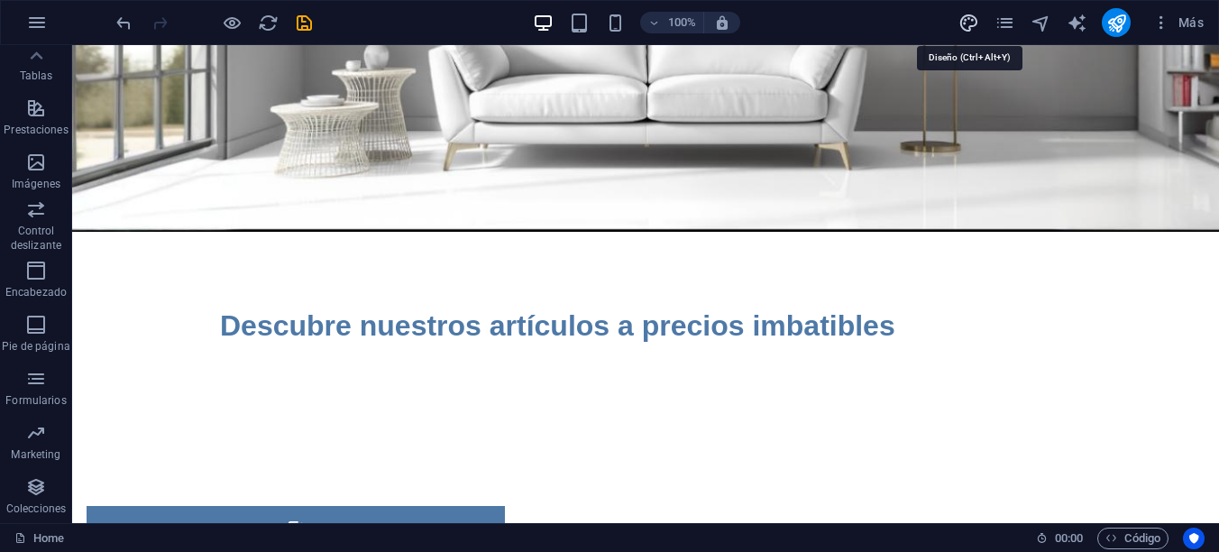
drag, startPoint x: 968, startPoint y: 22, endPoint x: 580, endPoint y: 112, distance: 398.9
click at [968, 22] on icon "design" at bounding box center [968, 23] width 21 height 21
select select "px"
select select "400"
select select "px"
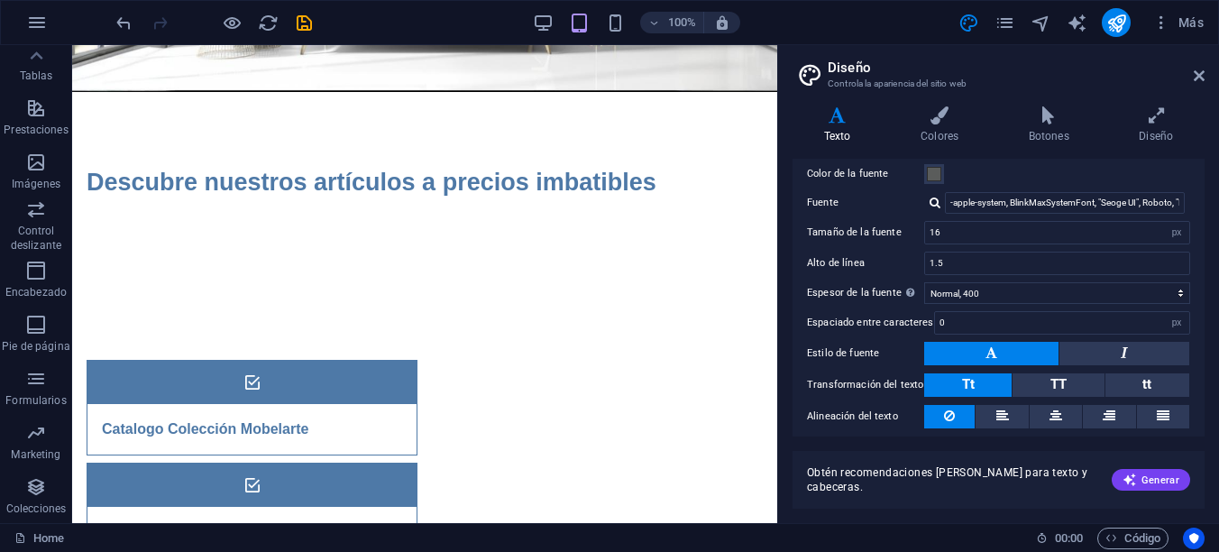
scroll to position [0, 0]
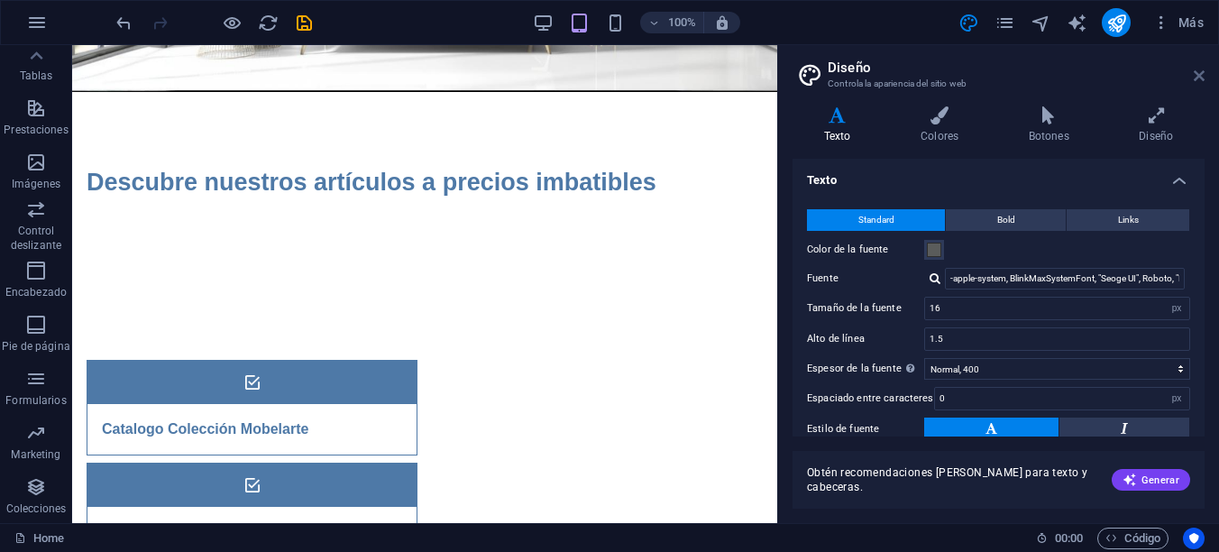
click at [1197, 69] on icon at bounding box center [1199, 76] width 11 height 14
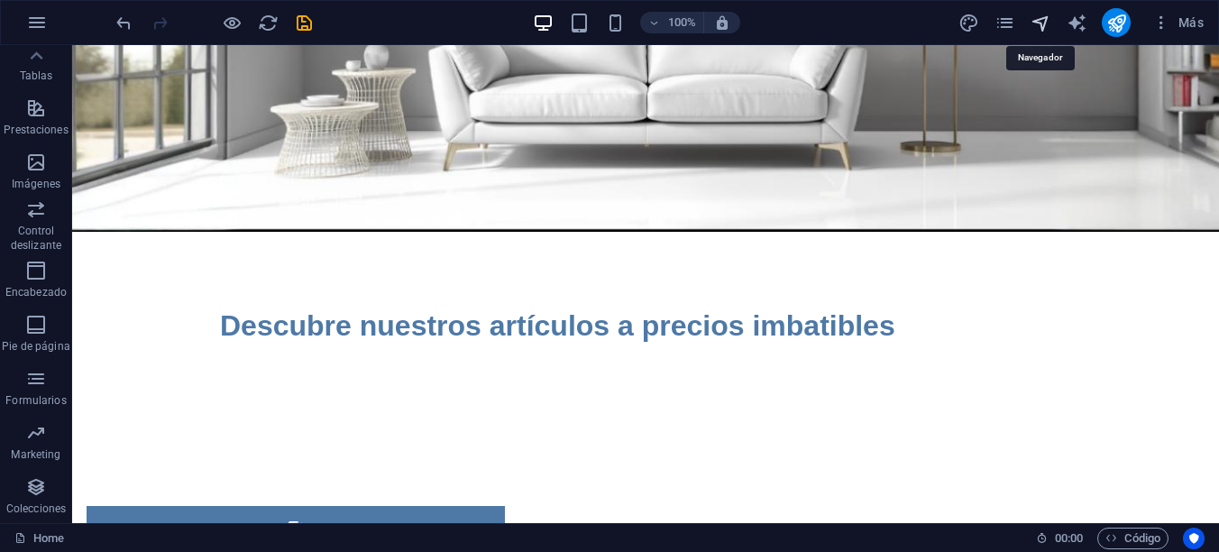
click at [1038, 20] on icon "navigator" at bounding box center [1040, 23] width 21 height 21
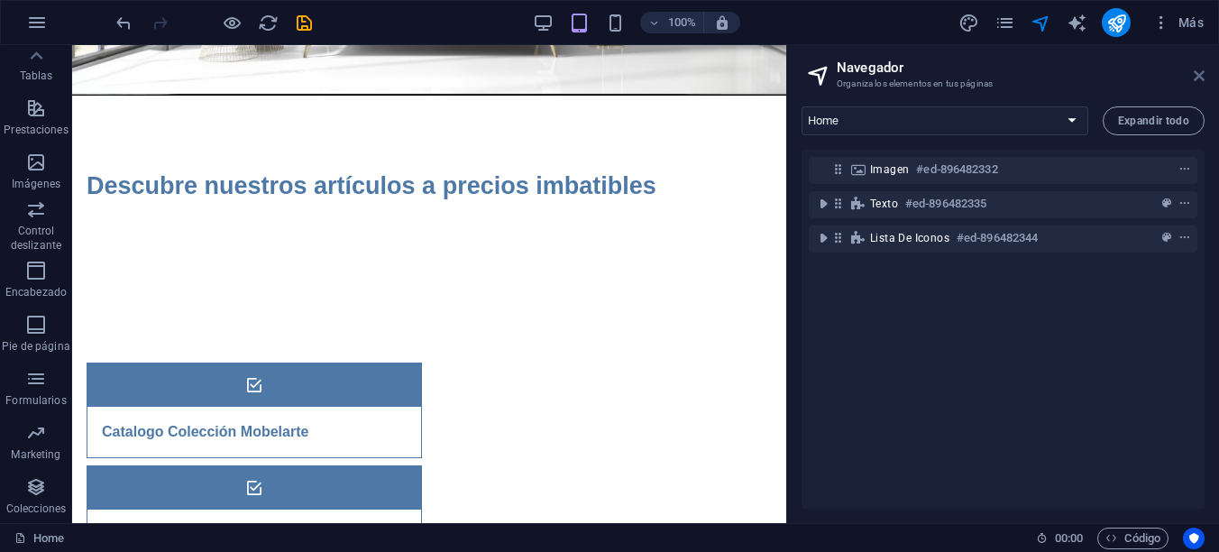
click at [1198, 75] on icon at bounding box center [1199, 76] width 11 height 14
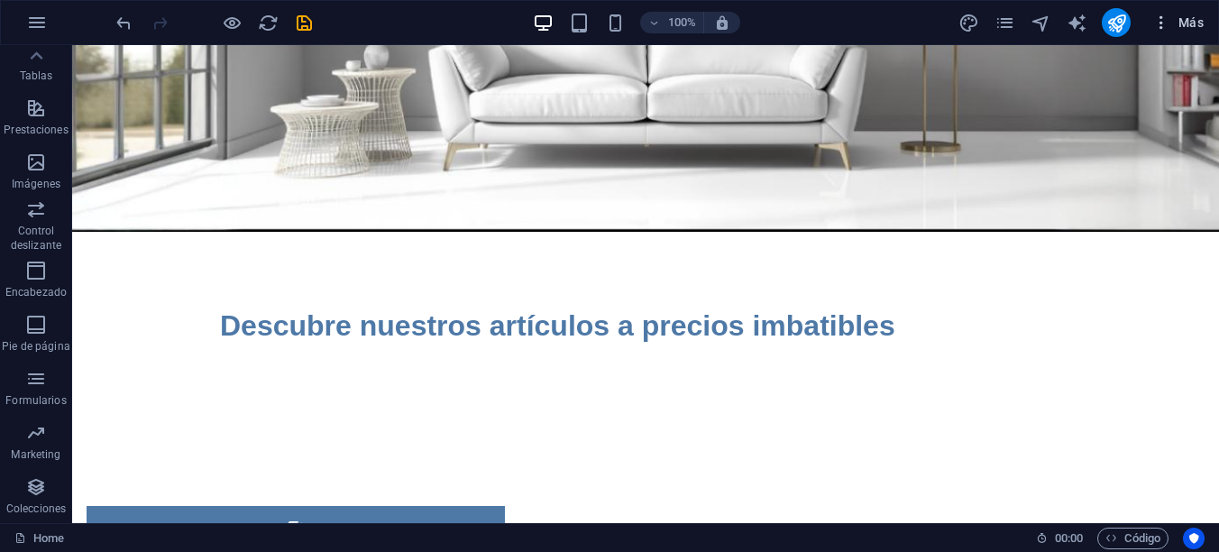
click at [1186, 19] on span "Más" at bounding box center [1177, 23] width 51 height 18
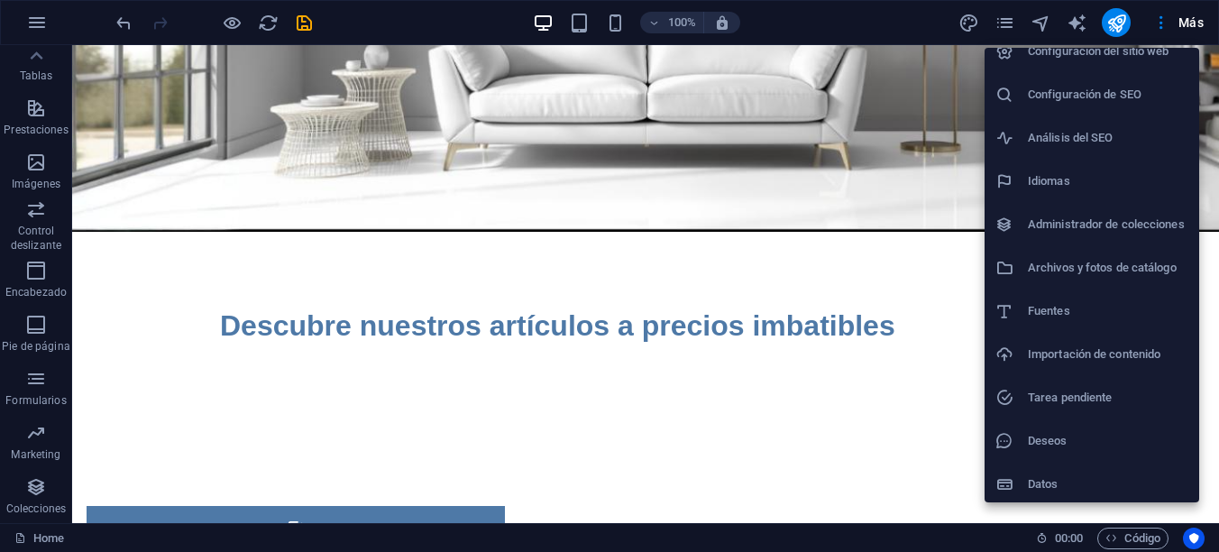
scroll to position [22, 0]
click at [1043, 481] on h6 "Datos" at bounding box center [1108, 481] width 160 height 22
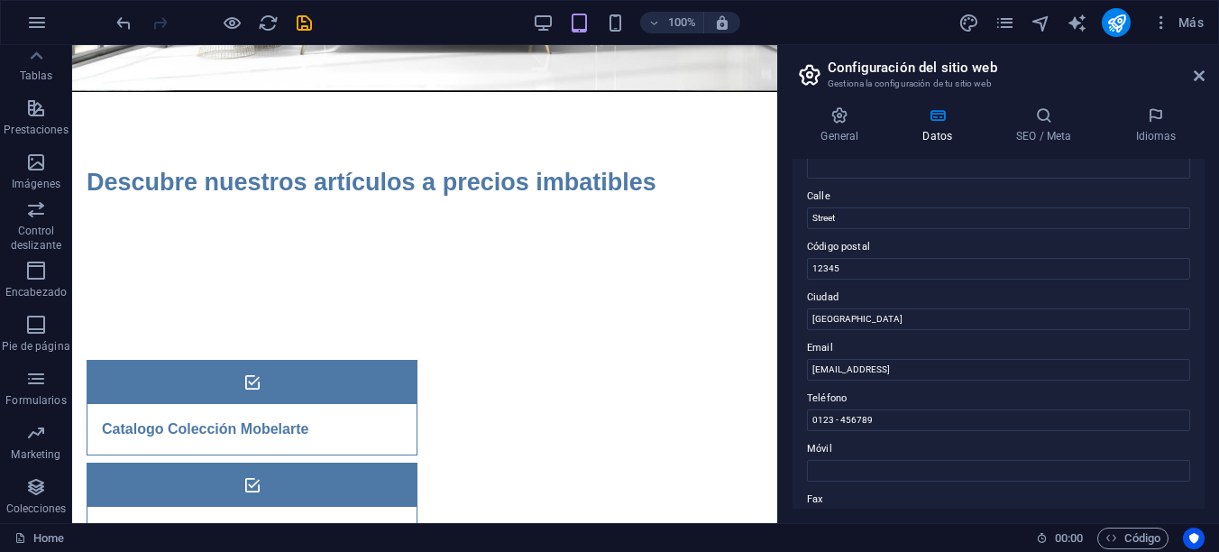
scroll to position [0, 0]
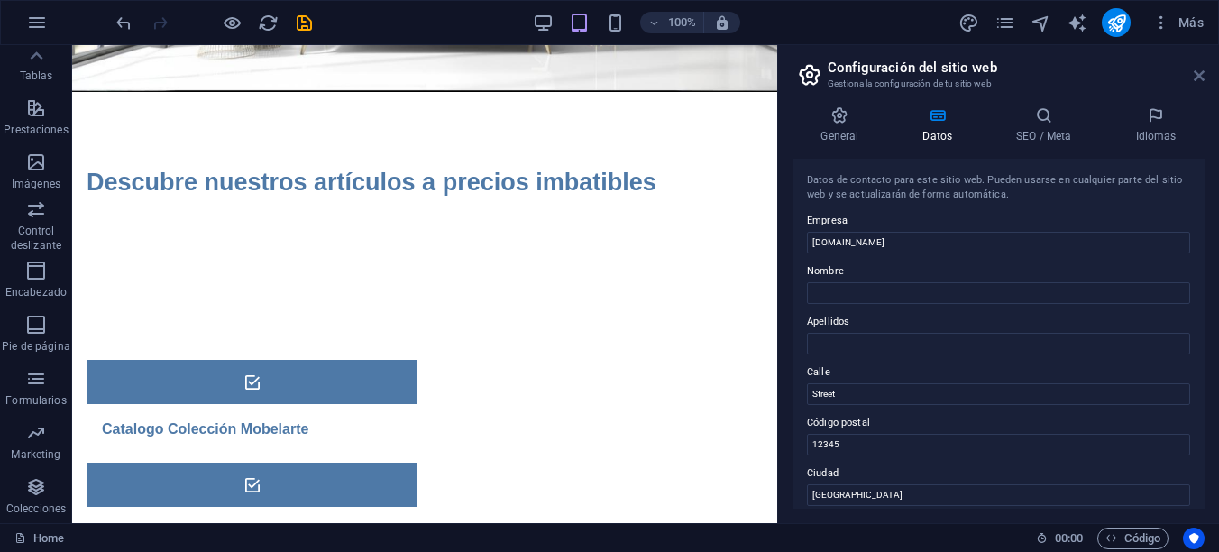
click at [1202, 76] on icon at bounding box center [1199, 76] width 11 height 14
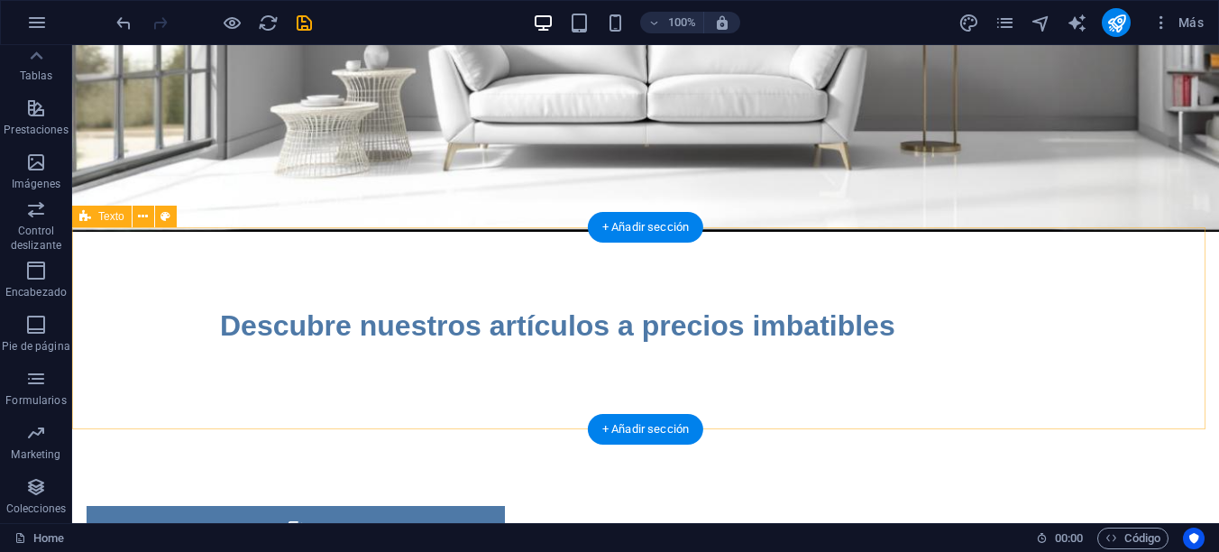
scroll to position [411, 0]
